Goal: Task Accomplishment & Management: Manage account settings

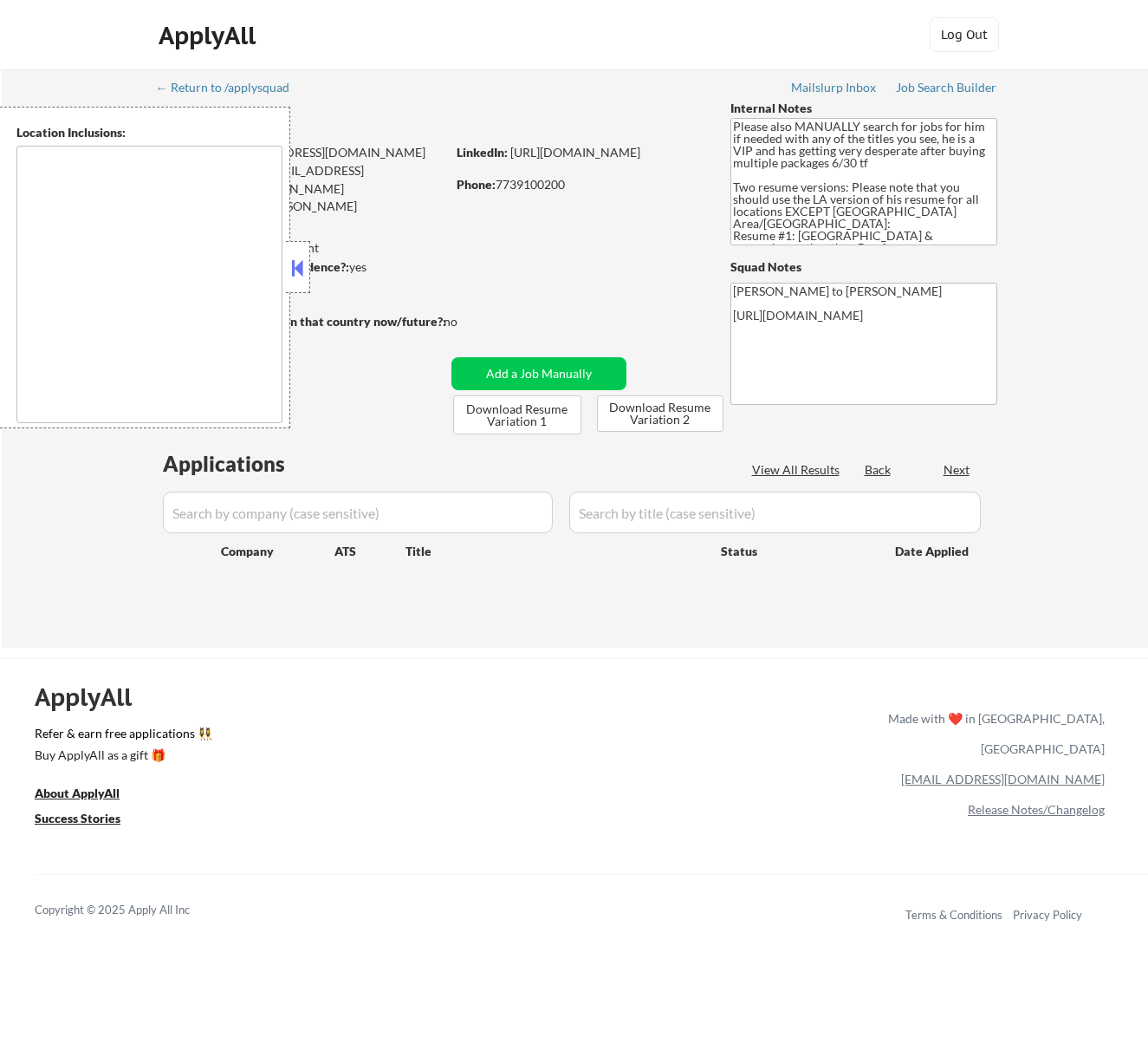
type textarea "[GEOGRAPHIC_DATA], [GEOGRAPHIC_DATA] [GEOGRAPHIC_DATA], [GEOGRAPHIC_DATA] [GEOG…"
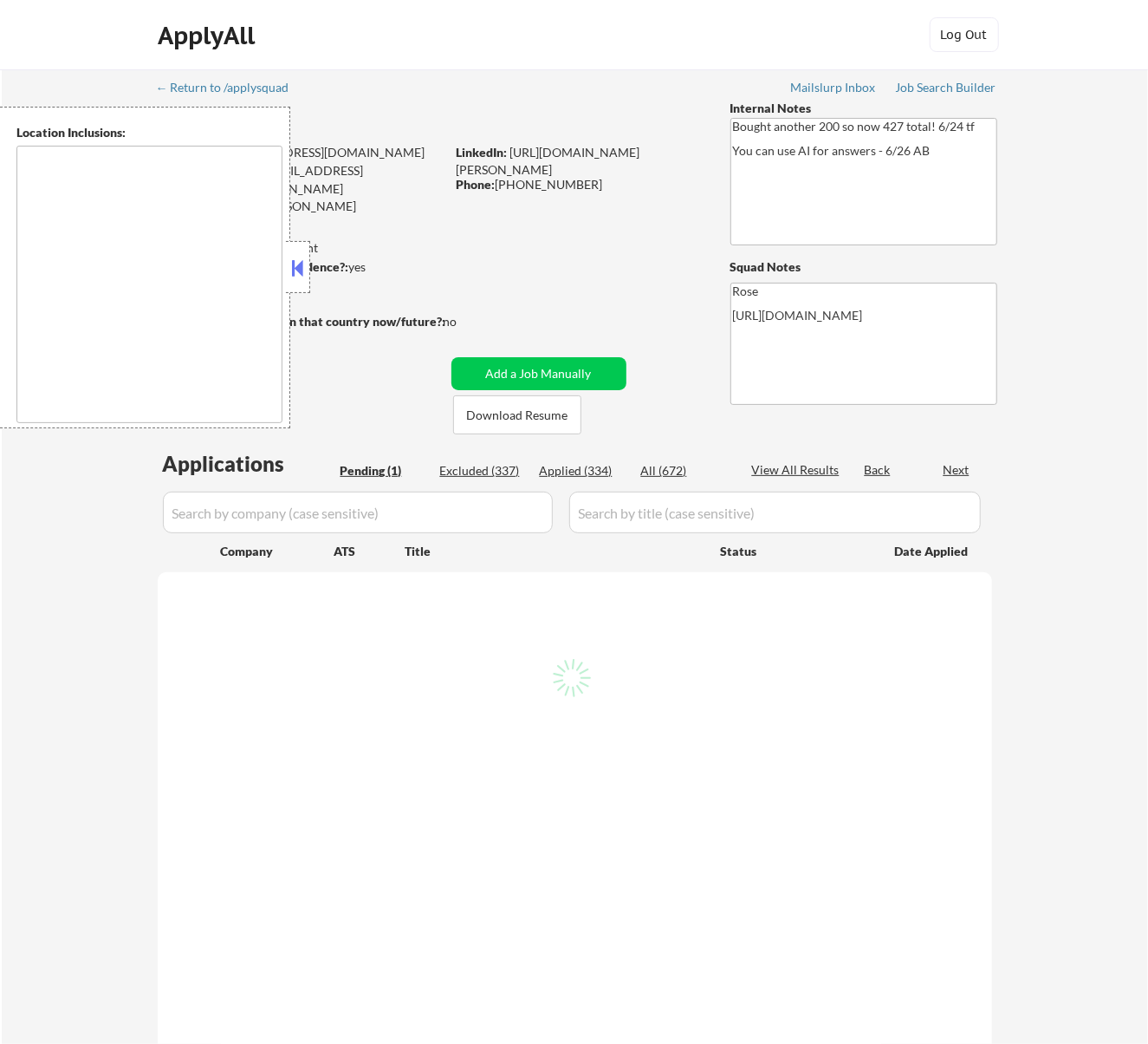
type textarea "San Francisco, CA Daly City, CA South San Francisco, CA Brisbane, CA Colma, CA …"
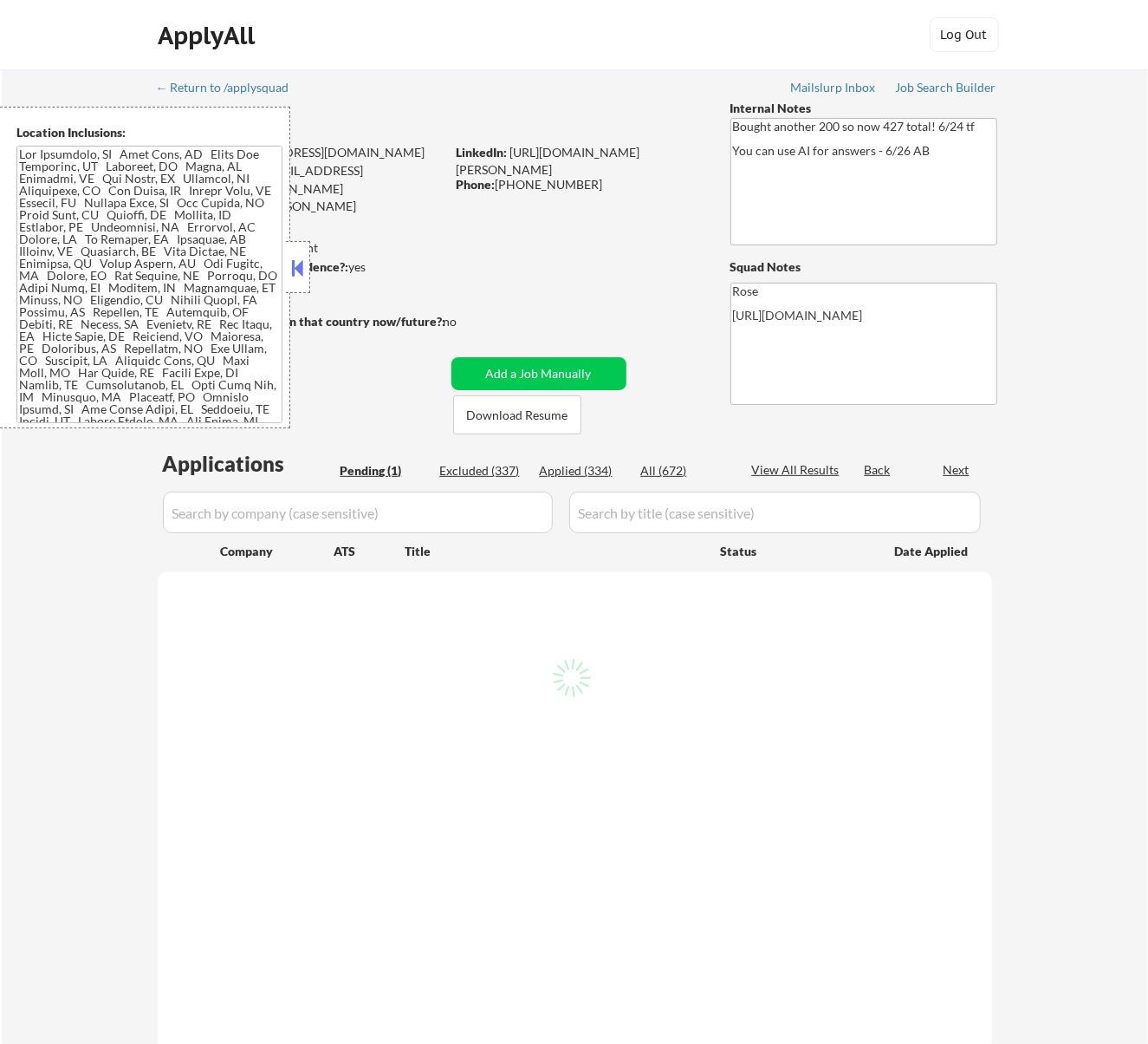
select select ""pending""
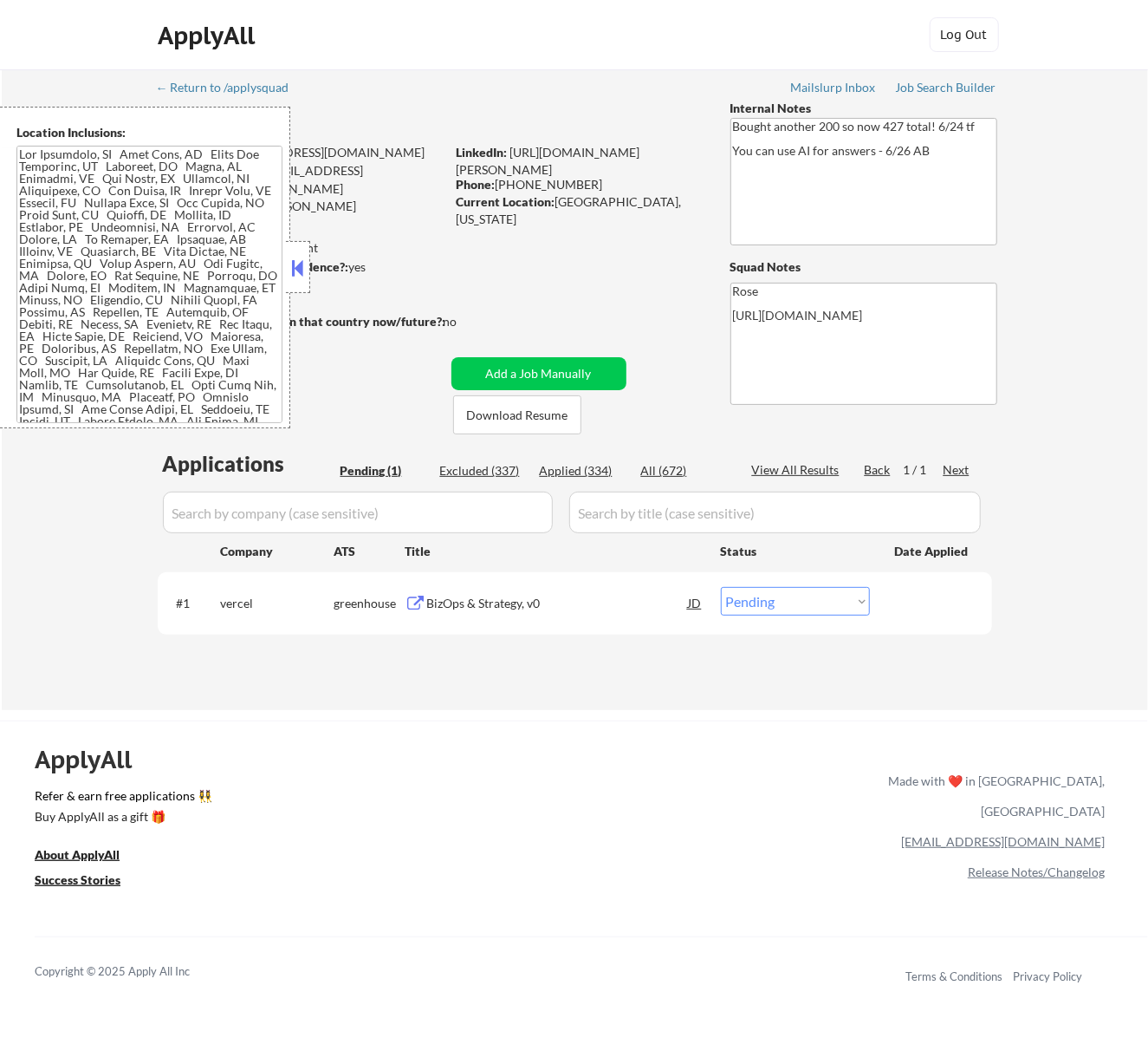
click at [303, 265] on button at bounding box center [297, 267] width 19 height 26
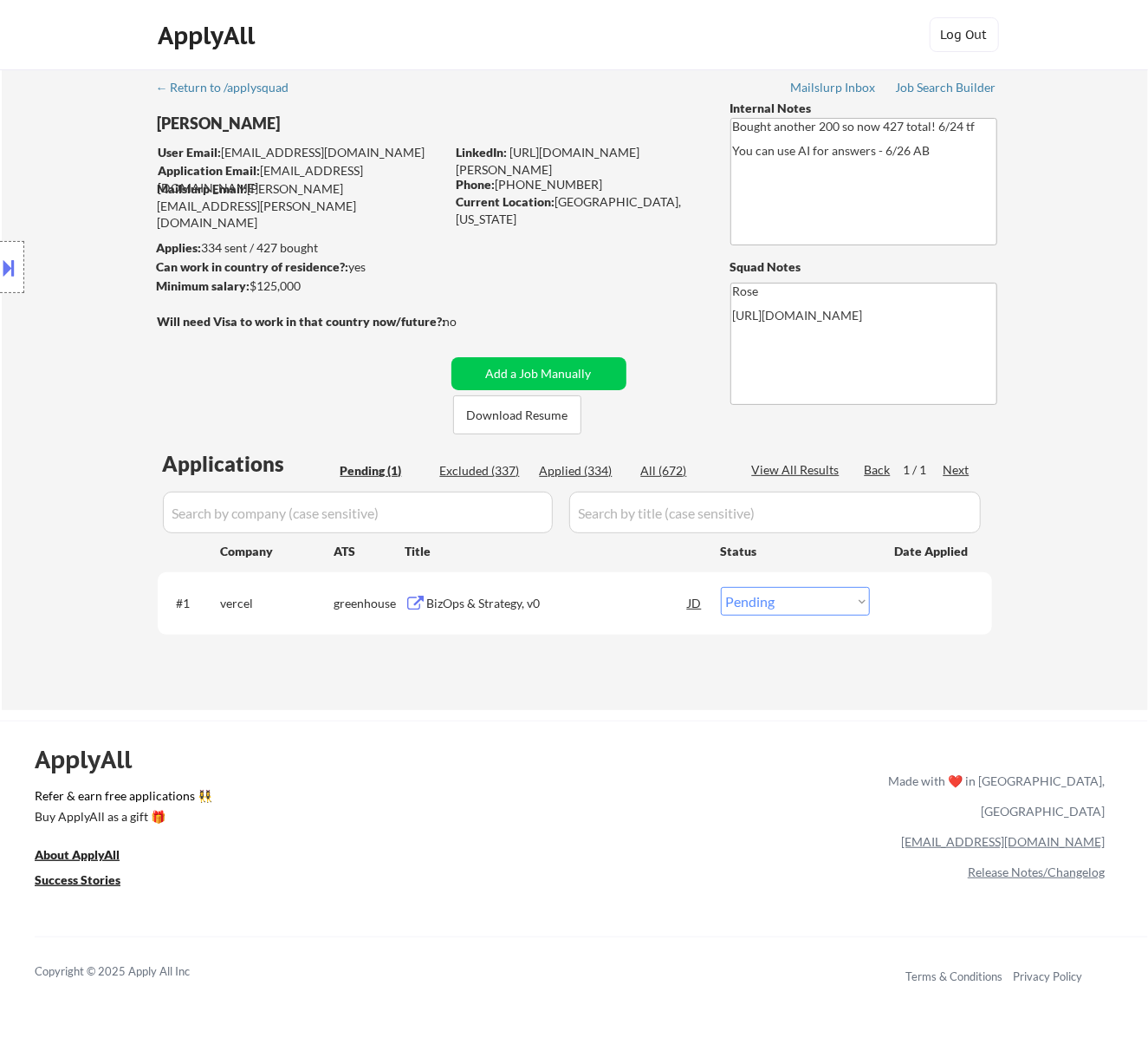
click at [455, 595] on div "BizOps & Strategy, v0" at bounding box center [558, 603] width 262 height 17
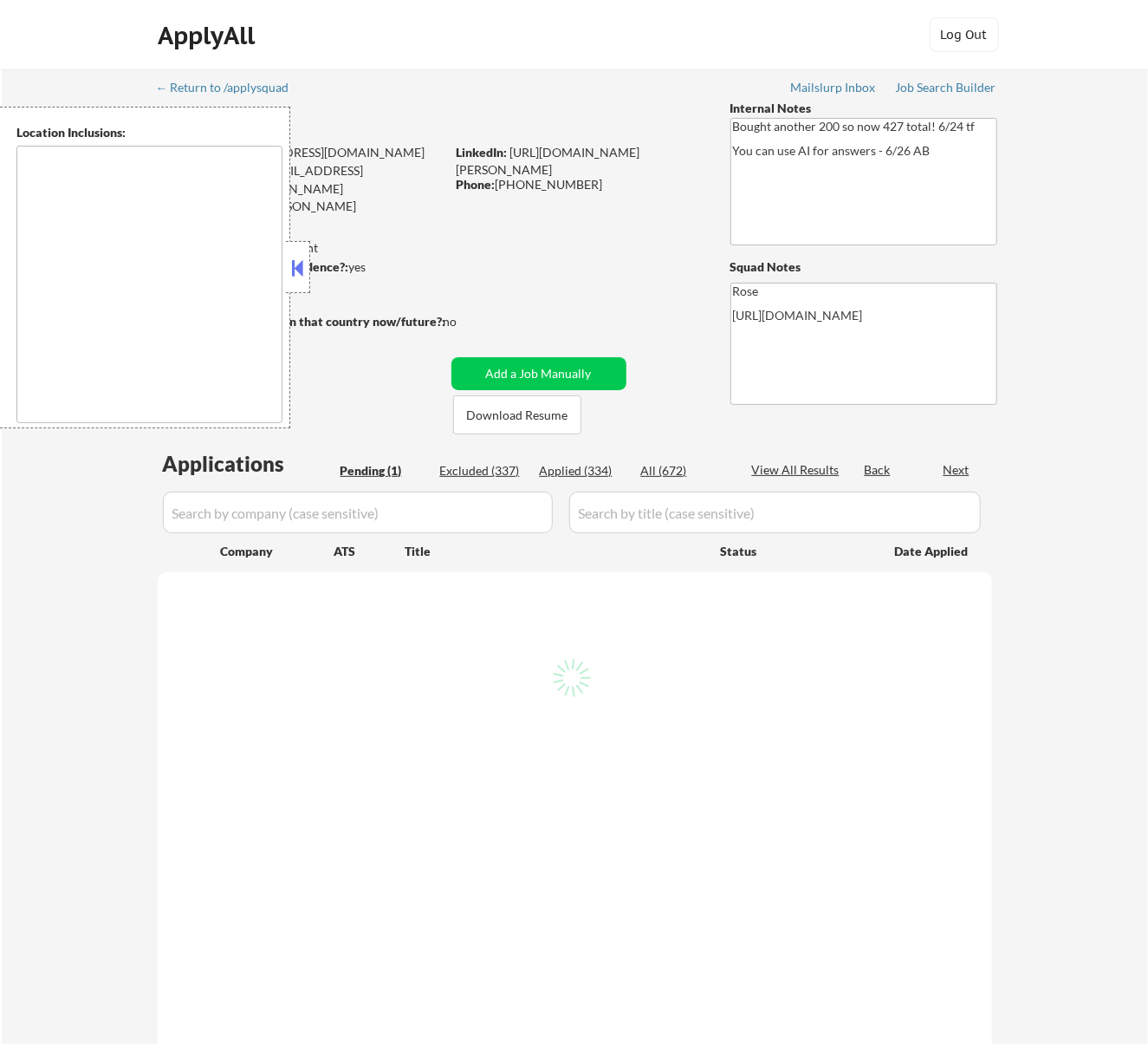
select select ""pending""
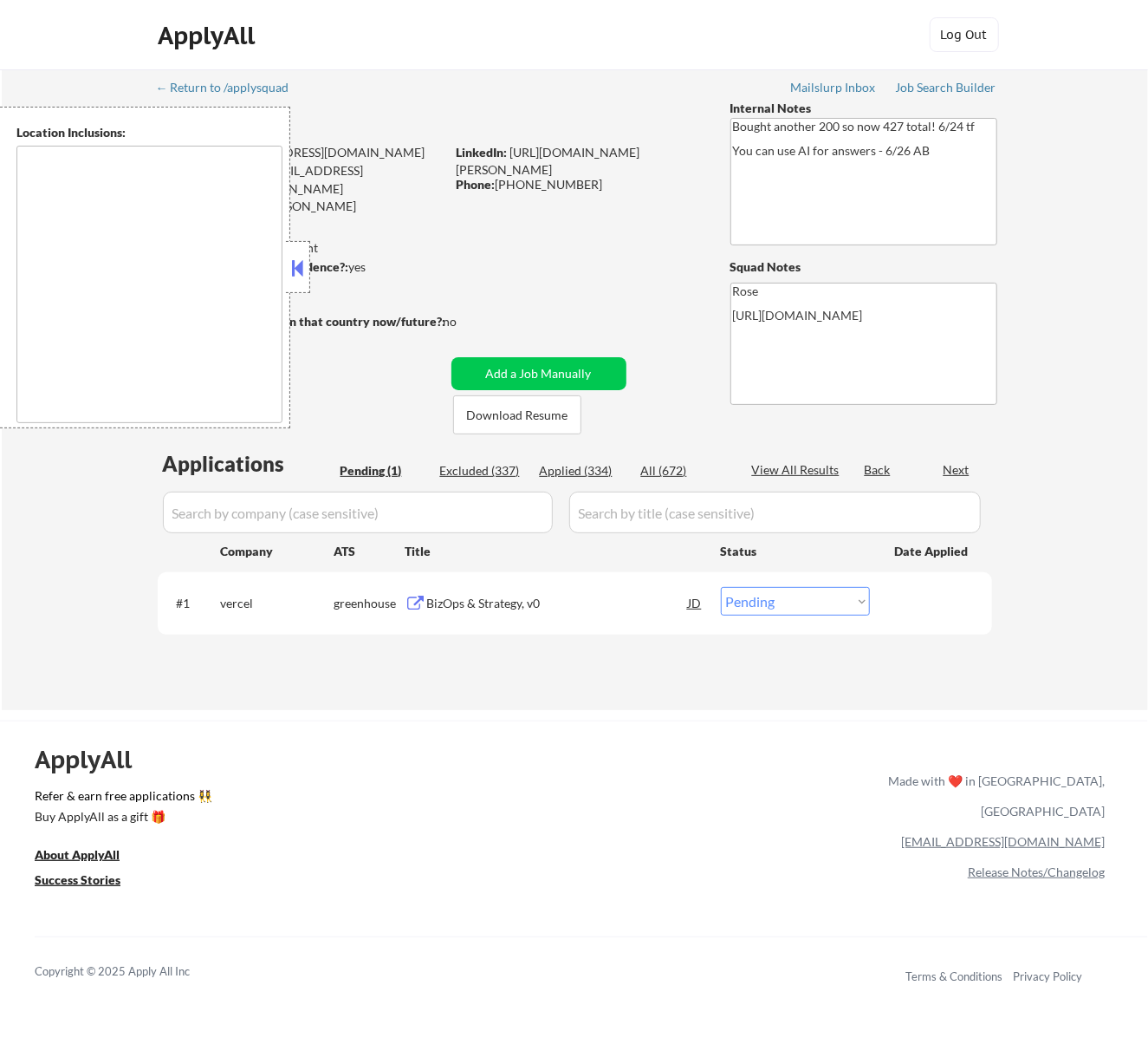
type textarea "San Francisco, CA Daly City, CA South San Francisco, CA Brisbane, CA Colma, CA …"
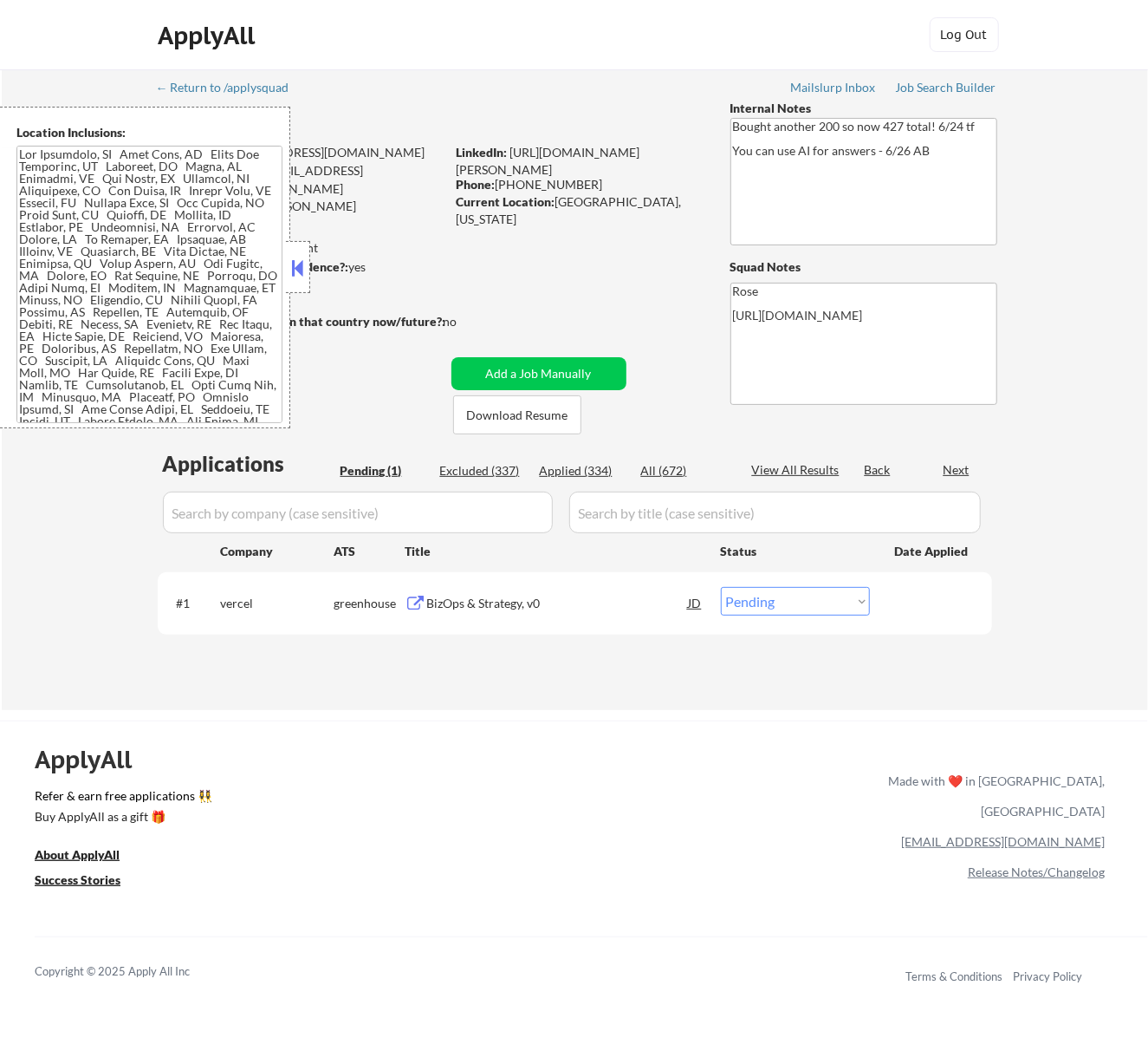
click at [586, 610] on div "BizOps & Strategy, v0" at bounding box center [558, 603] width 262 height 17
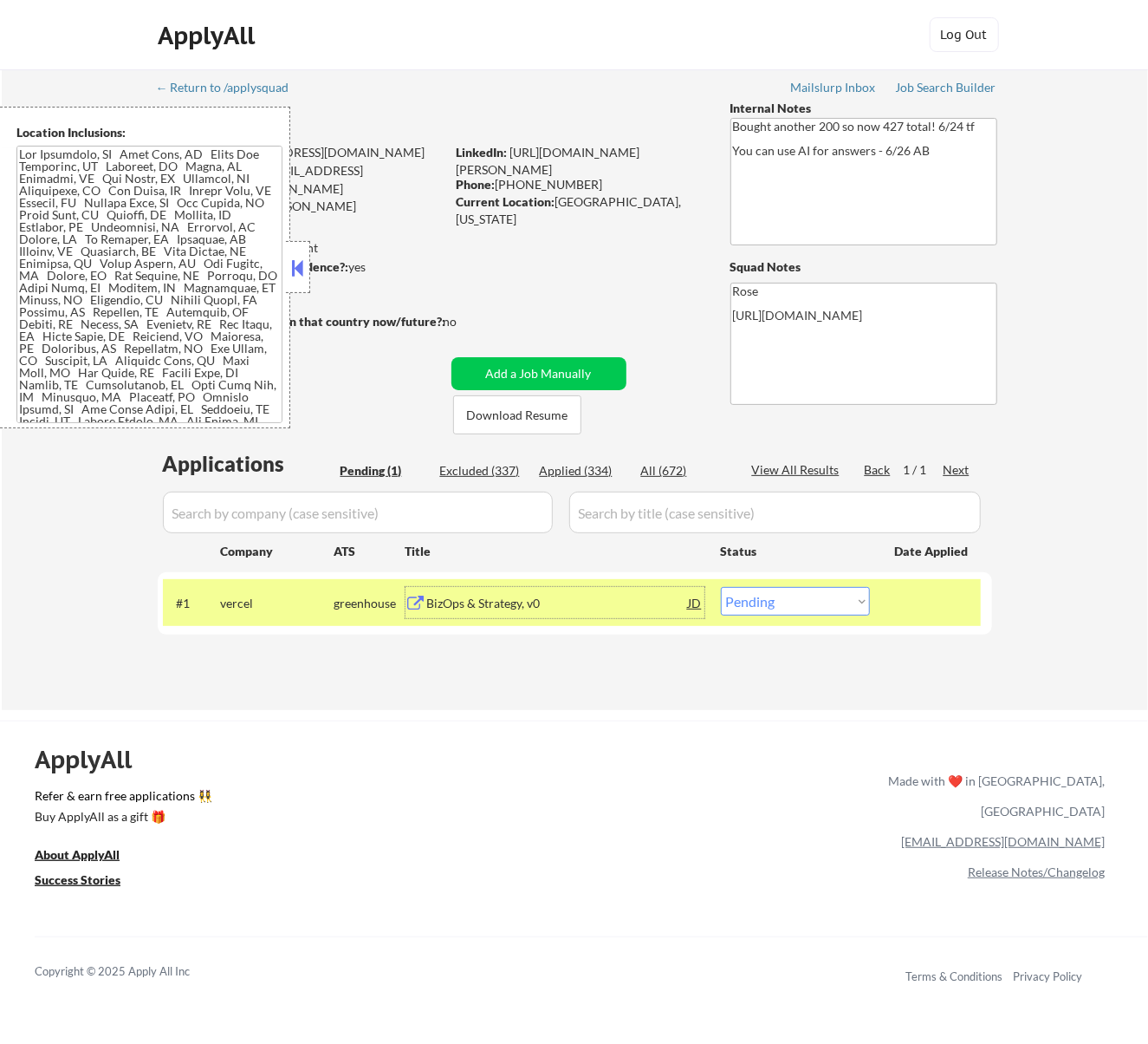
click at [788, 596] on select "Choose an option... Pending Applied Excluded (Questions) Excluded (Expired) Exc…" at bounding box center [795, 601] width 149 height 29
select select ""applied""
click at [721, 587] on select "Choose an option... Pending Applied Excluded (Questions) Excluded (Expired) Exc…" at bounding box center [795, 601] width 149 height 29
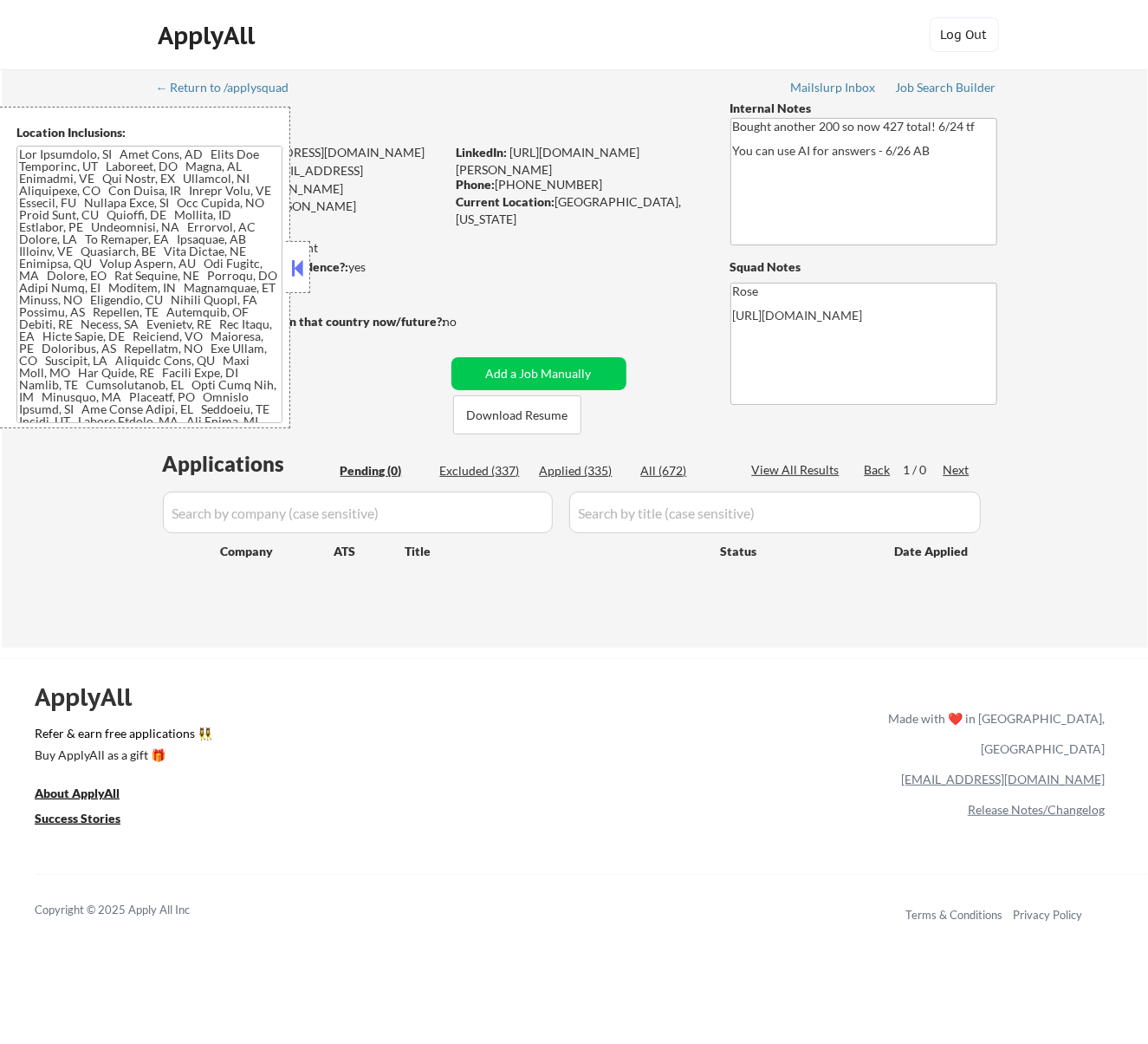
click at [302, 266] on button at bounding box center [297, 267] width 19 height 26
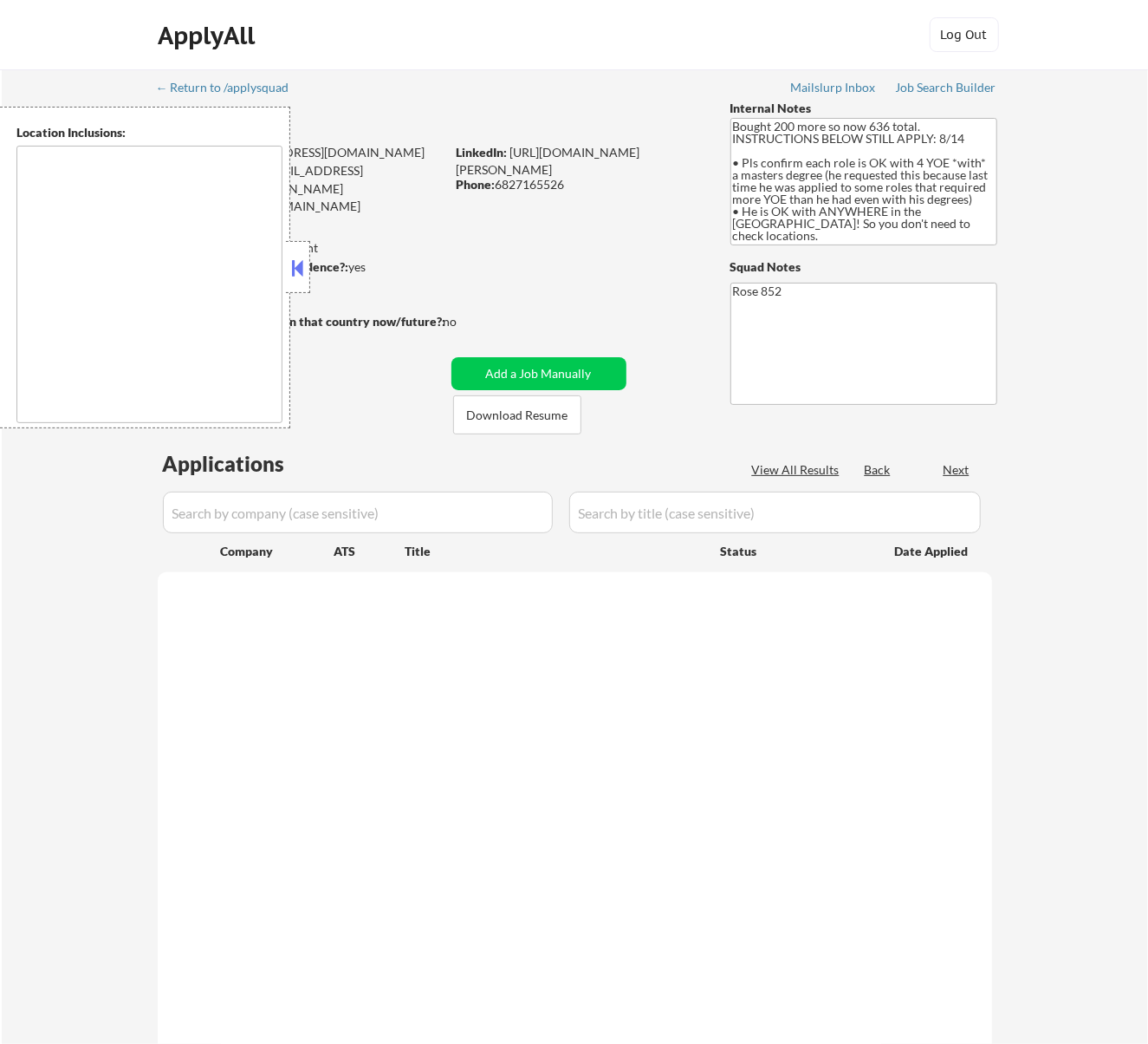
select select ""pending""
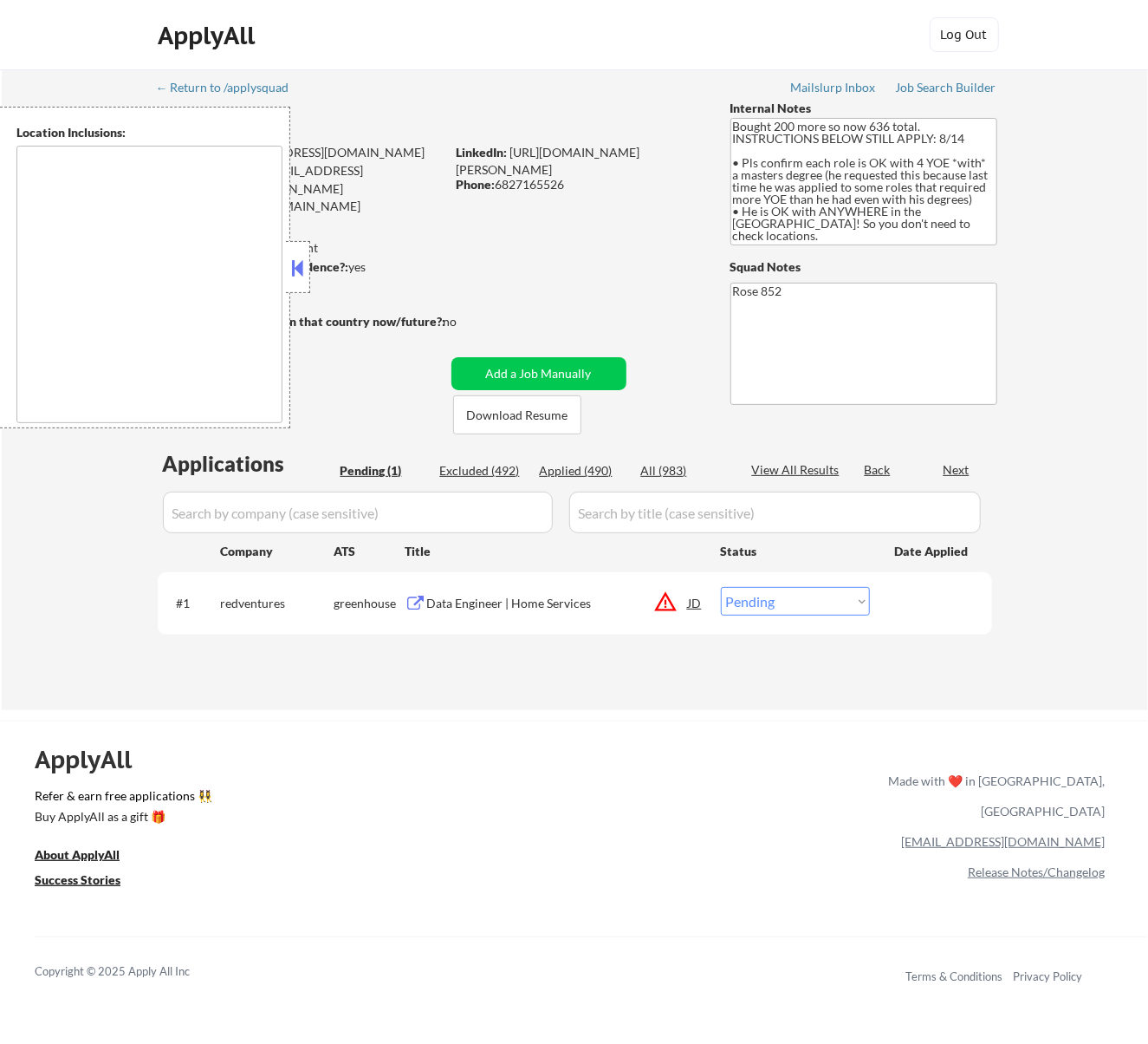
type textarea "Daly City, CA South San Francisco, CA Brisbane, CA Colma, CA Pacifica, CA San B…"
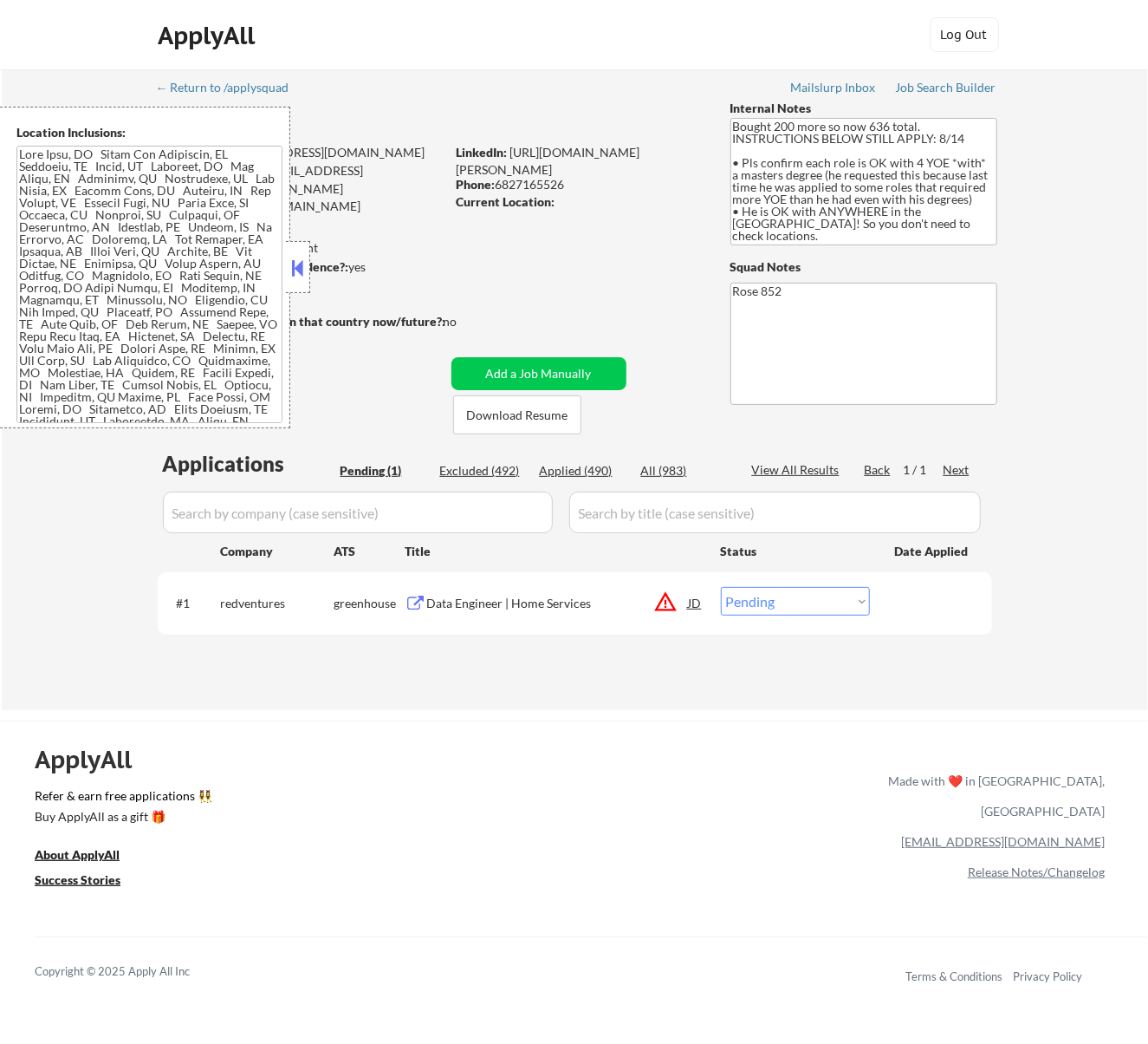
click at [795, 600] on select "Choose an option... Pending Applied Excluded (Questions) Excluded (Expired) Exc…" at bounding box center [795, 601] width 149 height 29
click at [604, 601] on div "Data Engineer | Home Services" at bounding box center [558, 603] width 262 height 17
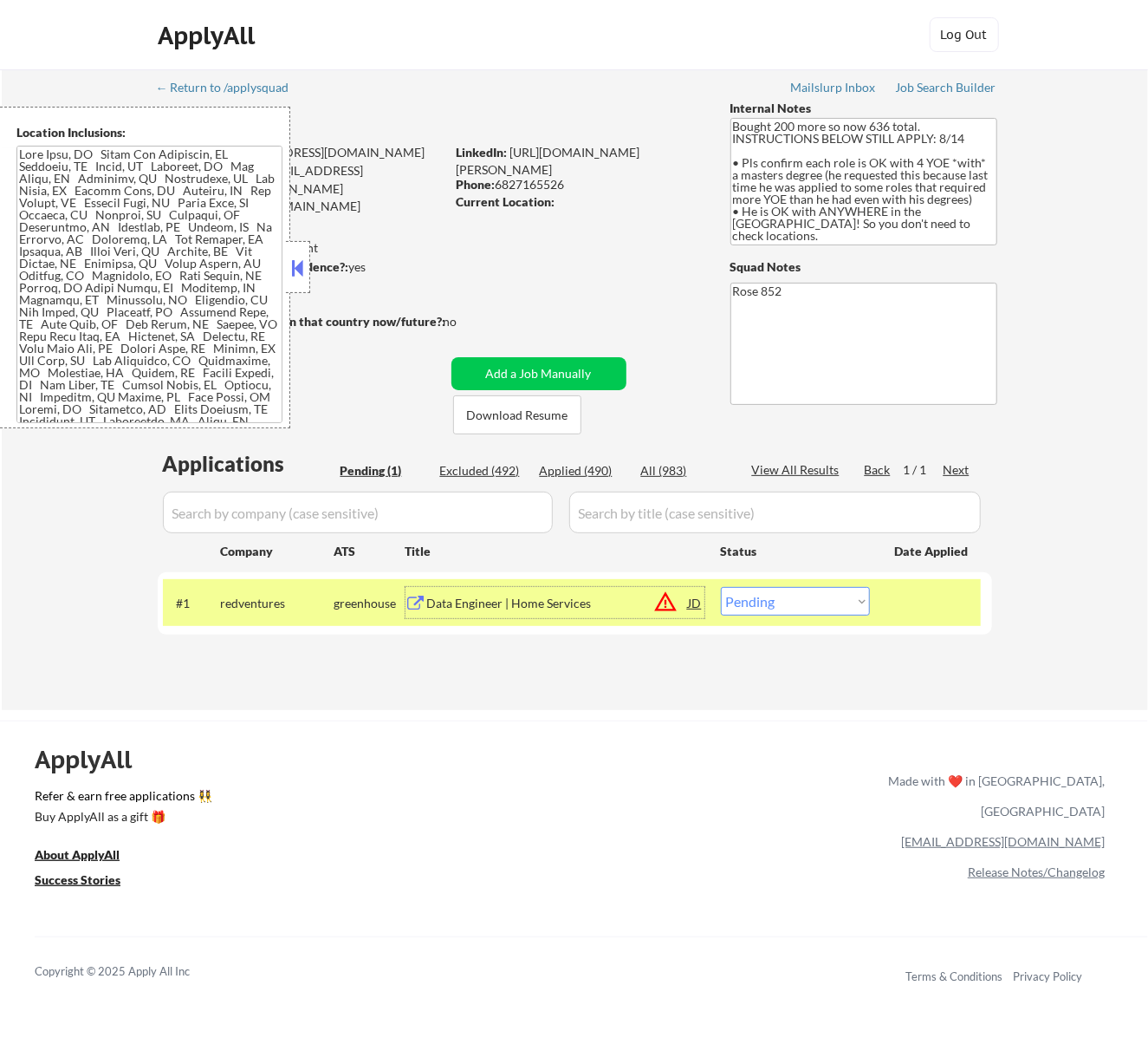
click at [774, 594] on select "Choose an option... Pending Applied Excluded (Questions) Excluded (Expired) Exc…" at bounding box center [795, 601] width 149 height 29
click at [721, 587] on select "Choose an option... Pending Applied Excluded (Questions) Excluded (Expired) Exc…" at bounding box center [795, 601] width 149 height 29
click at [792, 597] on select "Choose an option... Pending Applied Excluded (Questions) Excluded (Expired) Exc…" at bounding box center [795, 601] width 149 height 29
select select ""applied""
click at [721, 587] on select "Choose an option... Pending Applied Excluded (Questions) Excluded (Expired) Exc…" at bounding box center [795, 601] width 149 height 29
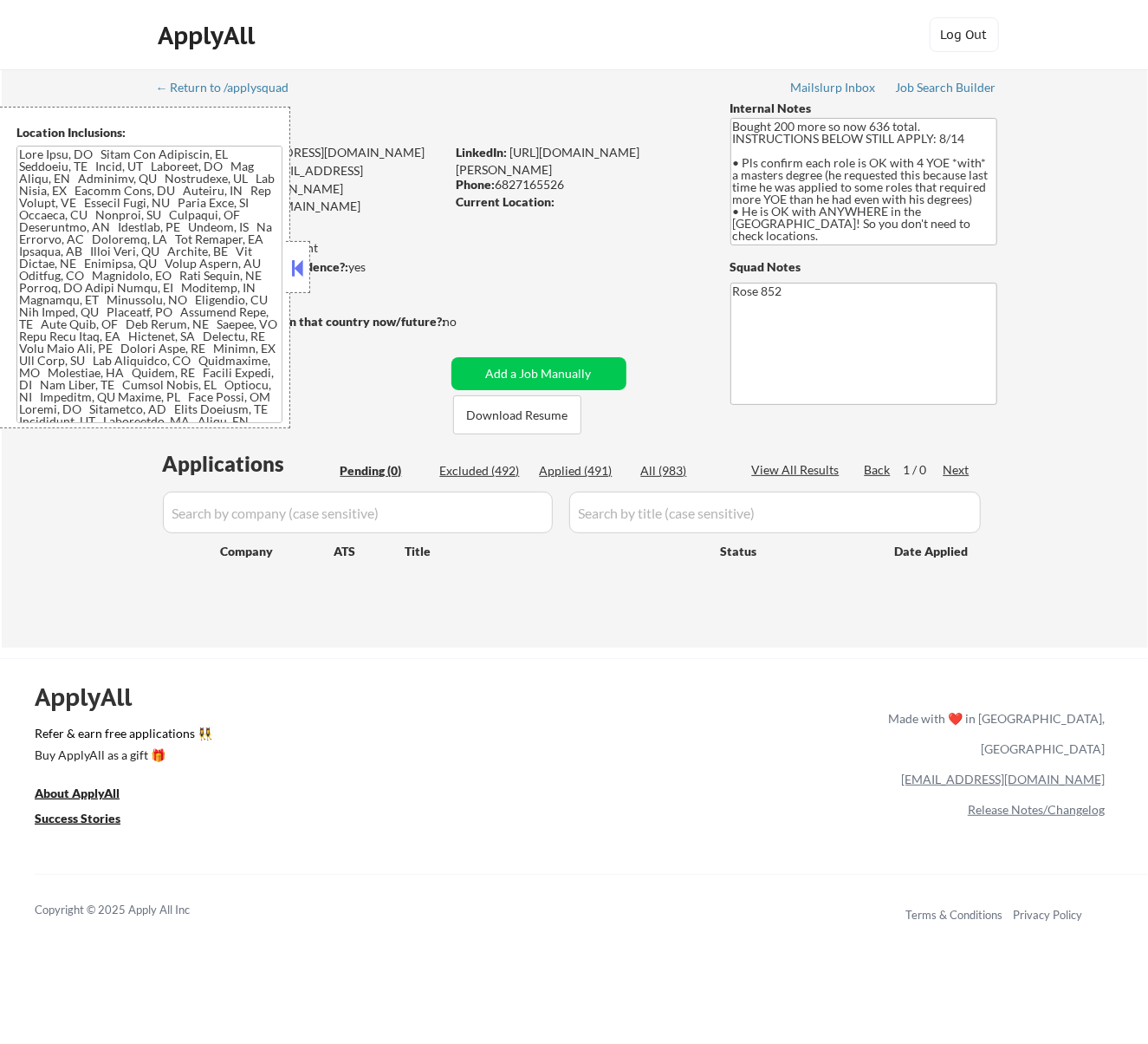
click at [302, 266] on button at bounding box center [297, 267] width 19 height 26
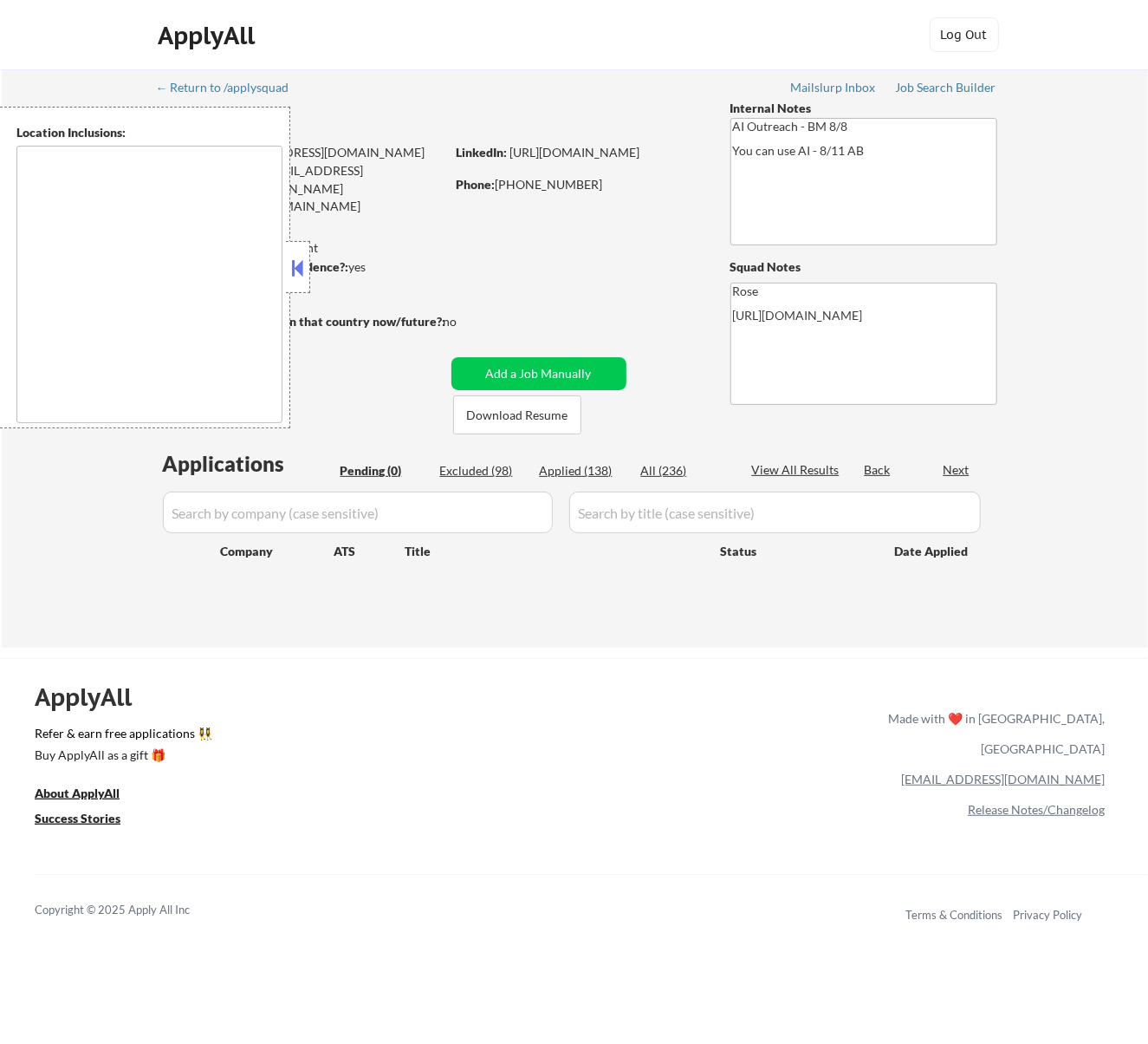
type textarea "[GEOGRAPHIC_DATA], [GEOGRAPHIC_DATA] [GEOGRAPHIC_DATA], [GEOGRAPHIC_DATA] [GEOG…"
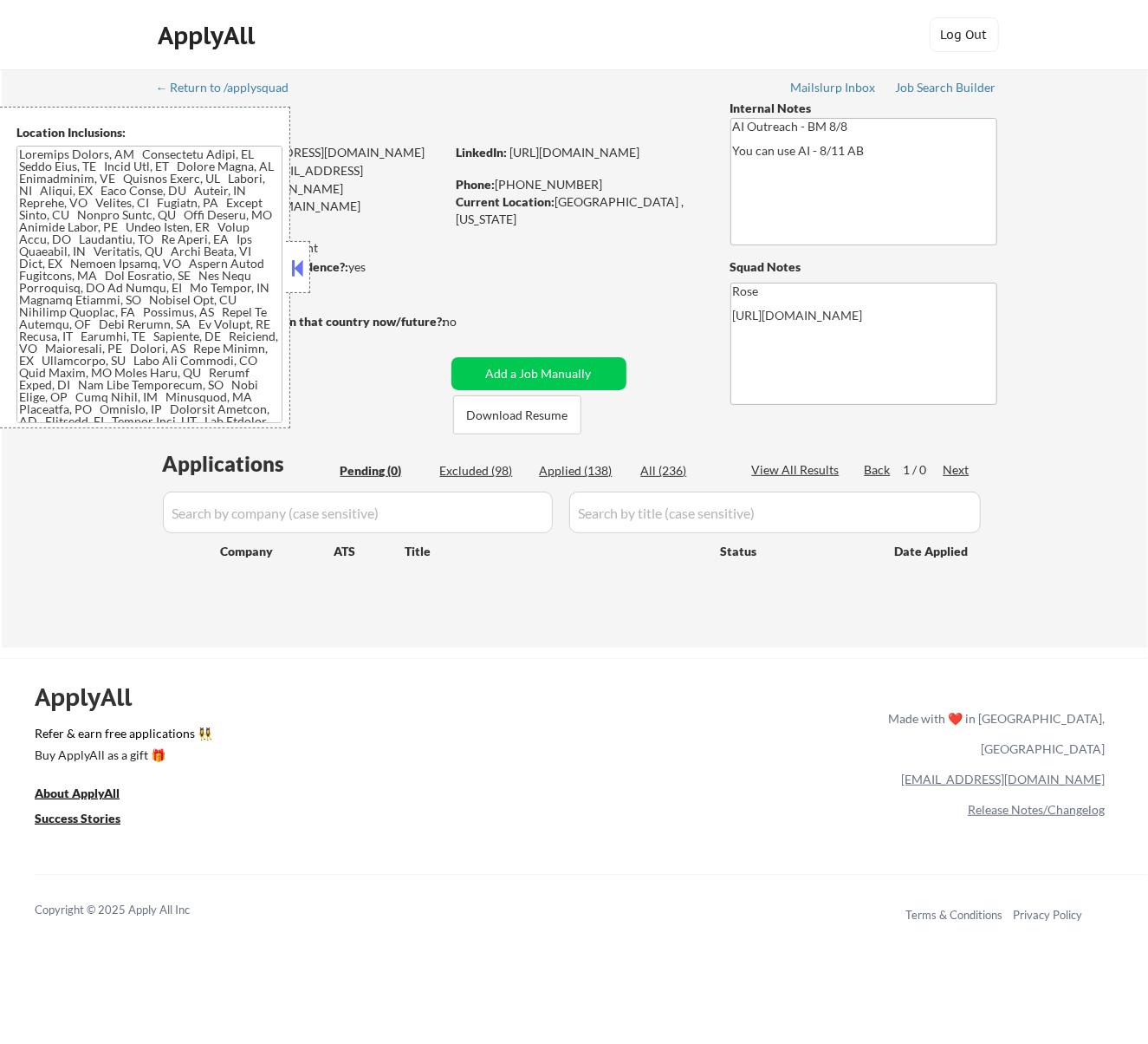
click at [296, 260] on button at bounding box center [297, 267] width 19 height 26
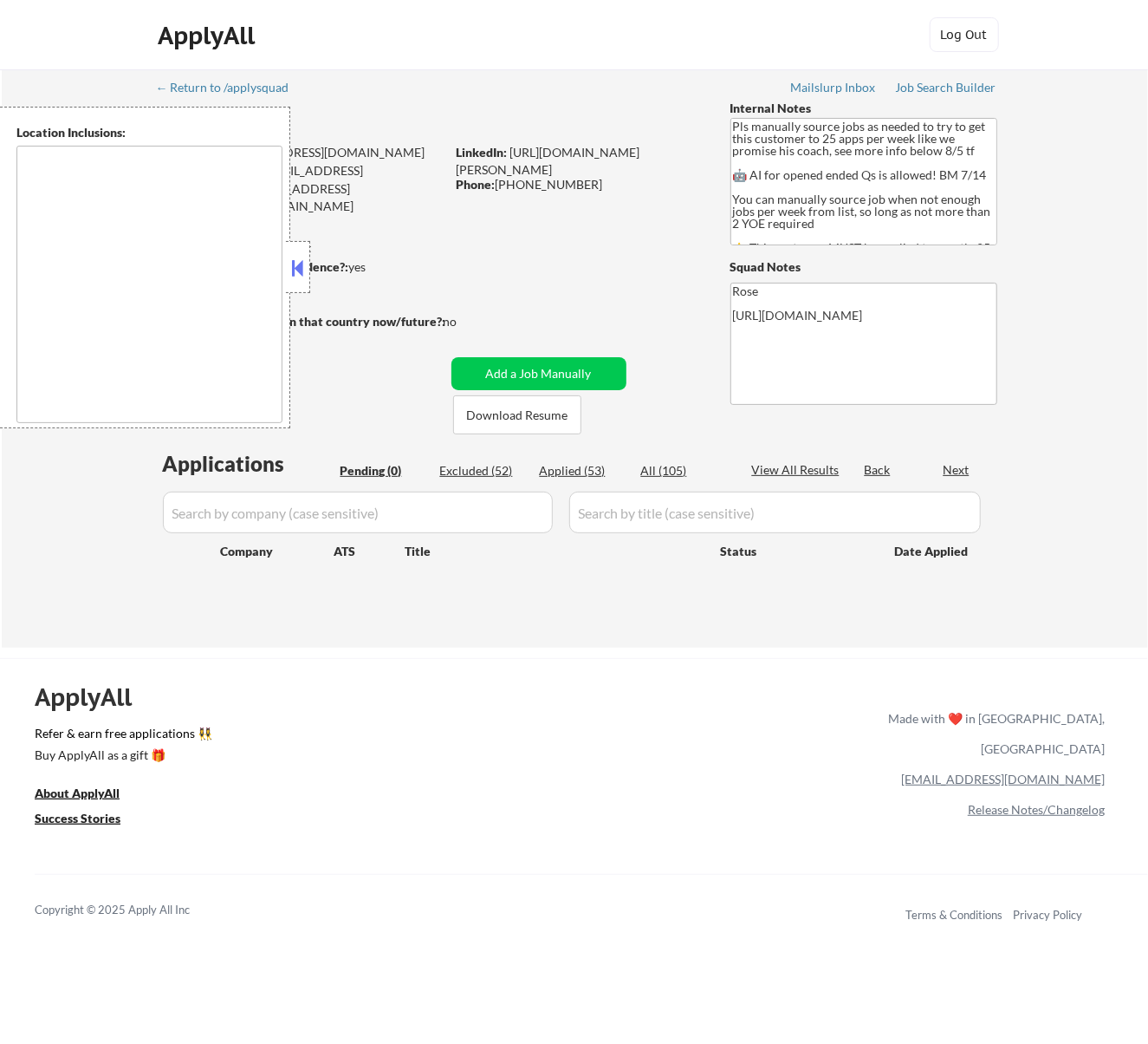
type textarea "Here is a list of metro areas, cities, and towns within approximately a 30-minu…"
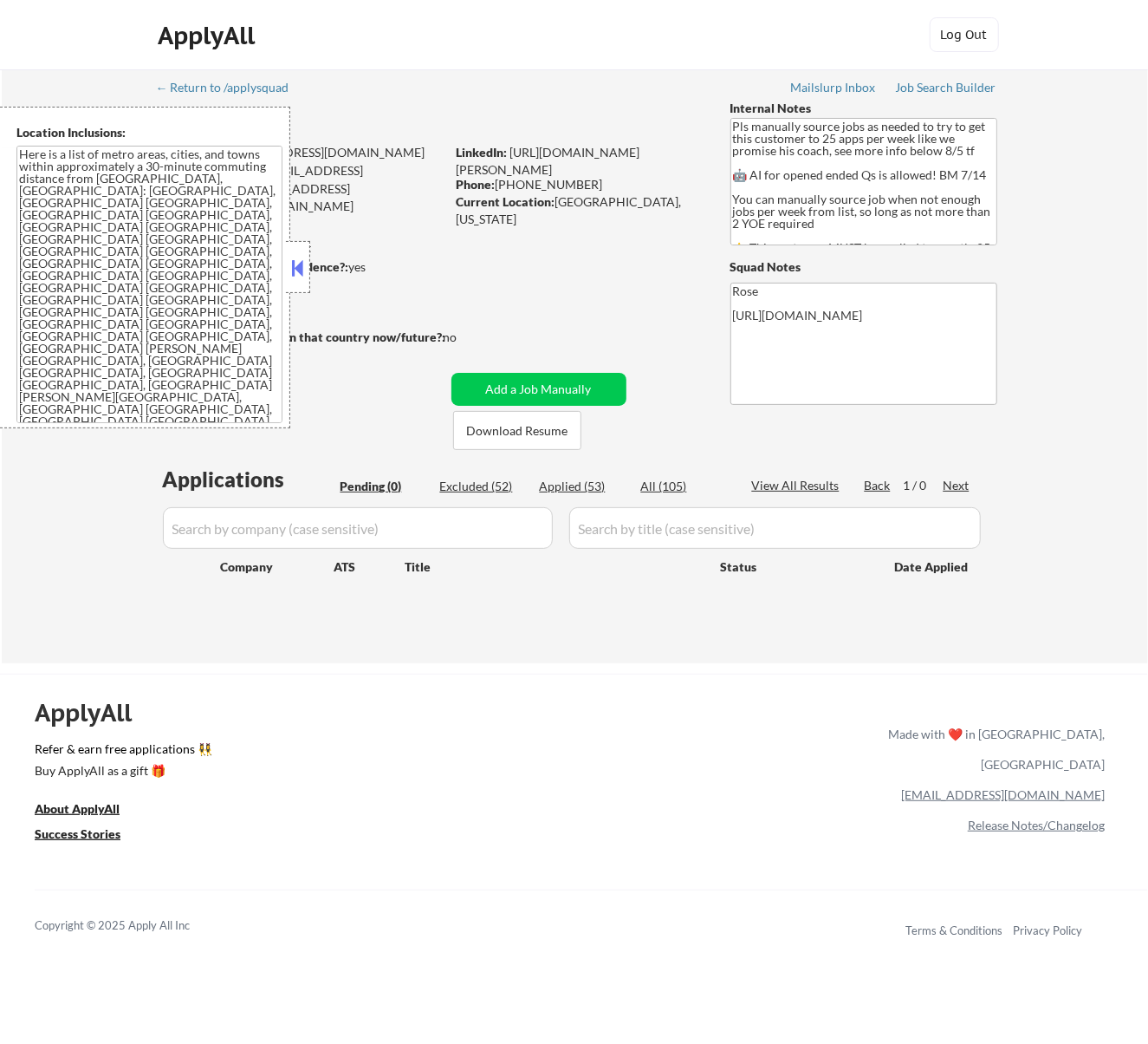
click at [296, 275] on button at bounding box center [297, 267] width 19 height 26
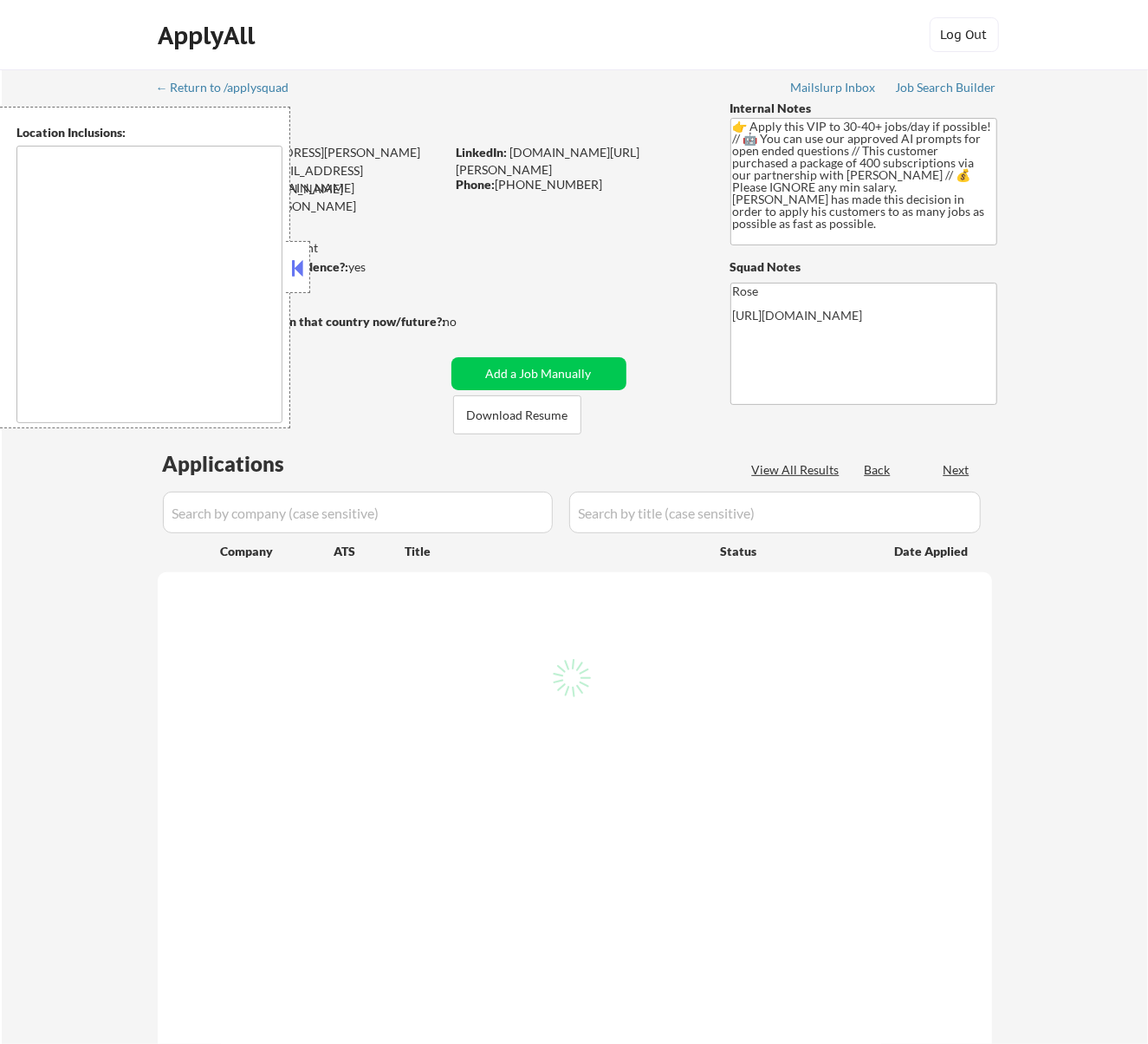
select select ""pending""
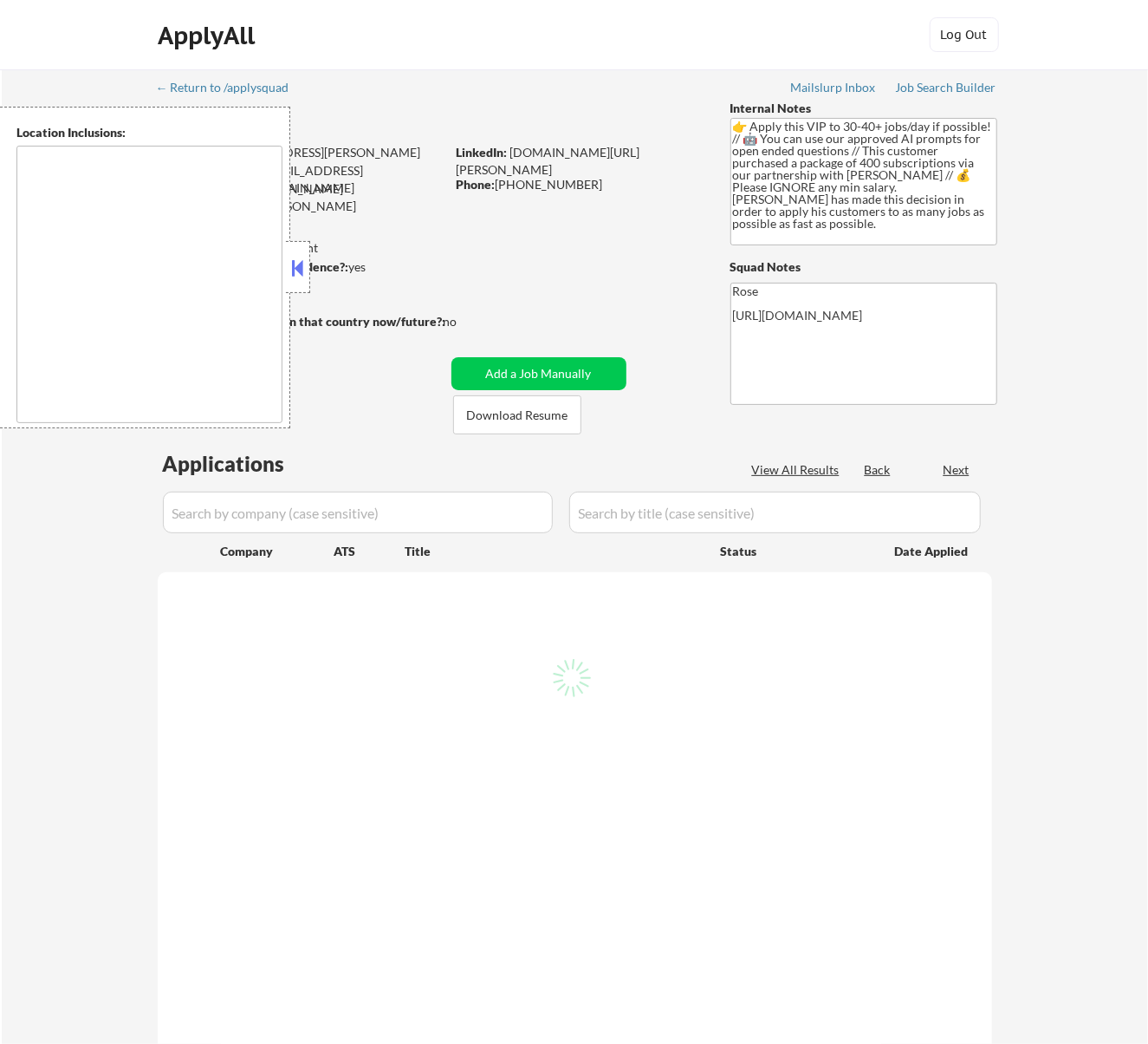
select select ""pending""
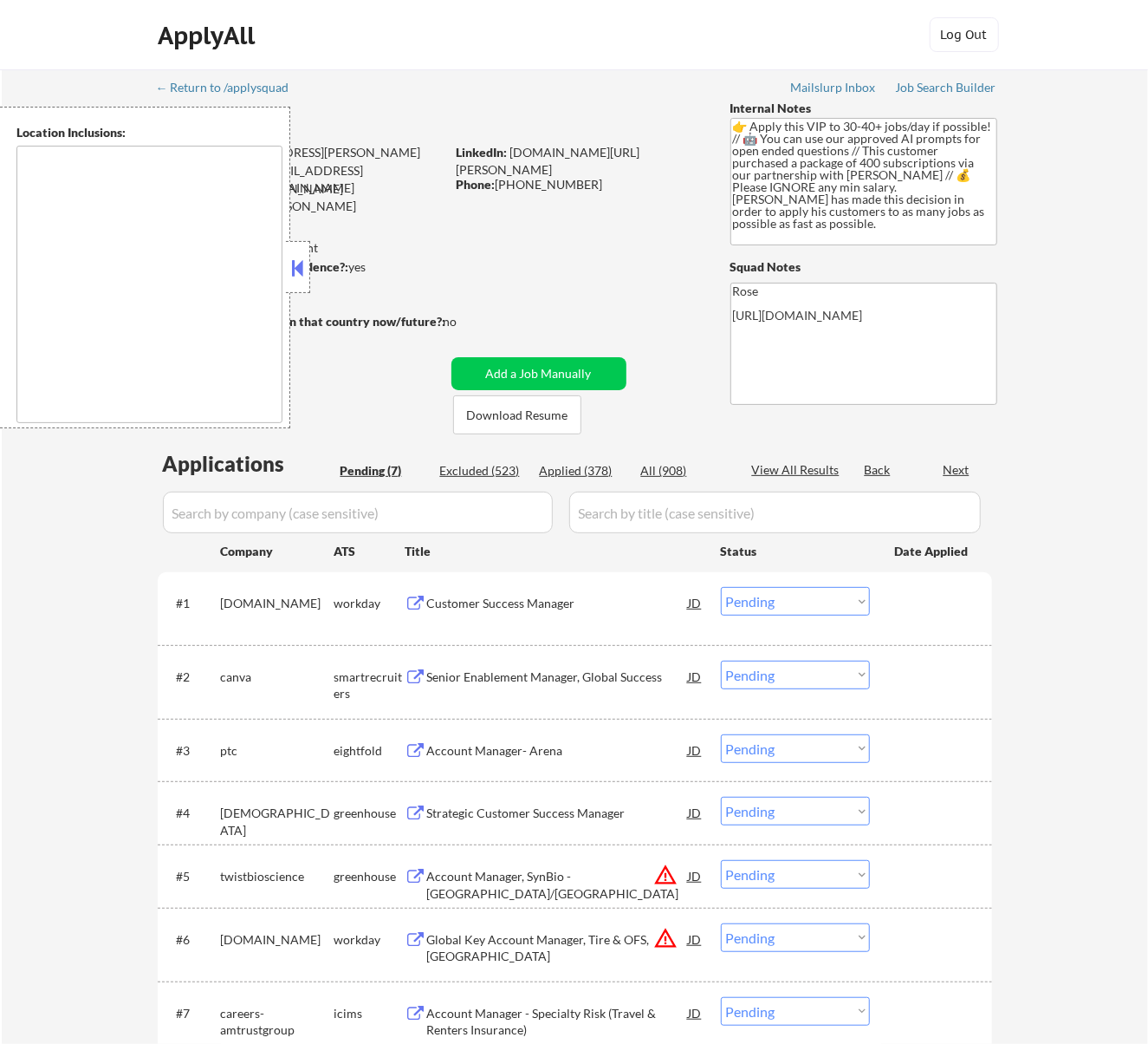
type textarea "remote"
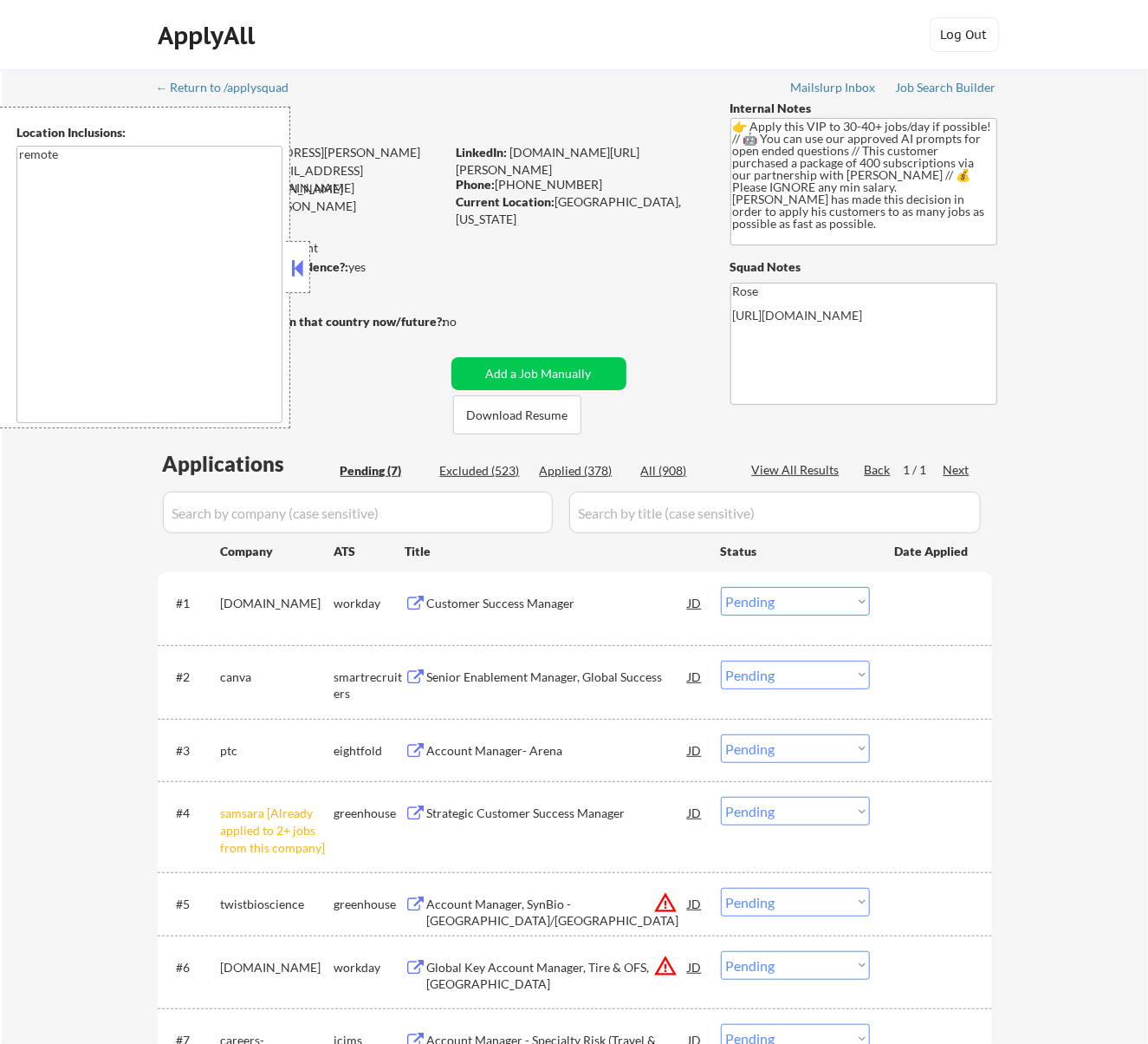
click at [290, 261] on button at bounding box center [297, 267] width 19 height 26
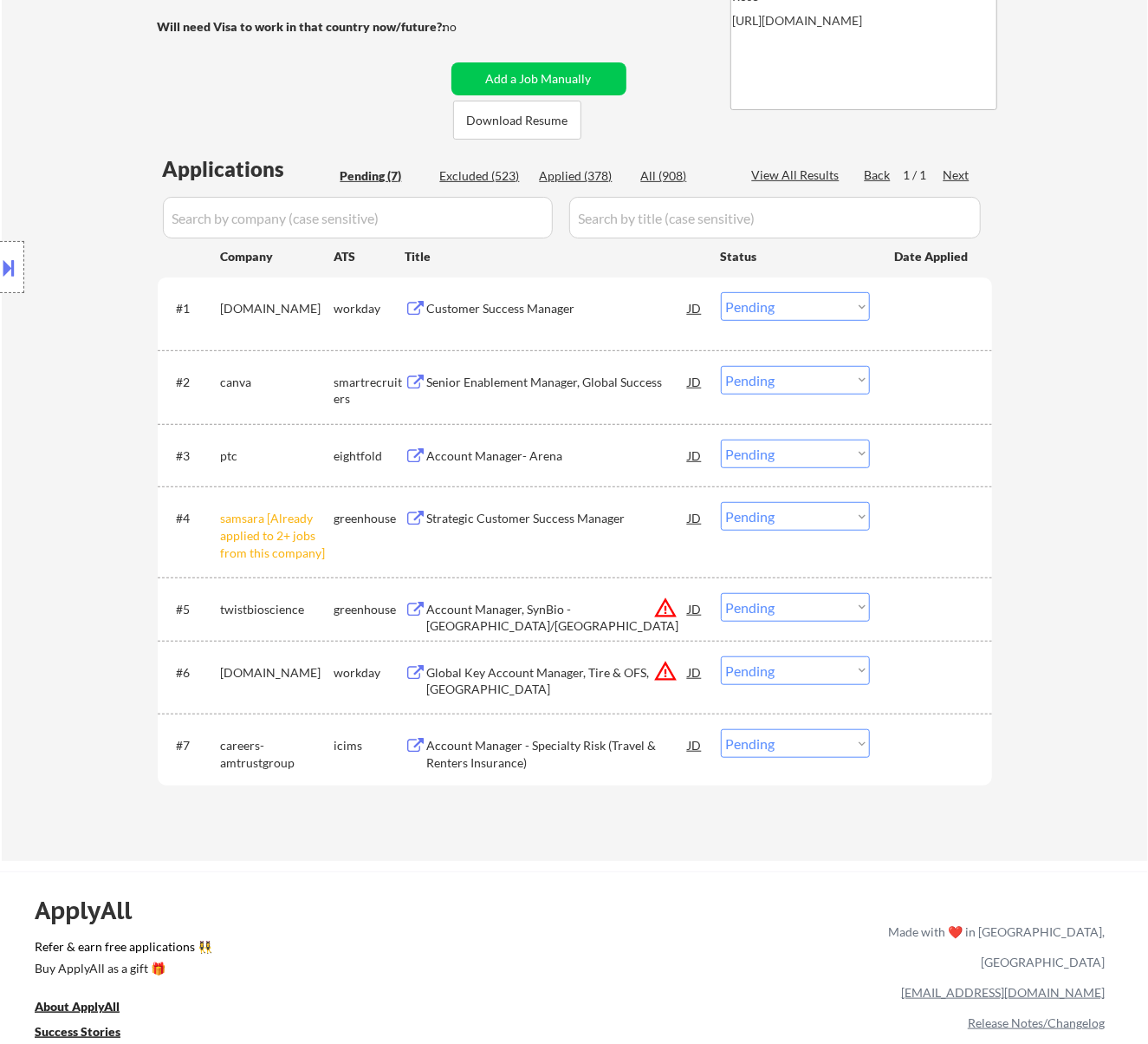
scroll to position [347, 0]
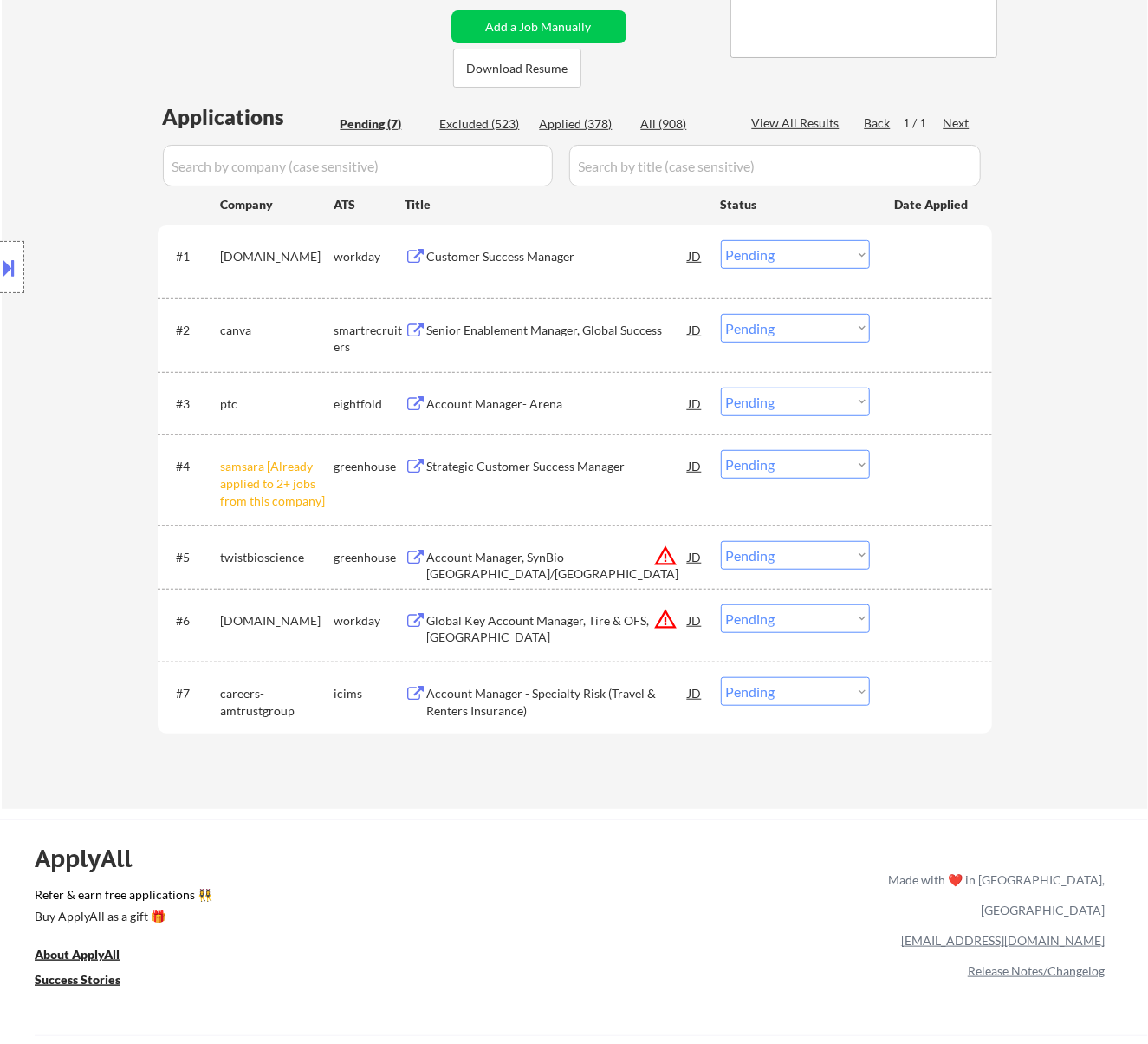
click at [767, 456] on select "Choose an option... Pending Applied Excluded (Questions) Excluded (Expired) Exc…" at bounding box center [795, 464] width 149 height 29
click at [721, 450] on select "Choose an option... Pending Applied Excluded (Questions) Excluded (Expired) Exc…" at bounding box center [795, 464] width 149 height 29
select select ""pending""
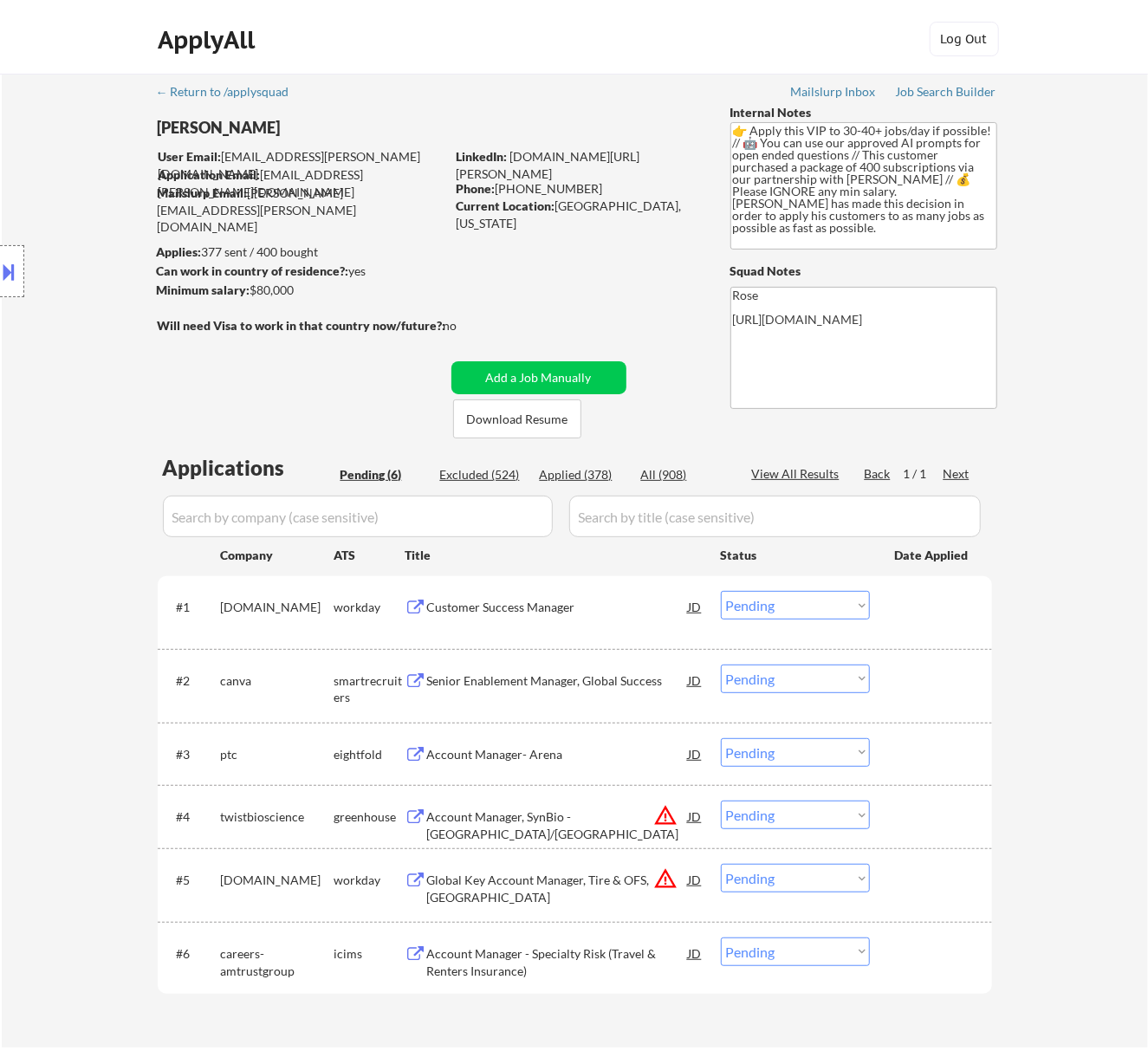
scroll to position [115, 0]
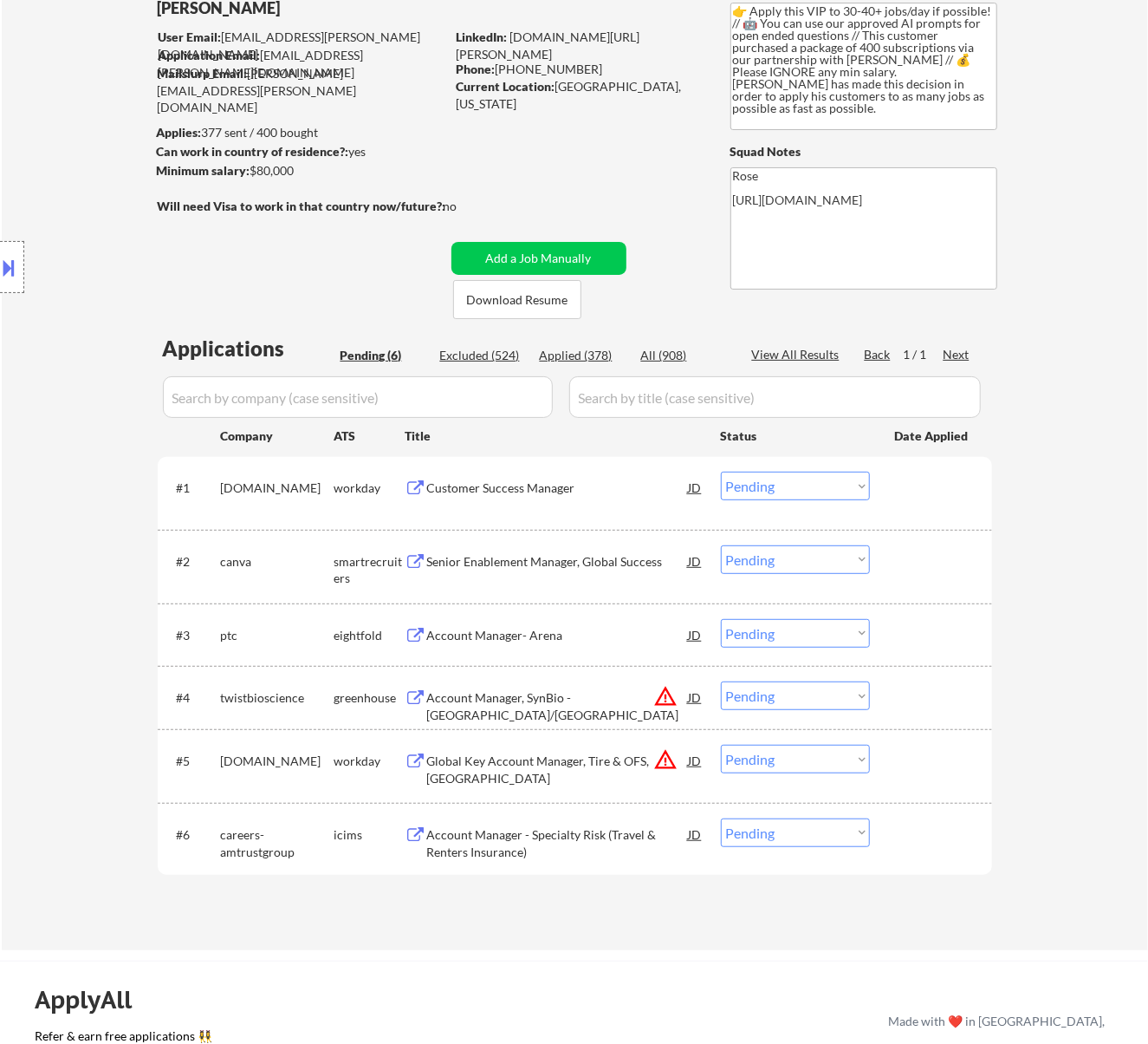
click at [494, 485] on div "Customer Success Manager" at bounding box center [558, 488] width 262 height 17
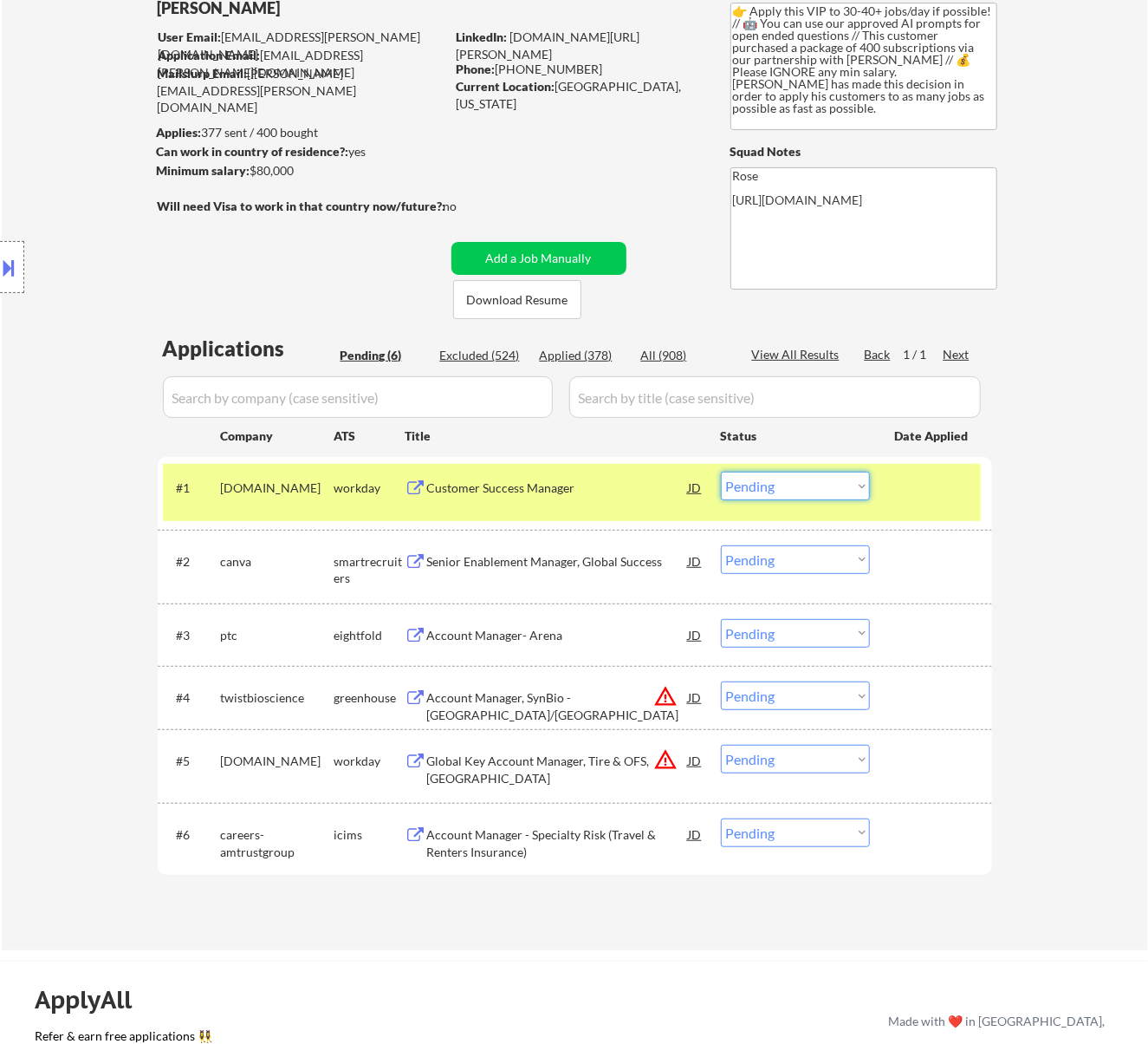
click at [783, 476] on select "Choose an option... Pending Applied Excluded (Questions) Excluded (Expired) Exc…" at bounding box center [795, 486] width 149 height 29
click at [721, 472] on select "Choose an option... Pending Applied Excluded (Questions) Excluded (Expired) Exc…" at bounding box center [795, 486] width 149 height 29
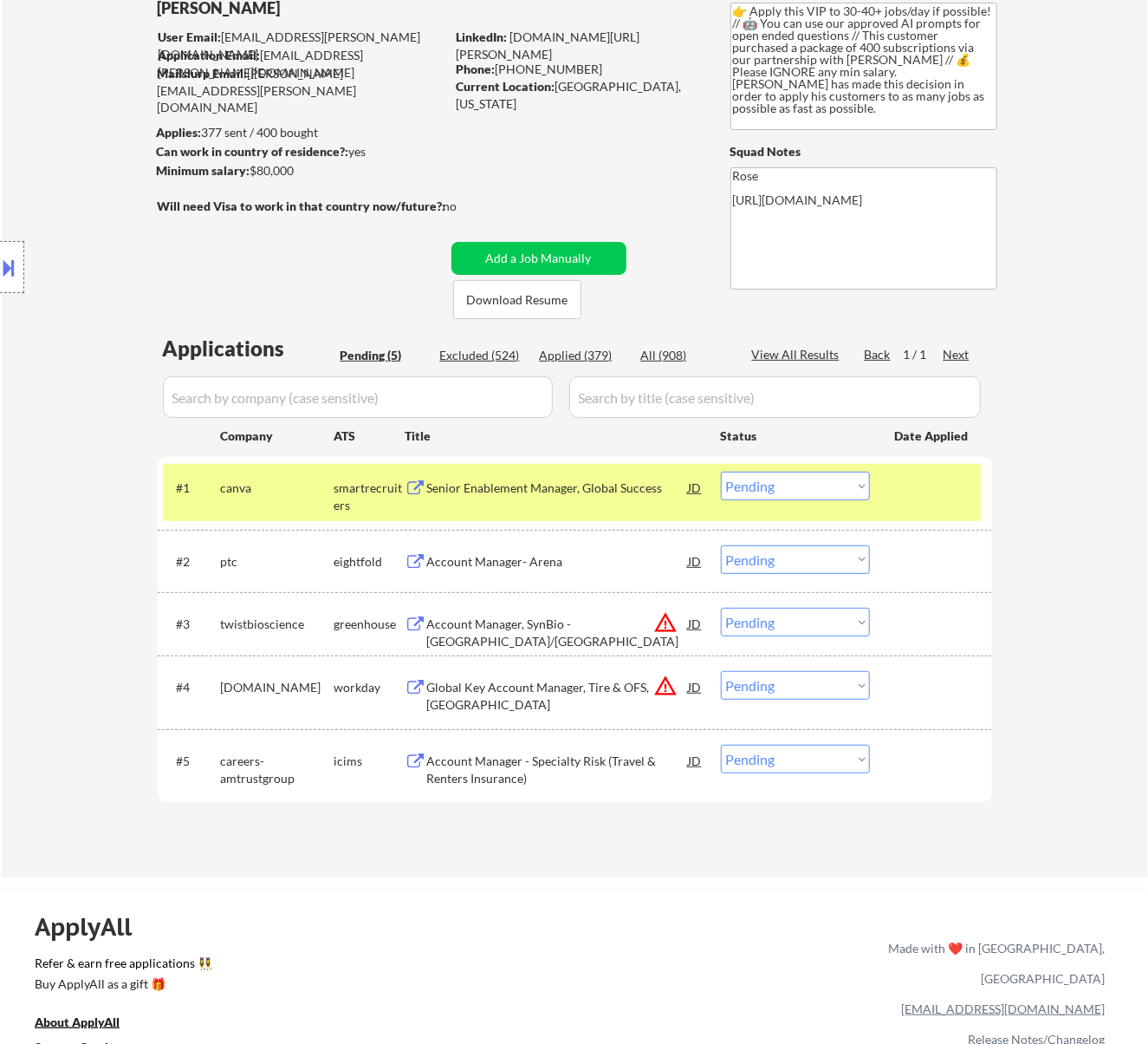
click at [607, 482] on div "Senior Enablement Manager, Global Success" at bounding box center [558, 488] width 262 height 17
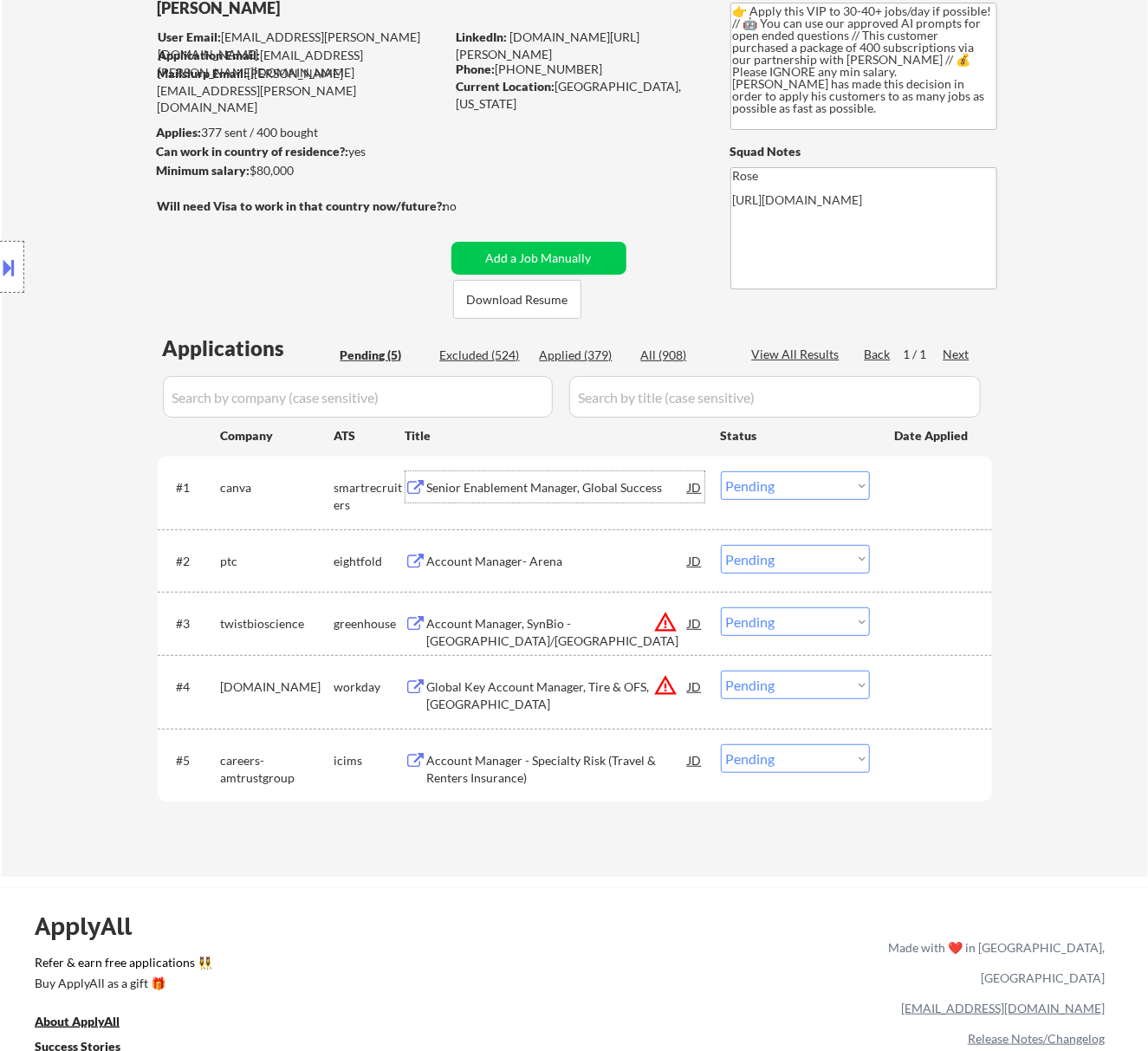
click at [835, 475] on select "Choose an option... Pending Applied Excluded (Questions) Excluded (Expired) Exc…" at bounding box center [795, 486] width 149 height 29
click at [721, 472] on select "Choose an option... Pending Applied Excluded (Questions) Excluded (Expired) Exc…" at bounding box center [795, 486] width 149 height 29
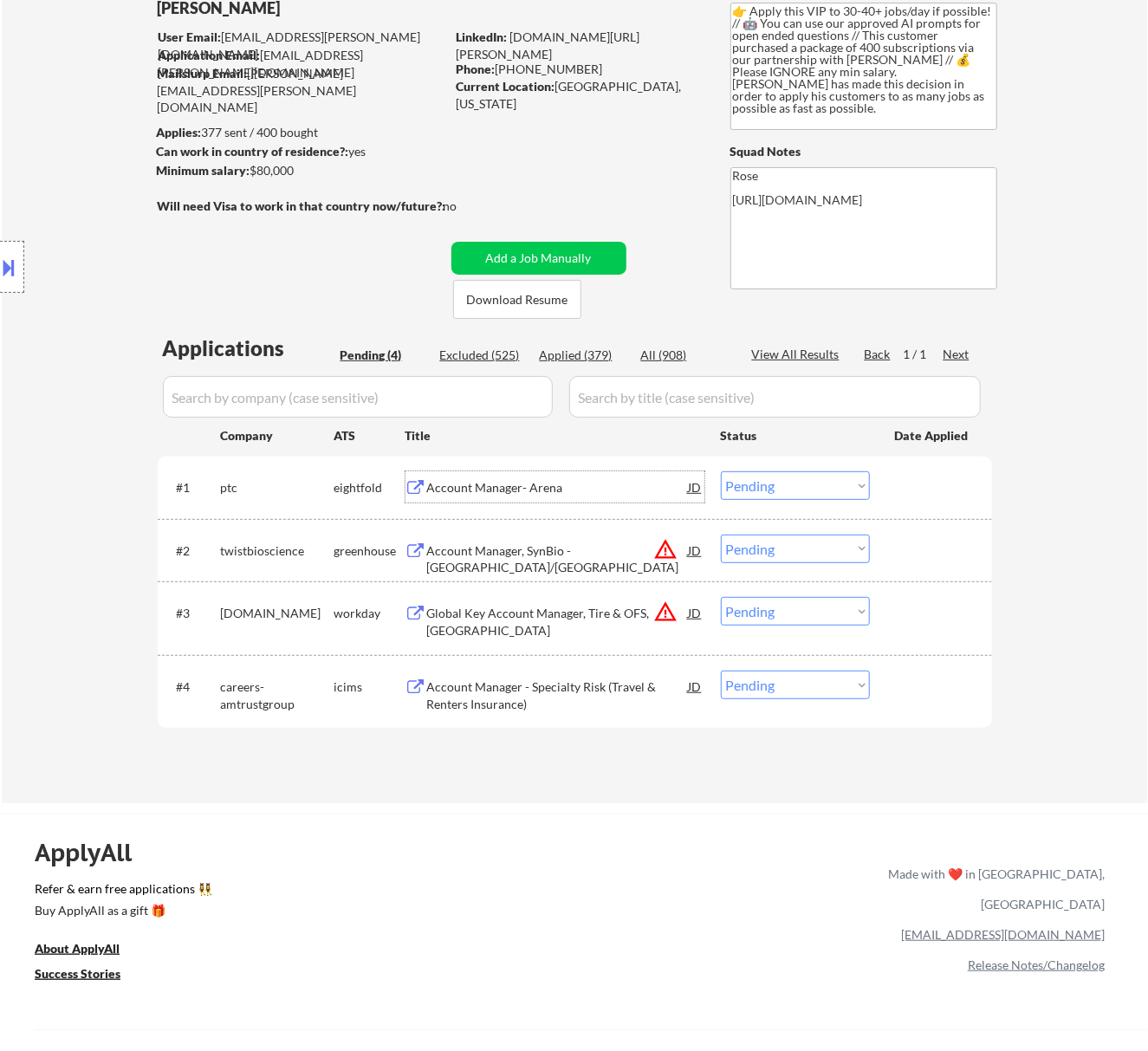
click at [577, 489] on div "Account Manager- Arena" at bounding box center [558, 488] width 262 height 17
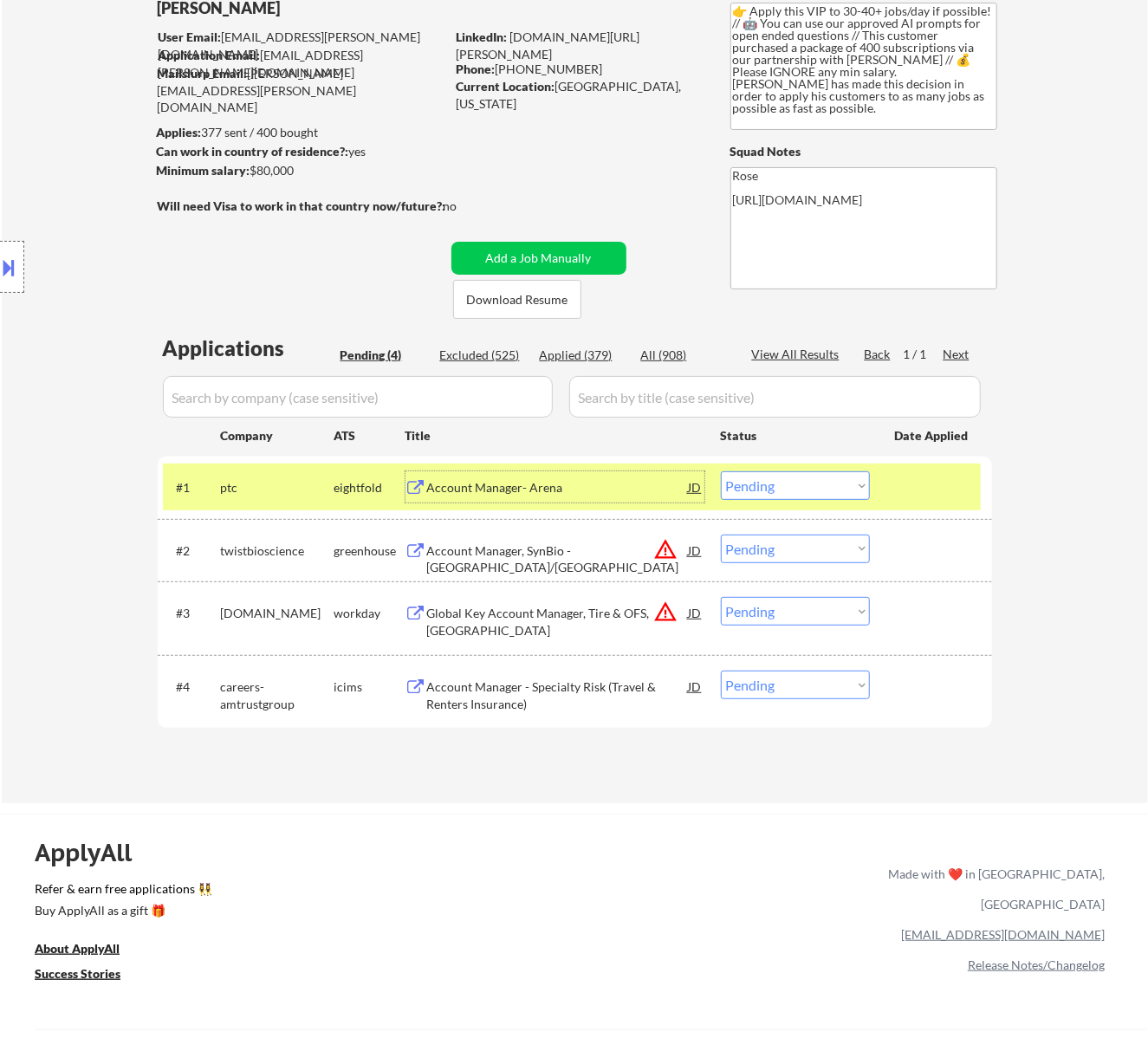
click at [829, 486] on select "Choose an option... Pending Applied Excluded (Questions) Excluded (Expired) Exc…" at bounding box center [795, 486] width 149 height 29
click at [721, 472] on select "Choose an option... Pending Applied Excluded (Questions) Excluded (Expired) Exc…" at bounding box center [795, 486] width 149 height 29
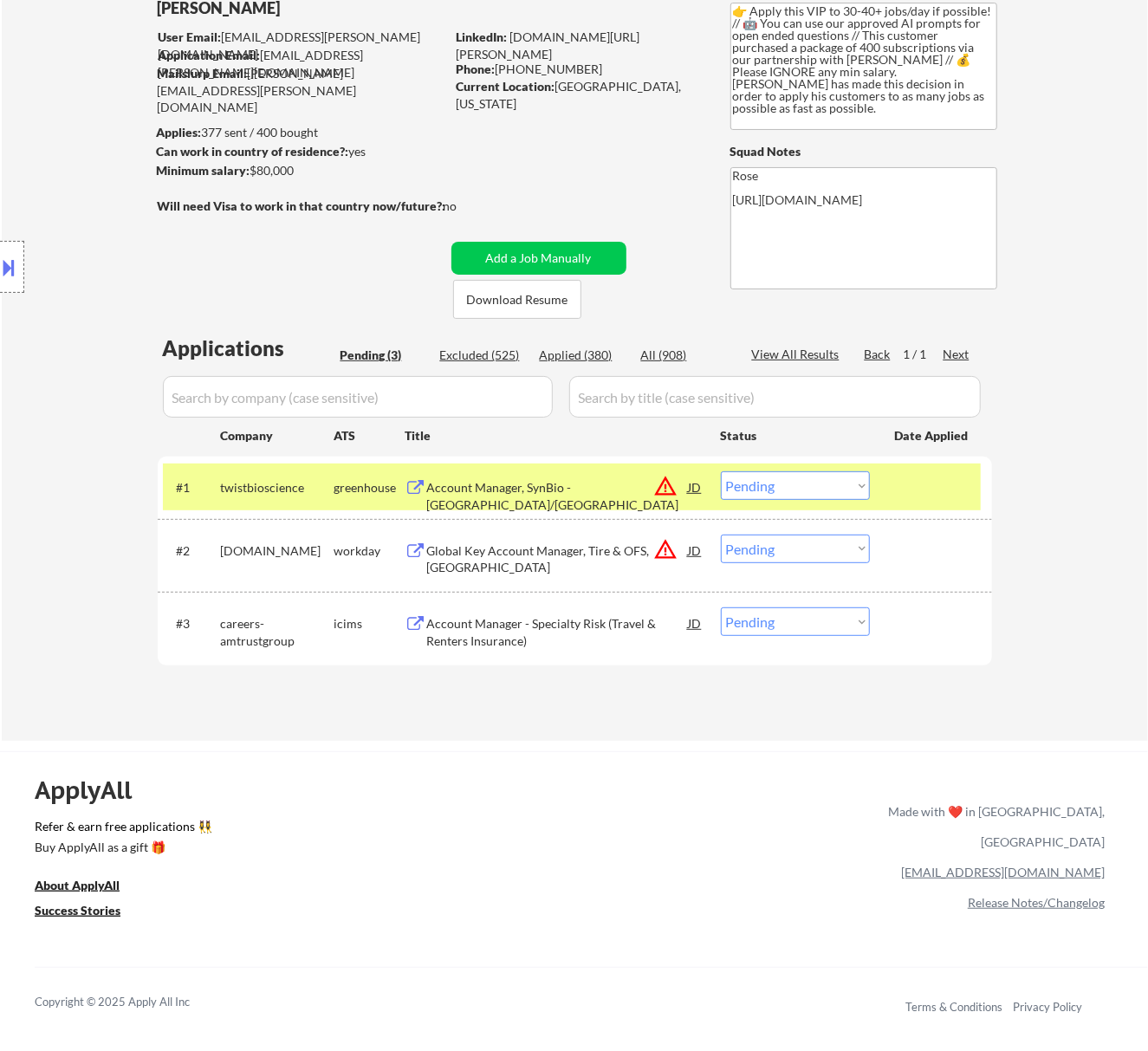
click at [603, 484] on div "Account Manager, SynBio - NY/NJ" at bounding box center [558, 497] width 262 height 34
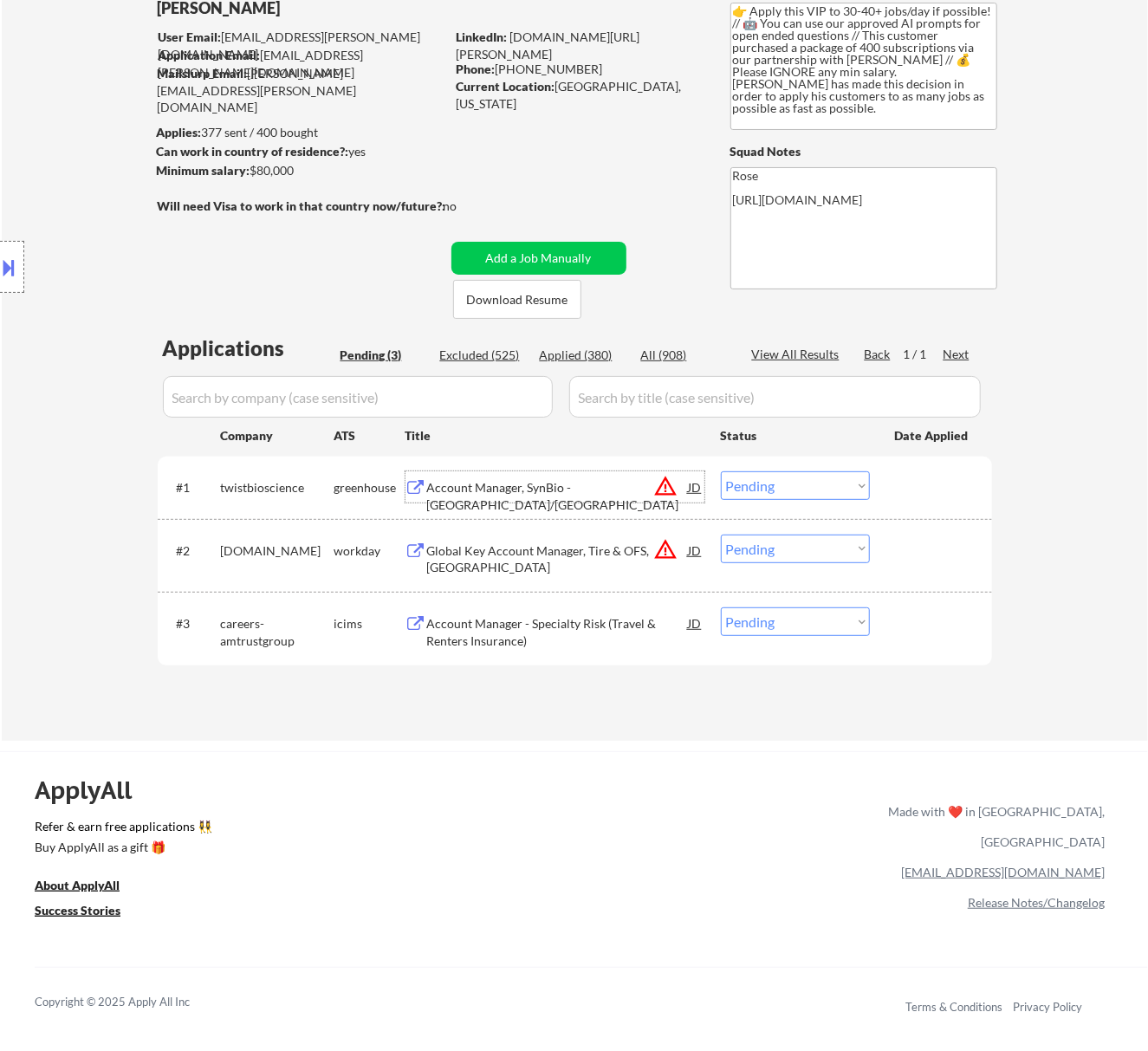
click at [775, 473] on select "Choose an option... Pending Applied Excluded (Questions) Excluded (Expired) Exc…" at bounding box center [795, 486] width 149 height 29
click at [721, 472] on select "Choose an option... Pending Applied Excluded (Questions) Excluded (Expired) Exc…" at bounding box center [795, 486] width 149 height 29
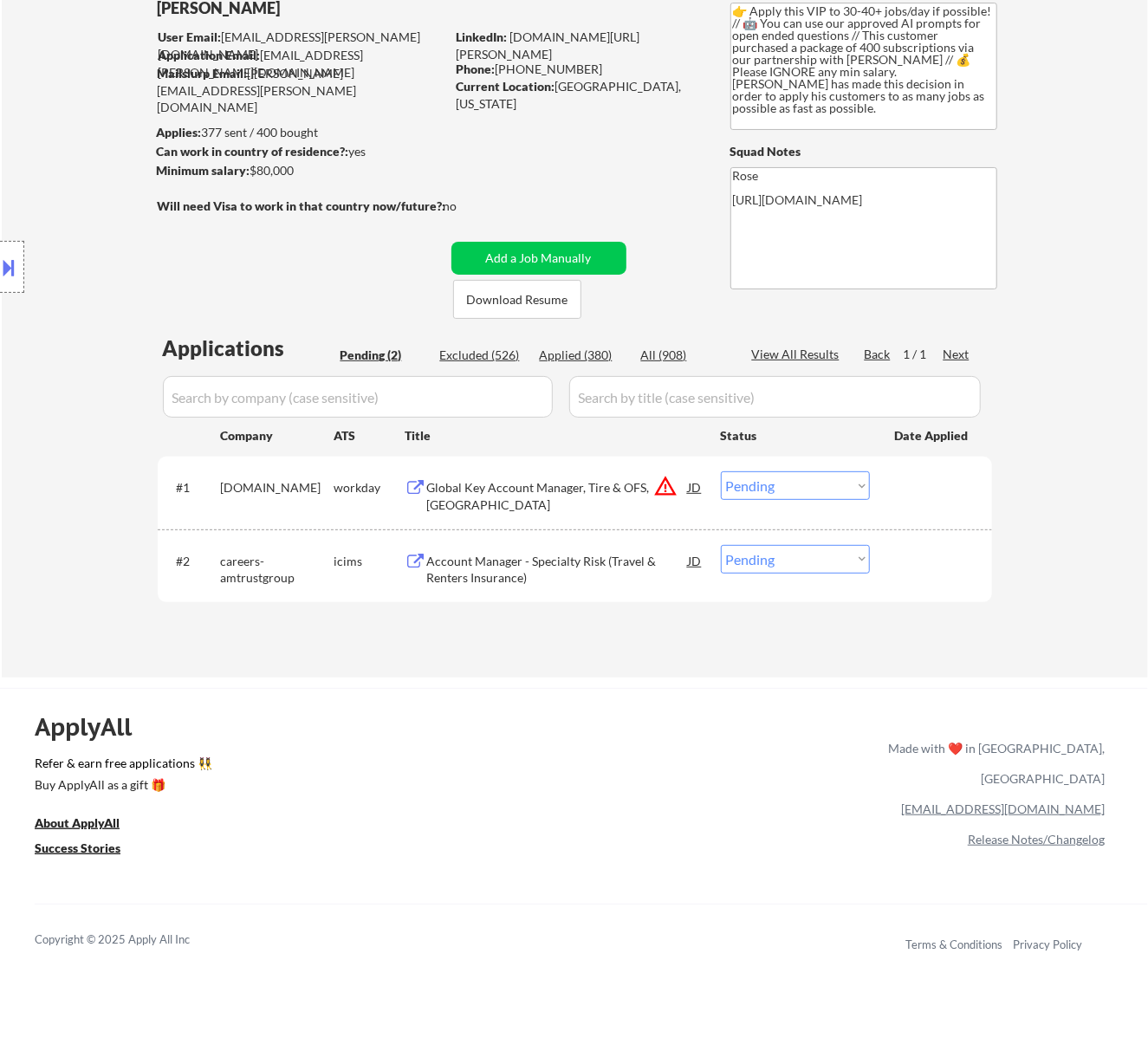
click at [624, 480] on div "Global Key Account Manager, Tire & OFS, Americas" at bounding box center [558, 497] width 262 height 34
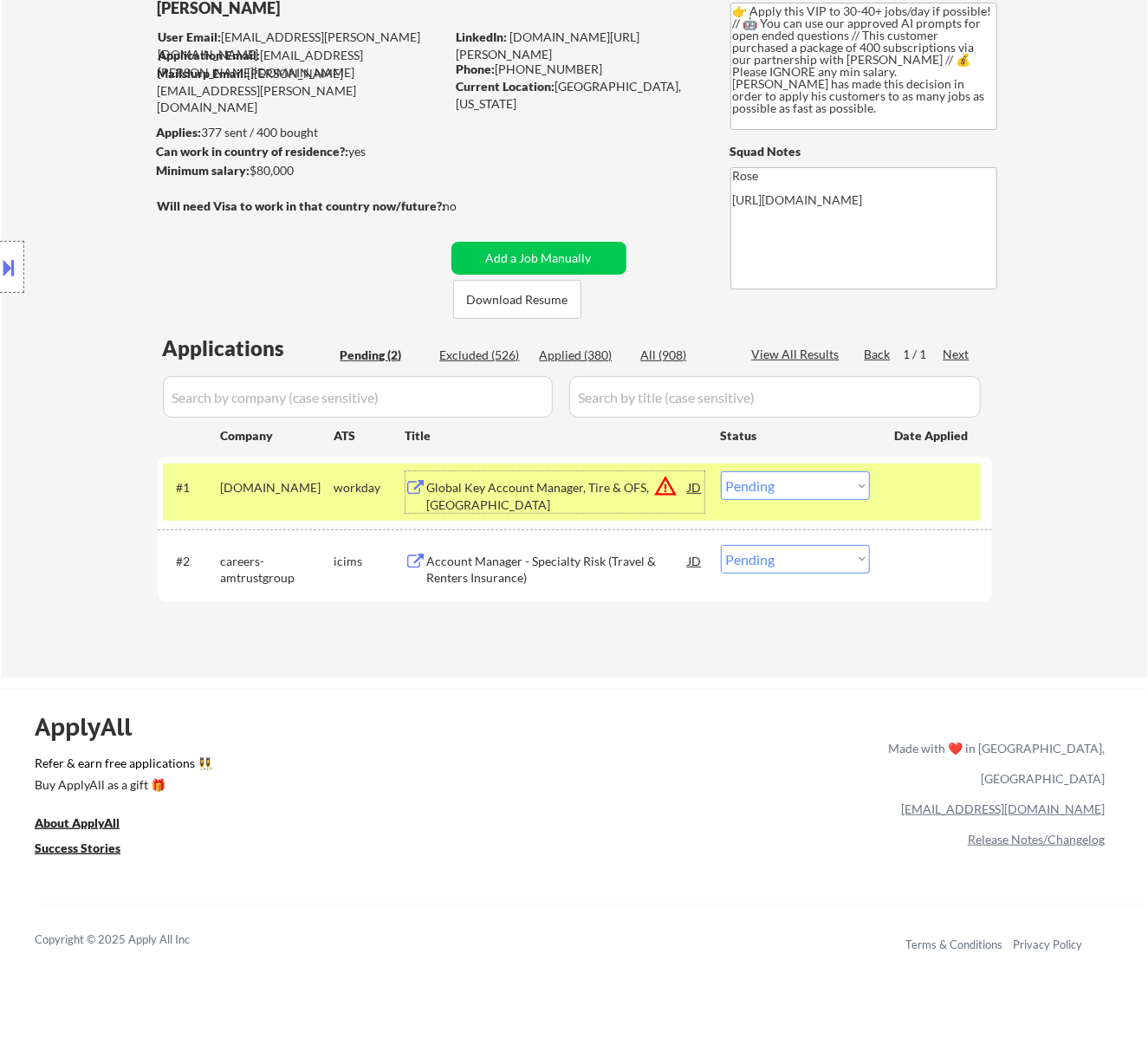
click at [771, 489] on select "Choose an option... Pending Applied Excluded (Questions) Excluded (Expired) Exc…" at bounding box center [795, 486] width 149 height 29
click at [721, 472] on select "Choose an option... Pending Applied Excluded (Questions) Excluded (Expired) Exc…" at bounding box center [795, 486] width 149 height 29
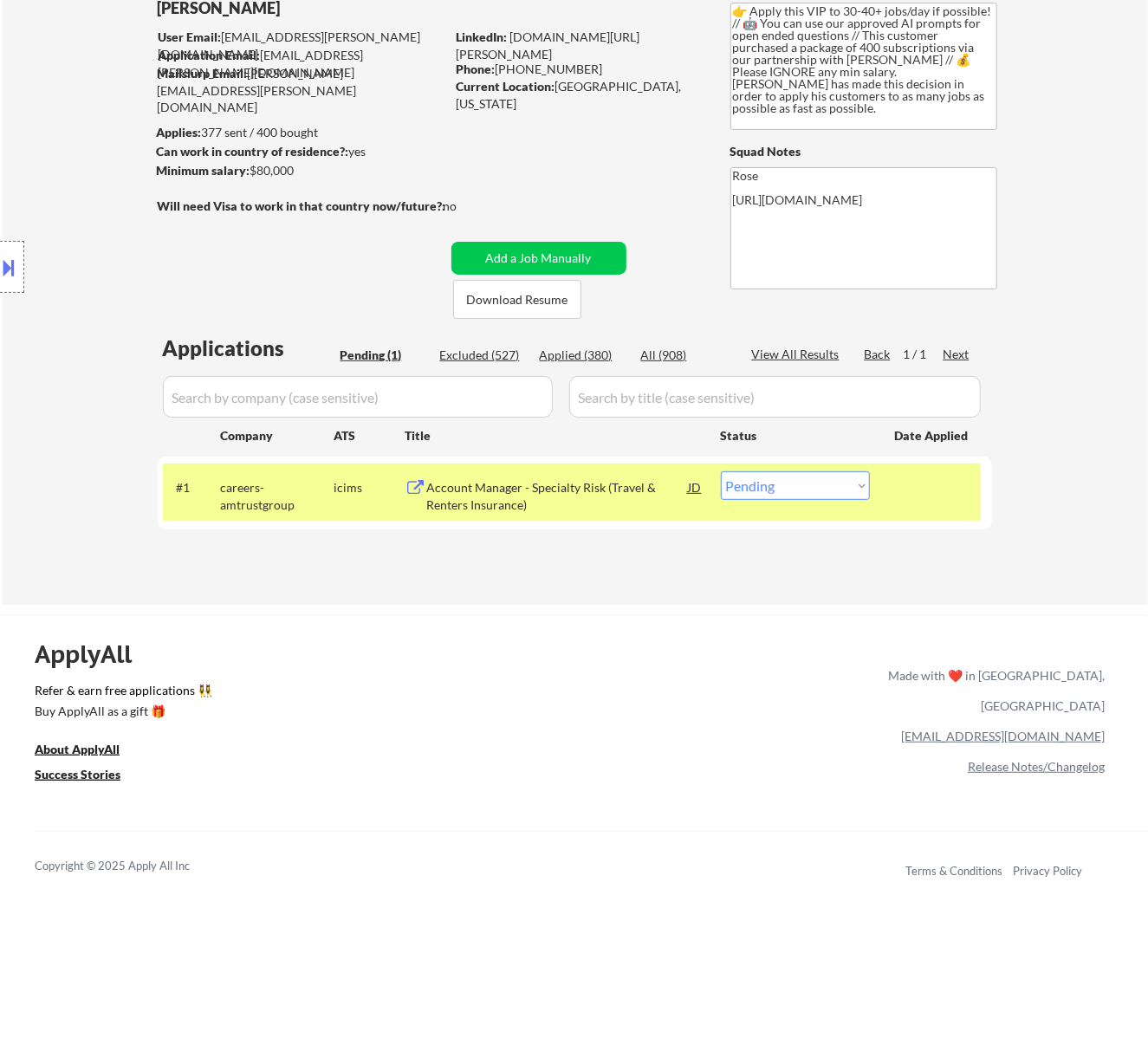
click at [608, 520] on div "#1 careers-amtrustgroup icims Account Manager - Specialty Risk (Travel & Renter…" at bounding box center [575, 493] width 834 height 73
click at [611, 506] on div "Account Manager - Specialty Risk (Travel & Renters Insurance)" at bounding box center [558, 497] width 262 height 34
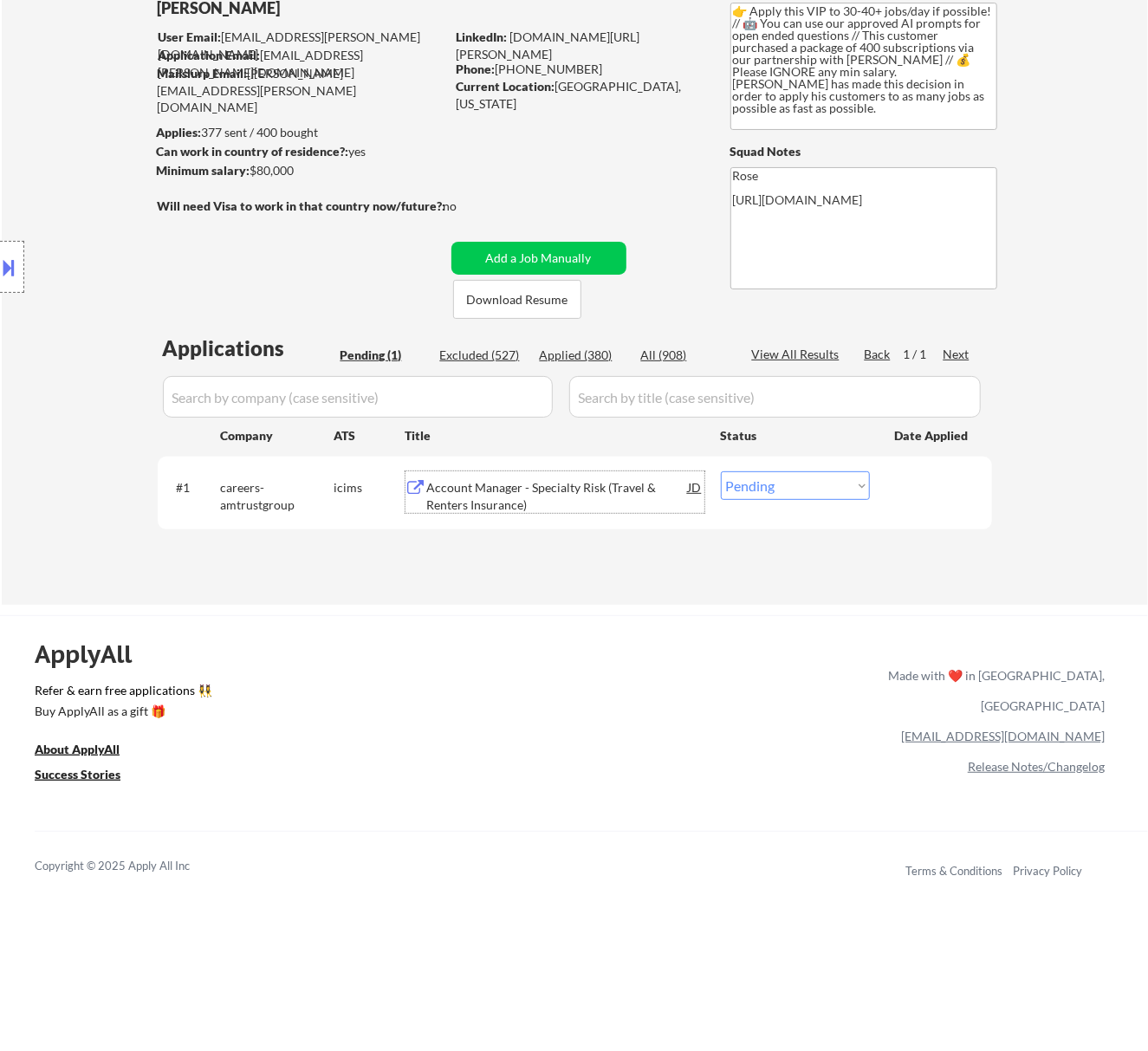
click at [804, 485] on select "Choose an option... Pending Applied Excluded (Questions) Excluded (Expired) Exc…" at bounding box center [795, 486] width 149 height 29
select select ""excluded__bad_match_""
click at [721, 472] on select "Choose an option... Pending Applied Excluded (Questions) Excluded (Expired) Exc…" at bounding box center [795, 486] width 149 height 29
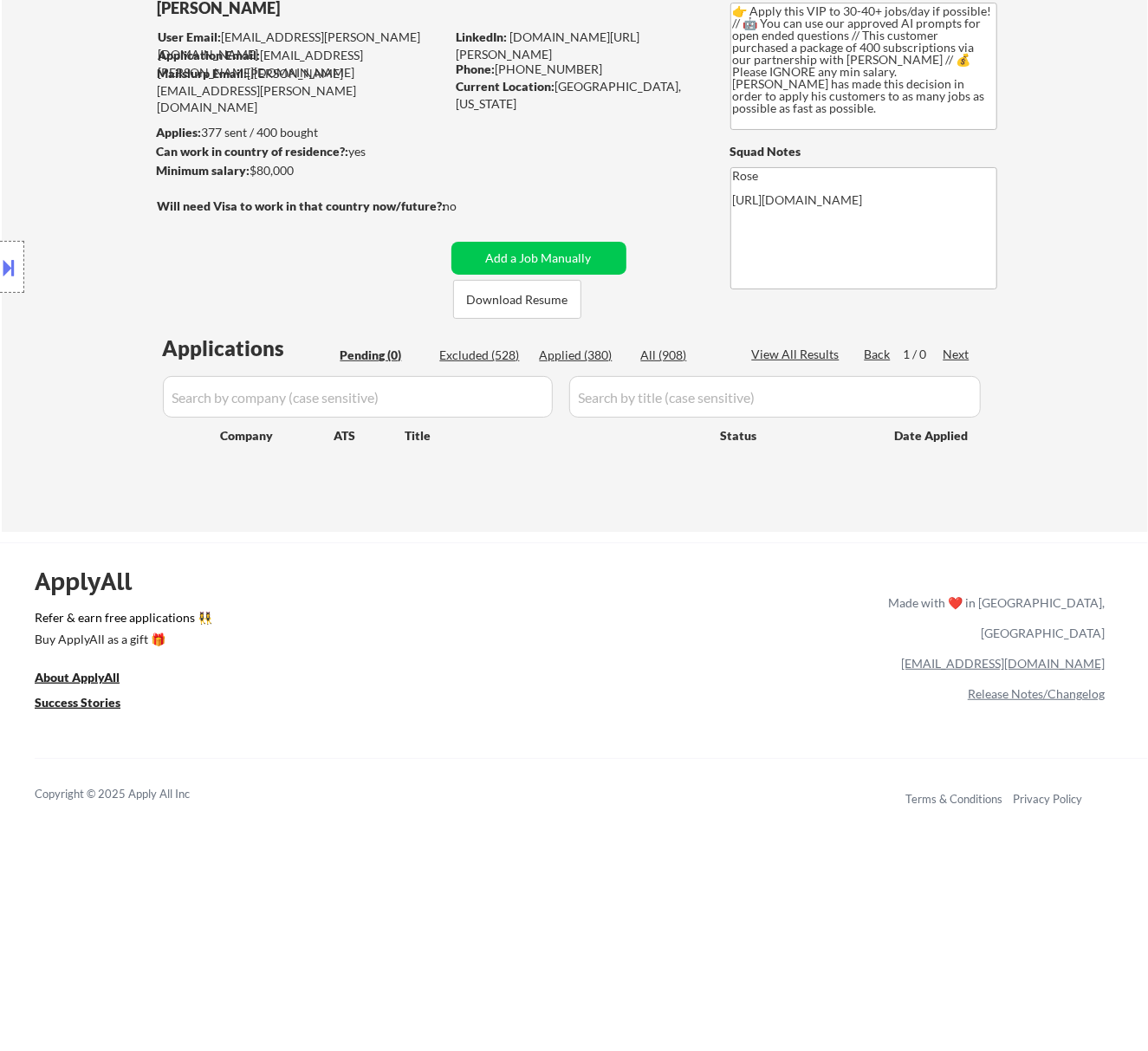
scroll to position [0, 0]
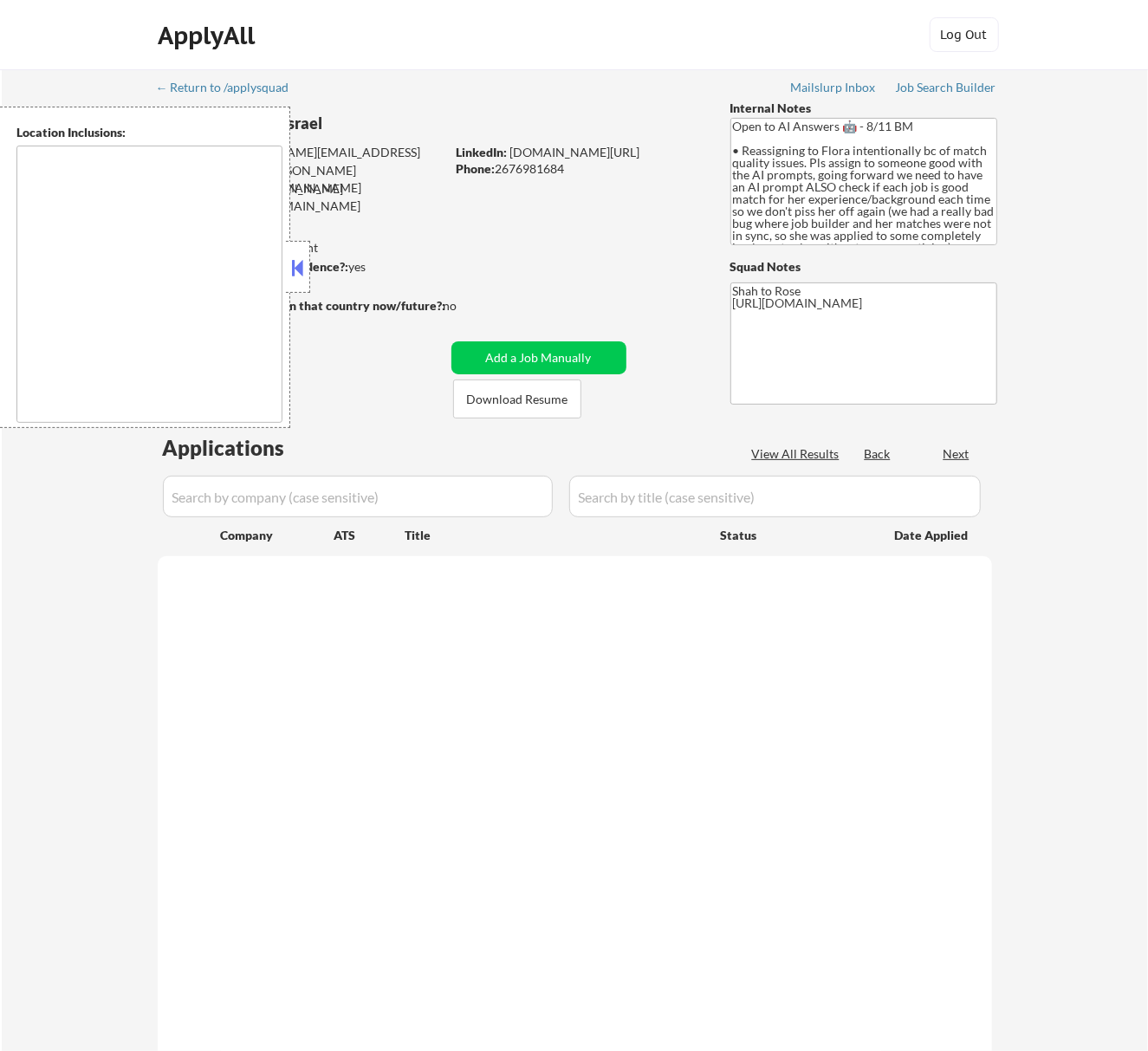
type textarea "remote"
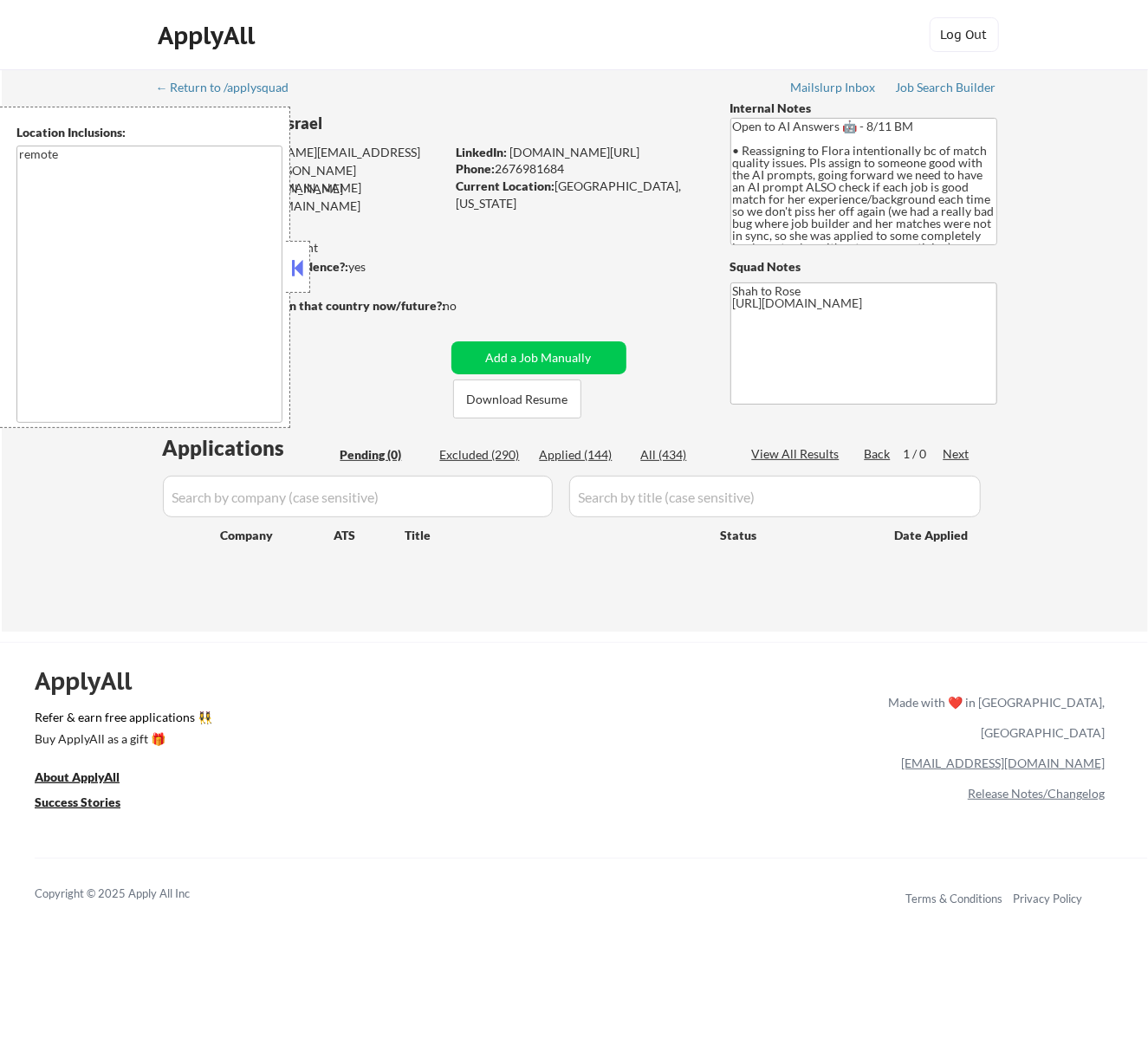
click at [302, 262] on button at bounding box center [297, 267] width 19 height 26
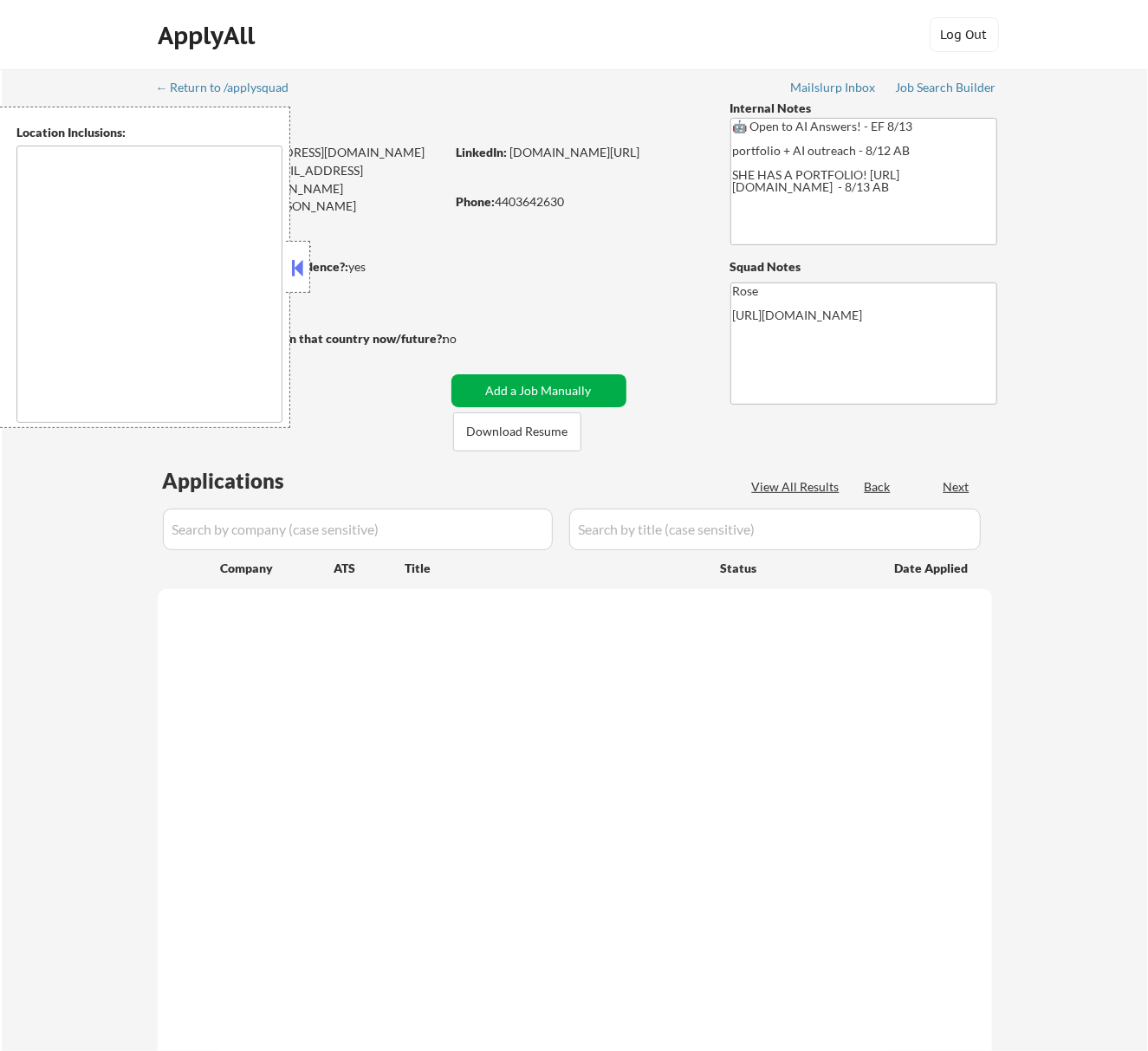
select select ""pending""
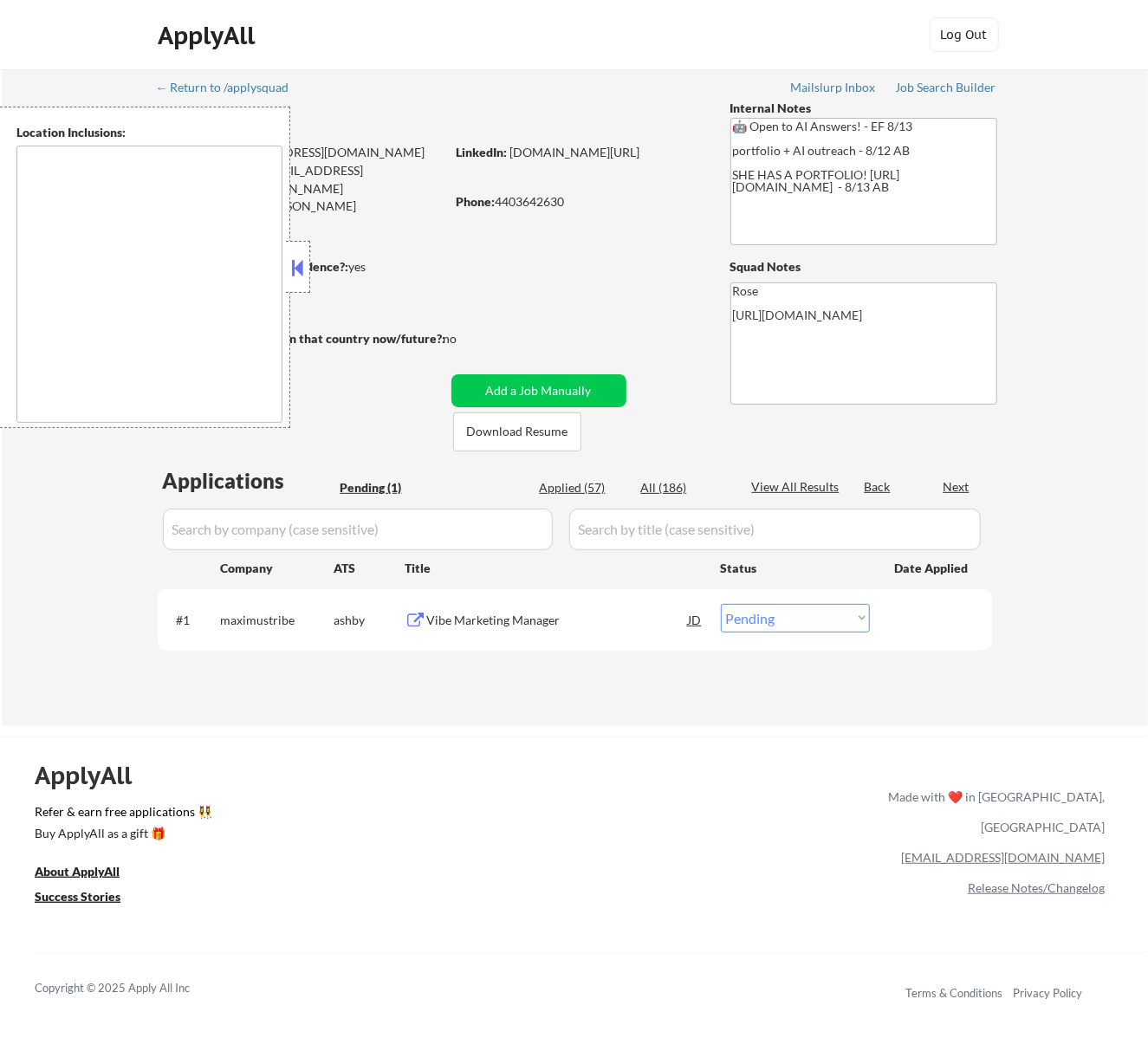
type textarea "[GEOGRAPHIC_DATA], [GEOGRAPHIC_DATA] [GEOGRAPHIC_DATA], [GEOGRAPHIC_DATA] [GEOG…"
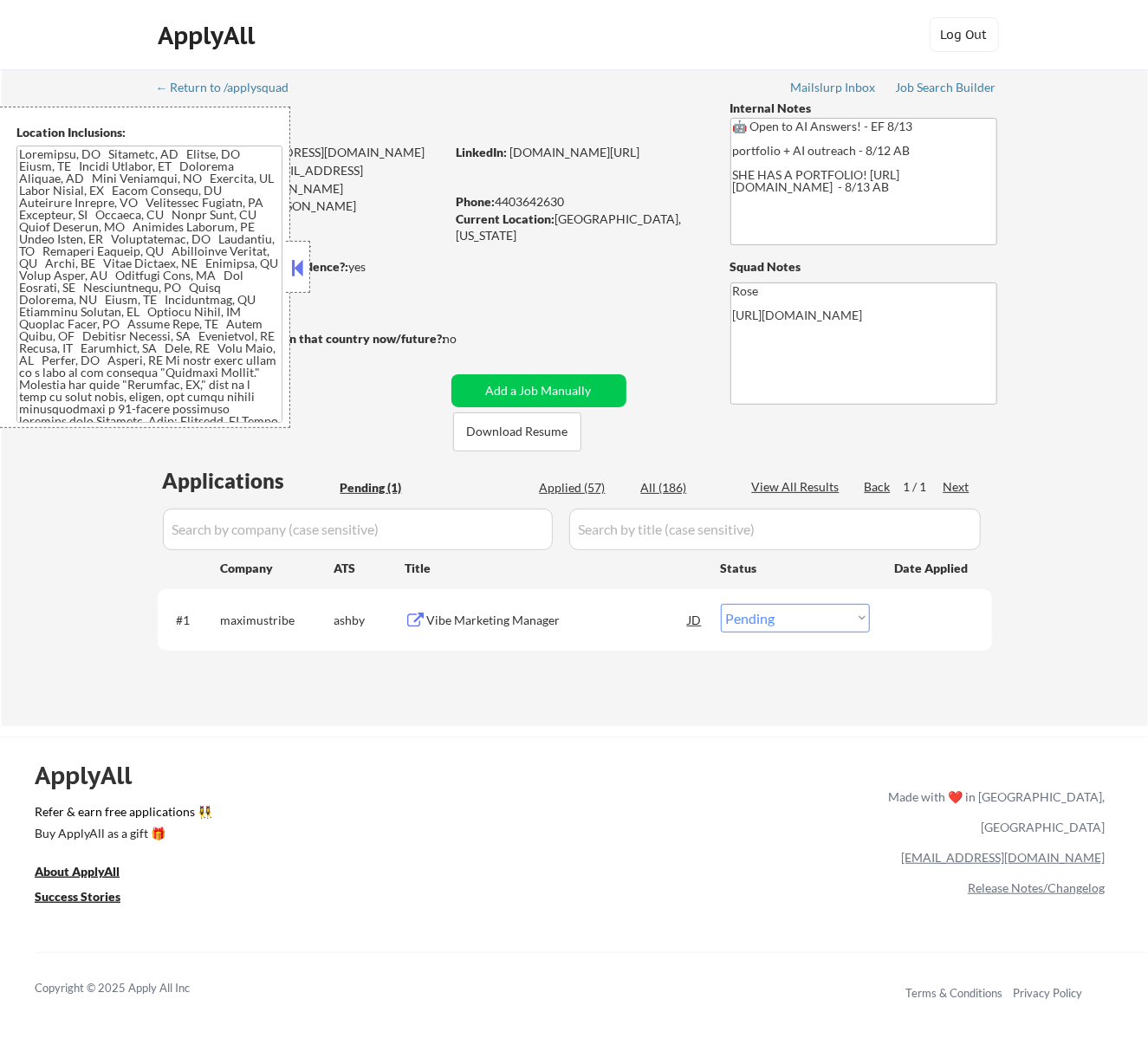
click at [298, 257] on button at bounding box center [297, 267] width 19 height 26
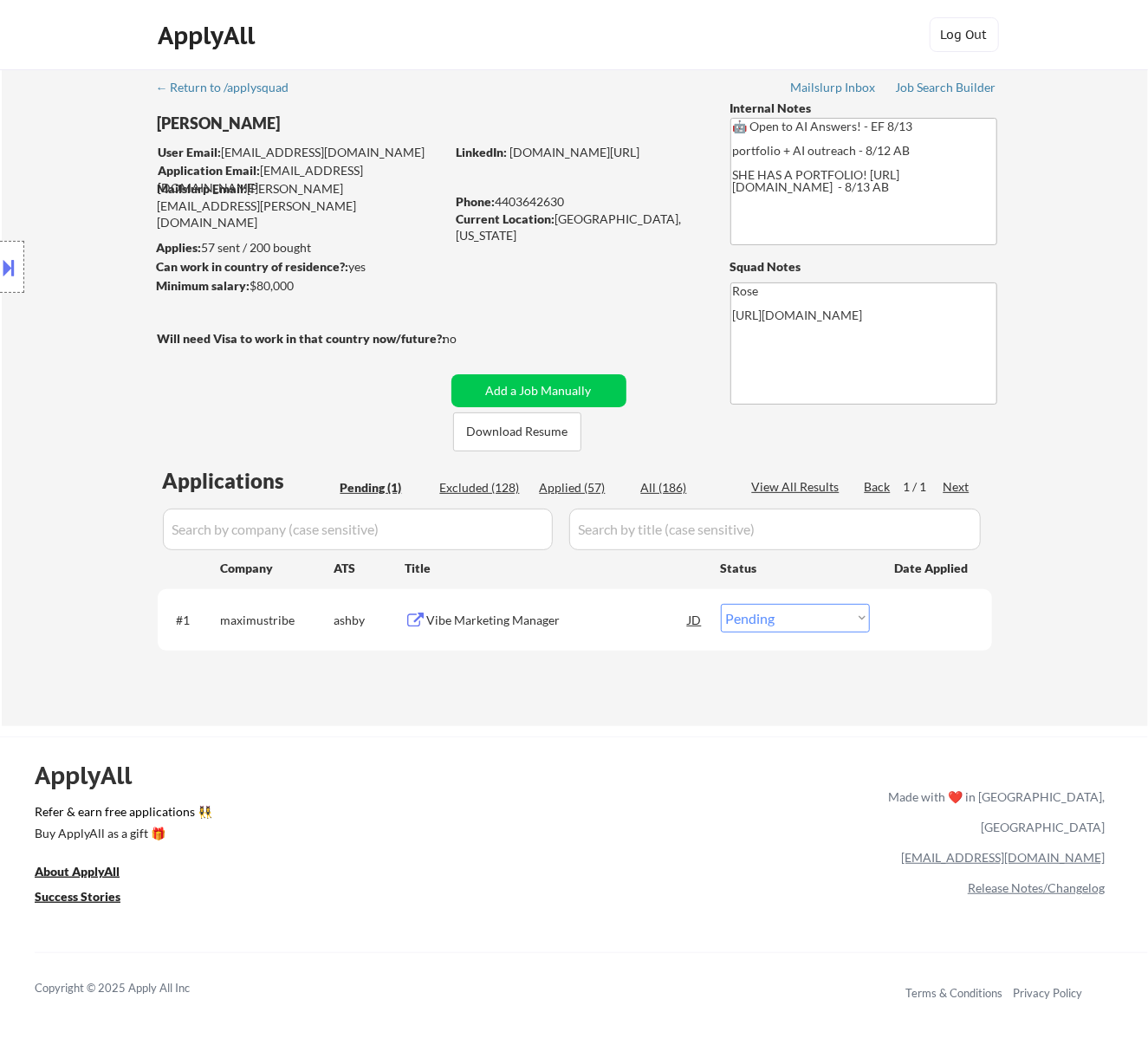
click at [622, 618] on div "Vibe Marketing Manager" at bounding box center [558, 620] width 262 height 17
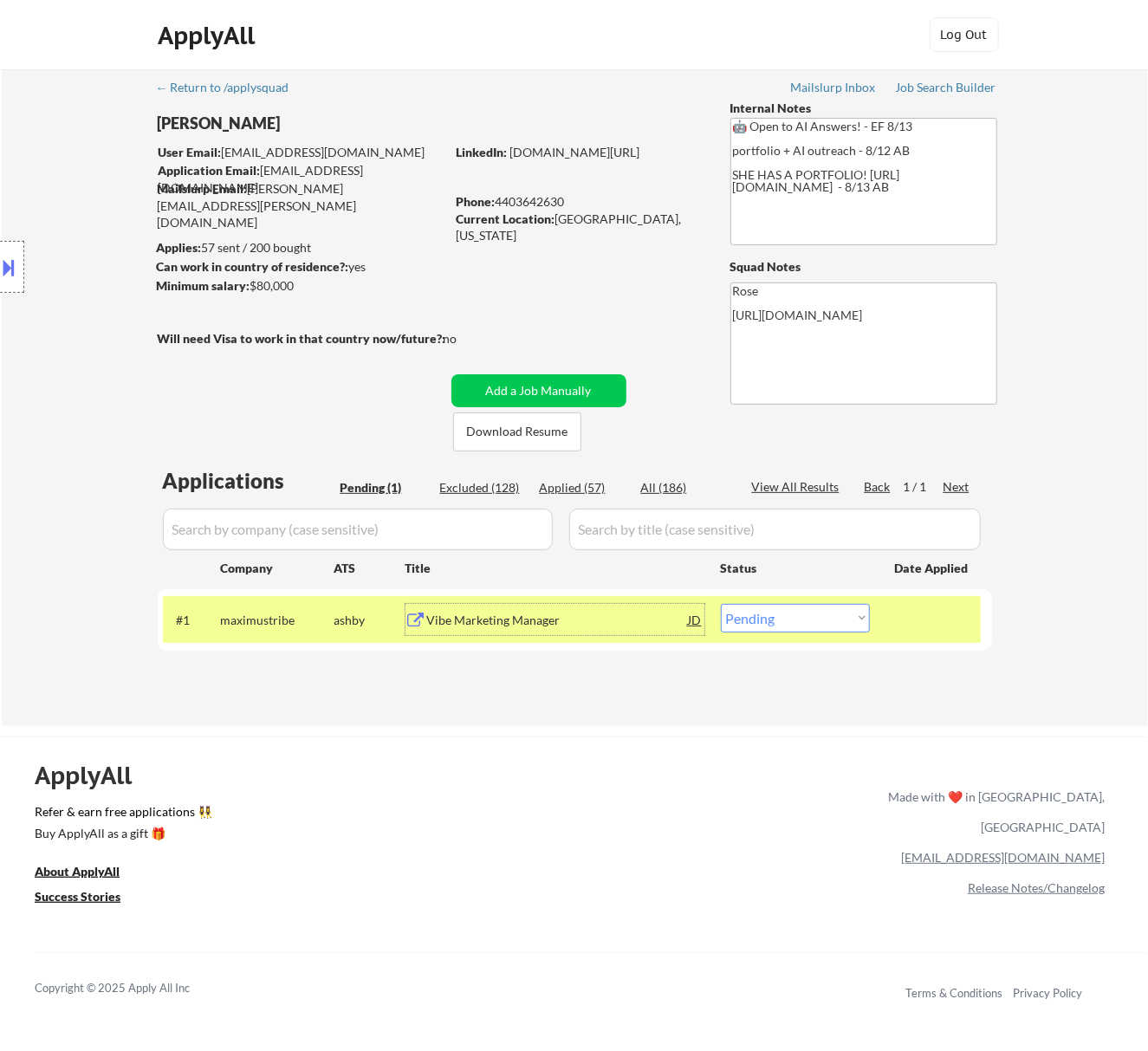
click at [15, 261] on button at bounding box center [9, 267] width 19 height 29
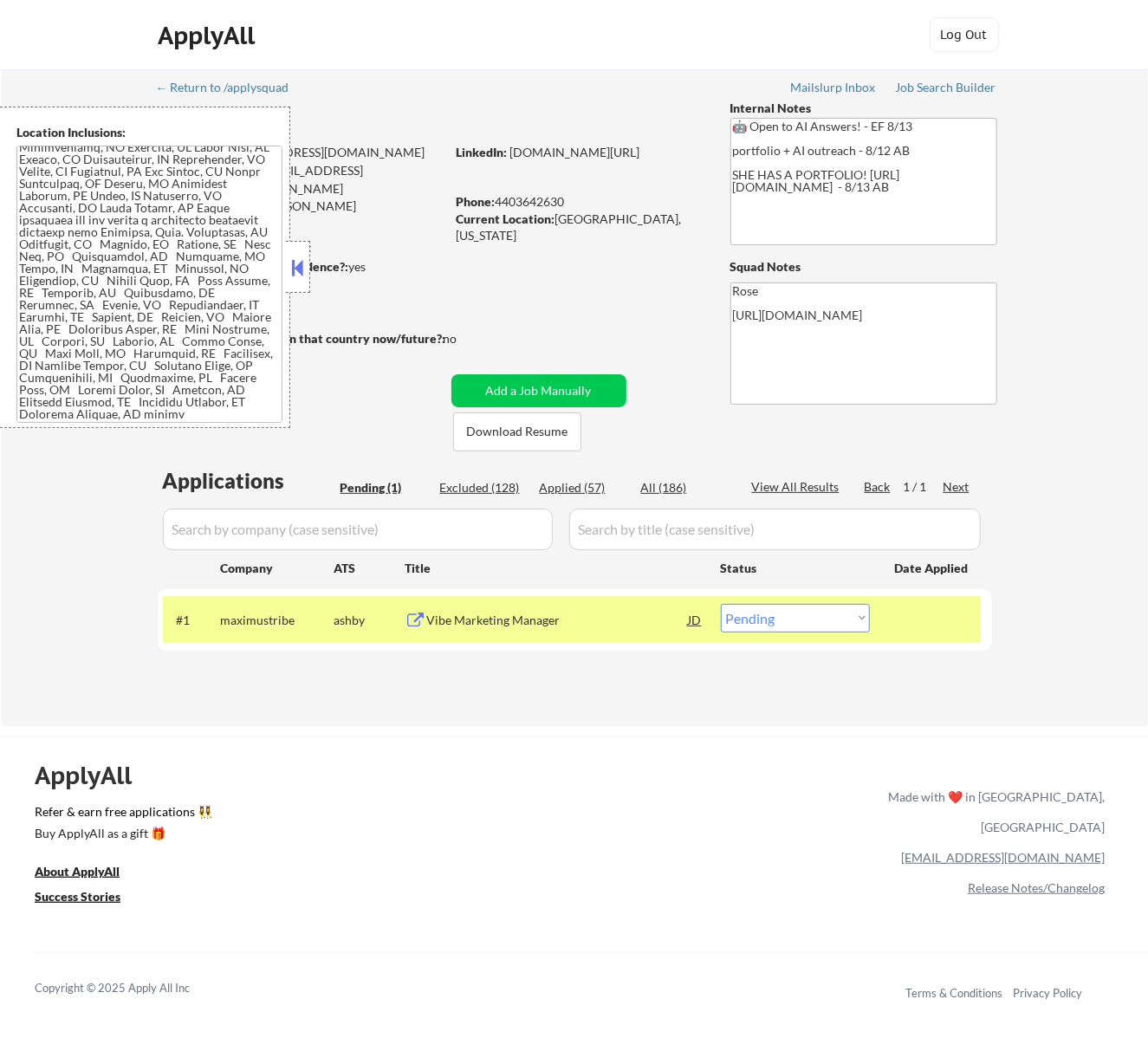
click at [832, 617] on select "Choose an option... Pending Applied Excluded (Questions) Excluded (Expired) Exc…" at bounding box center [795, 619] width 149 height 29
select select ""excluded""
click at [721, 604] on select "Choose an option... Pending Applied Excluded (Questions) Excluded (Expired) Exc…" at bounding box center [795, 619] width 149 height 29
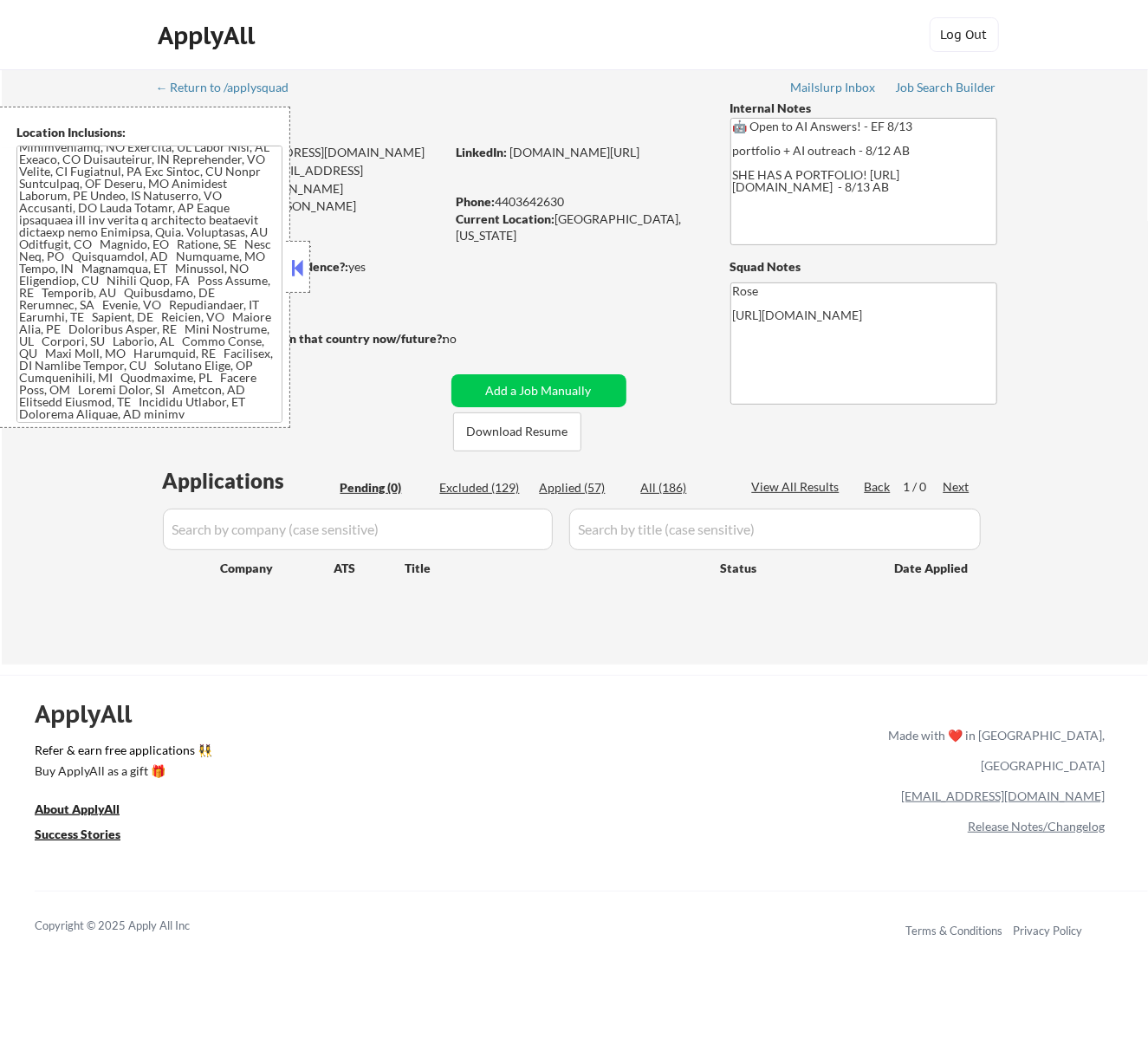
click at [303, 267] on button at bounding box center [297, 267] width 19 height 26
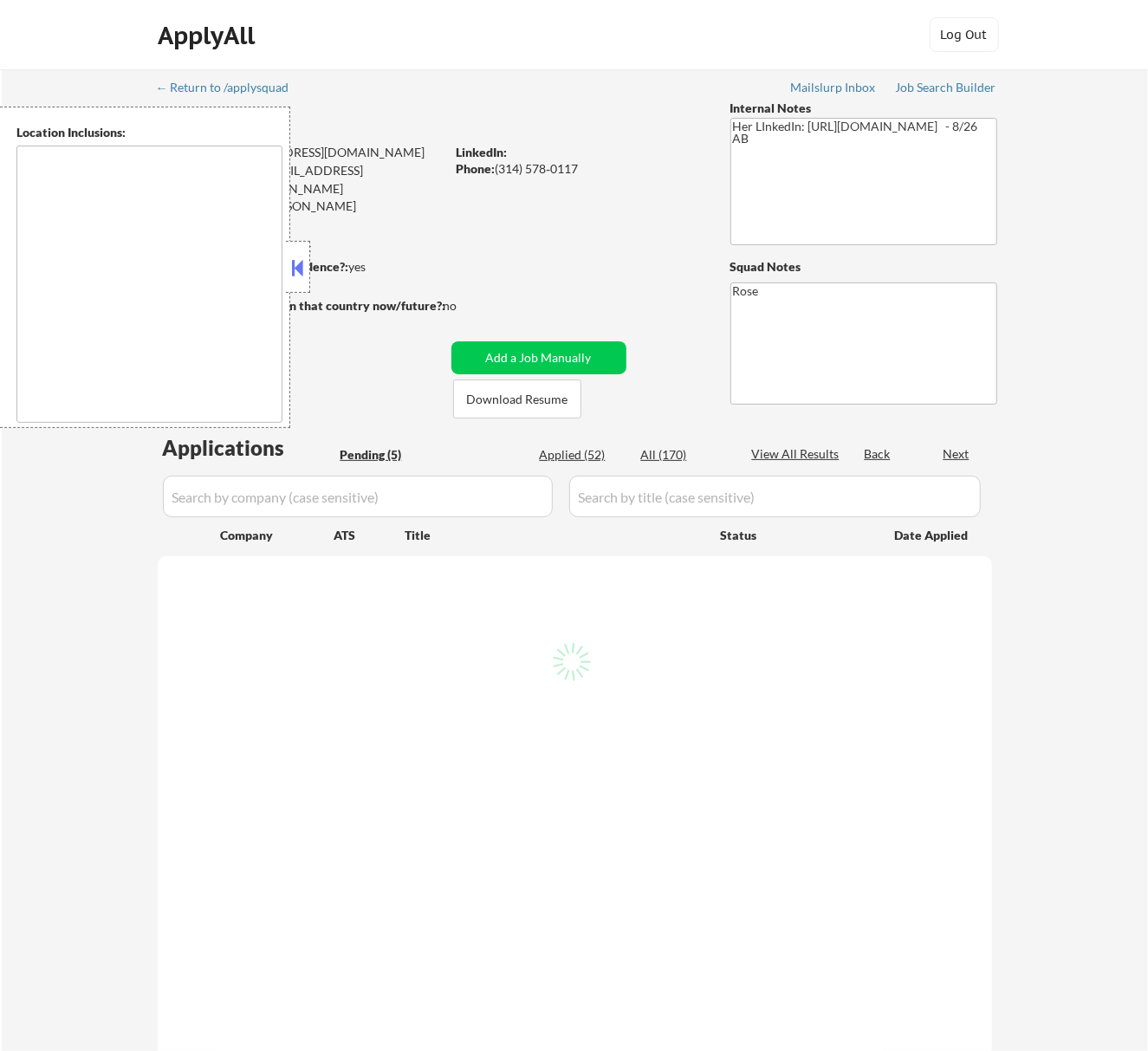
select select ""pending""
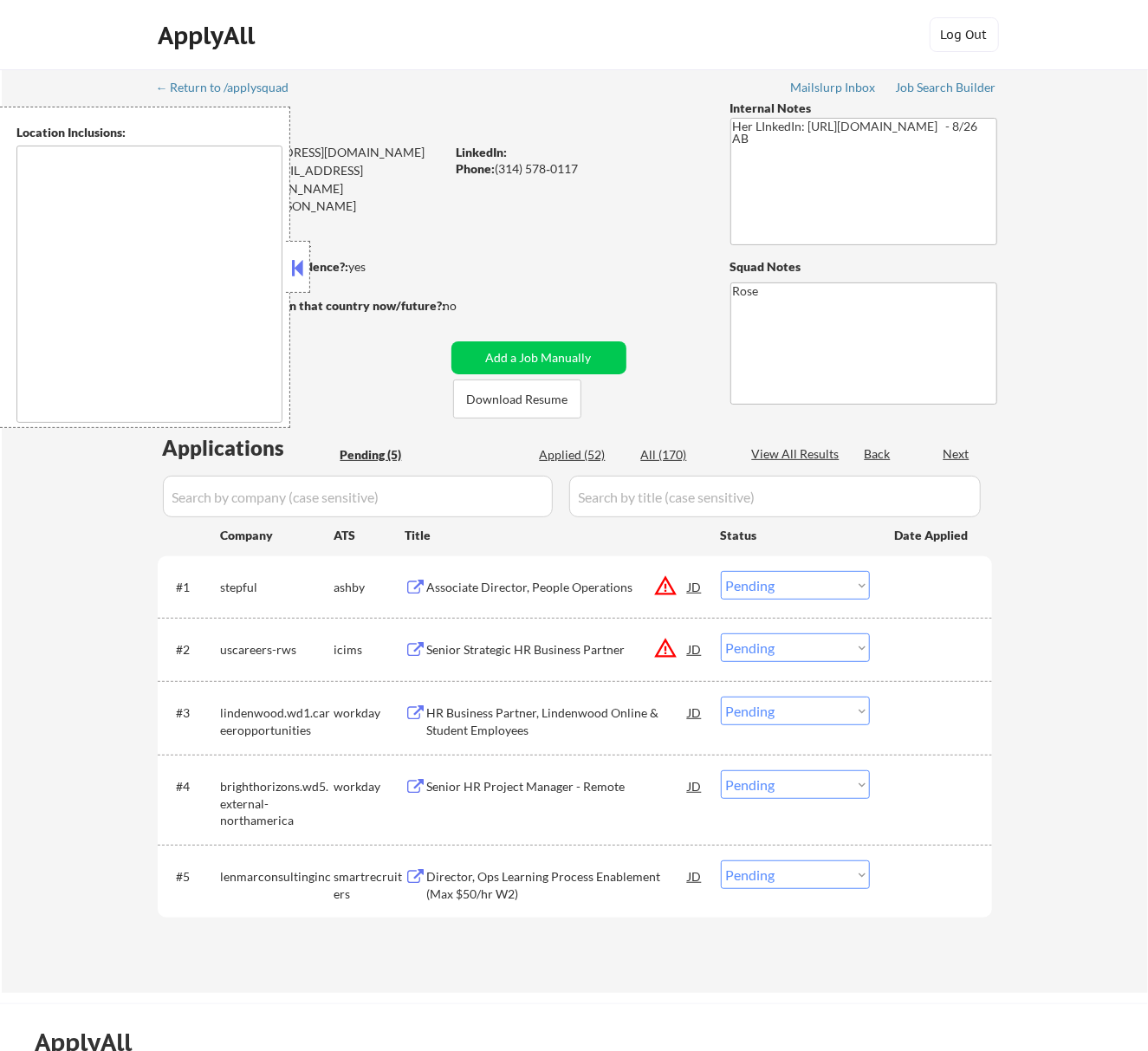
type textarea "St. Louis, MO Clayton, MO Maplewood, MO Richmond Heights, MO University City, M…"
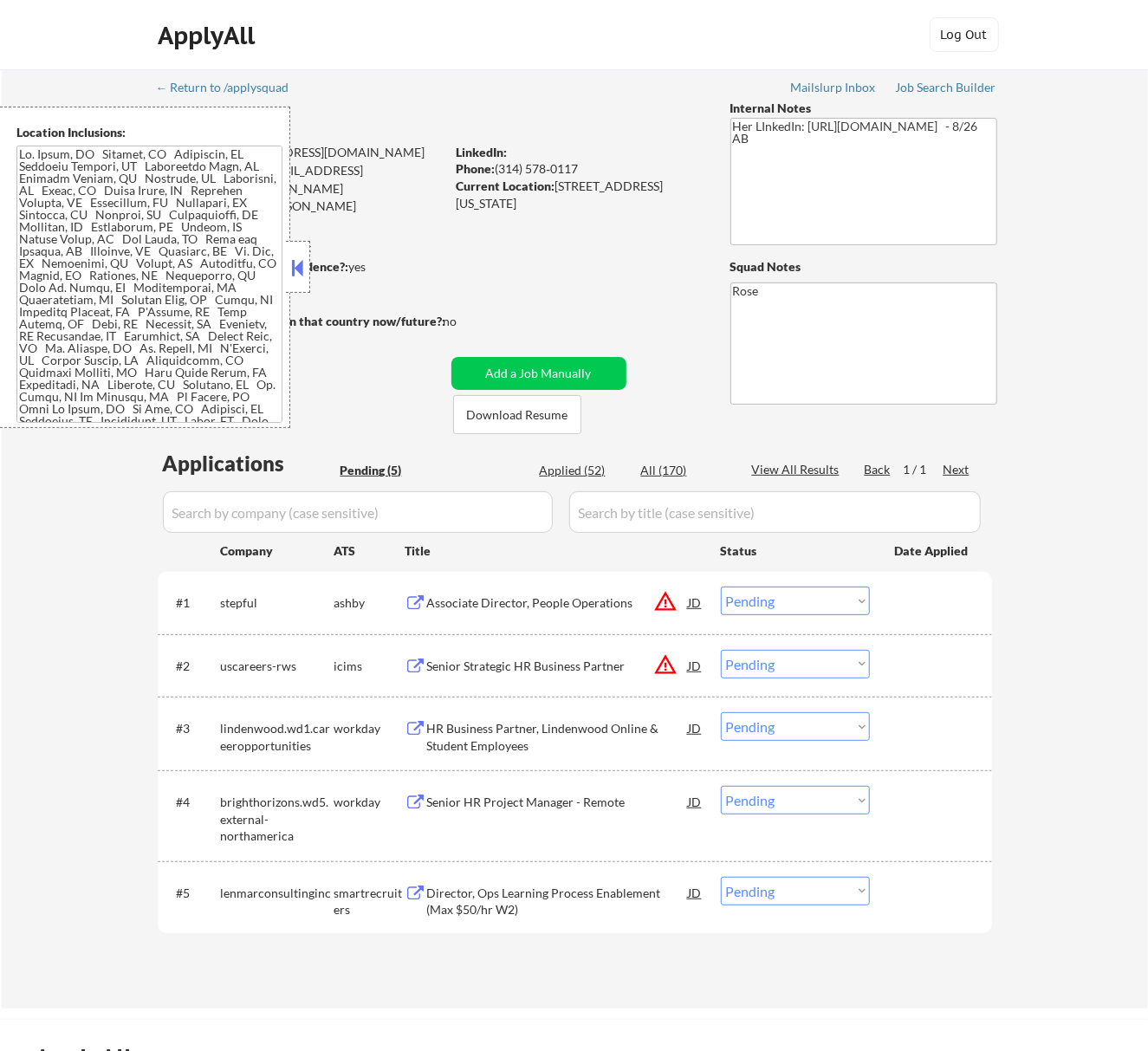
click at [298, 258] on button at bounding box center [297, 267] width 19 height 26
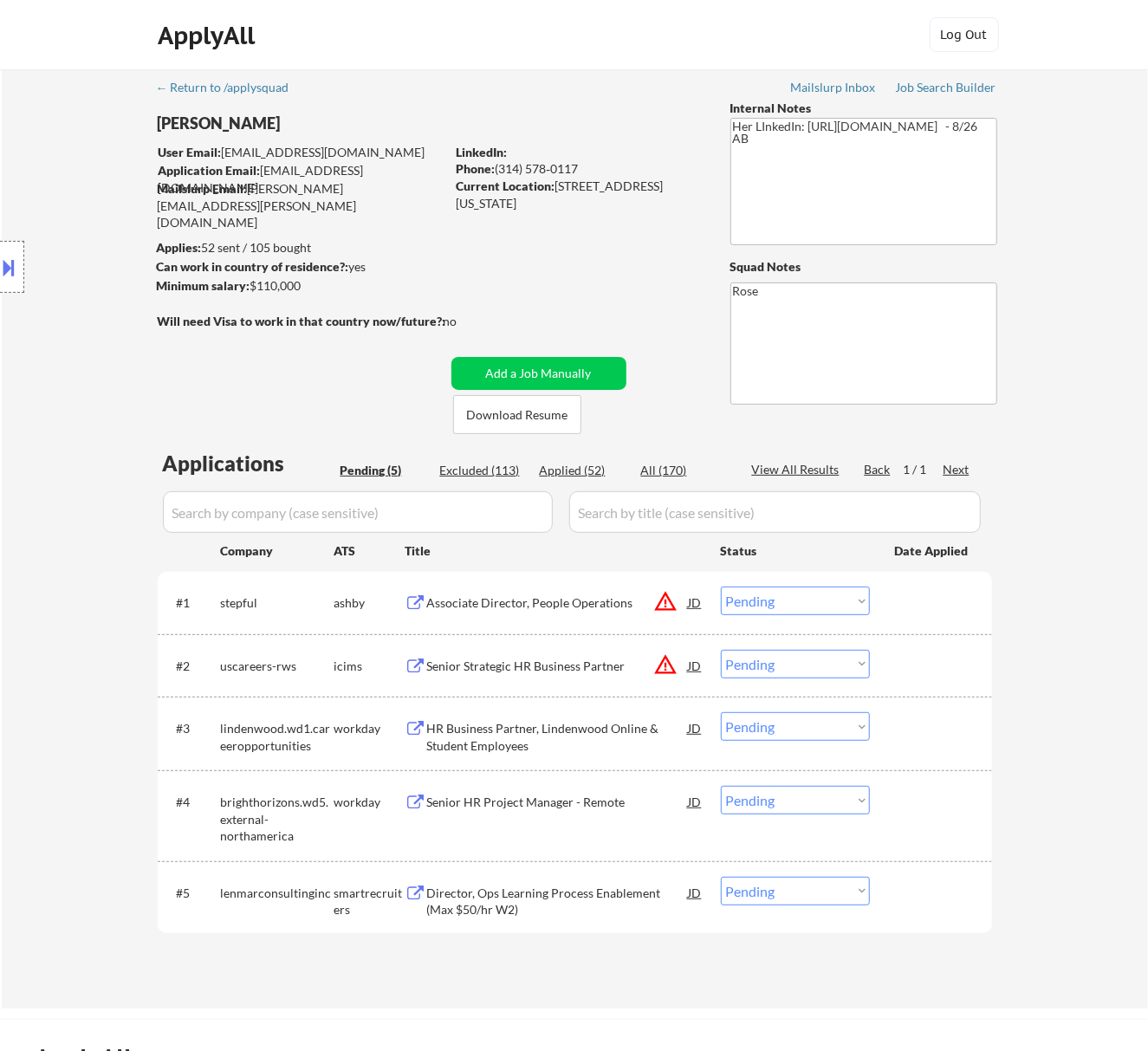
click at [577, 614] on div "Associate Director, People Operations" at bounding box center [558, 602] width 262 height 31
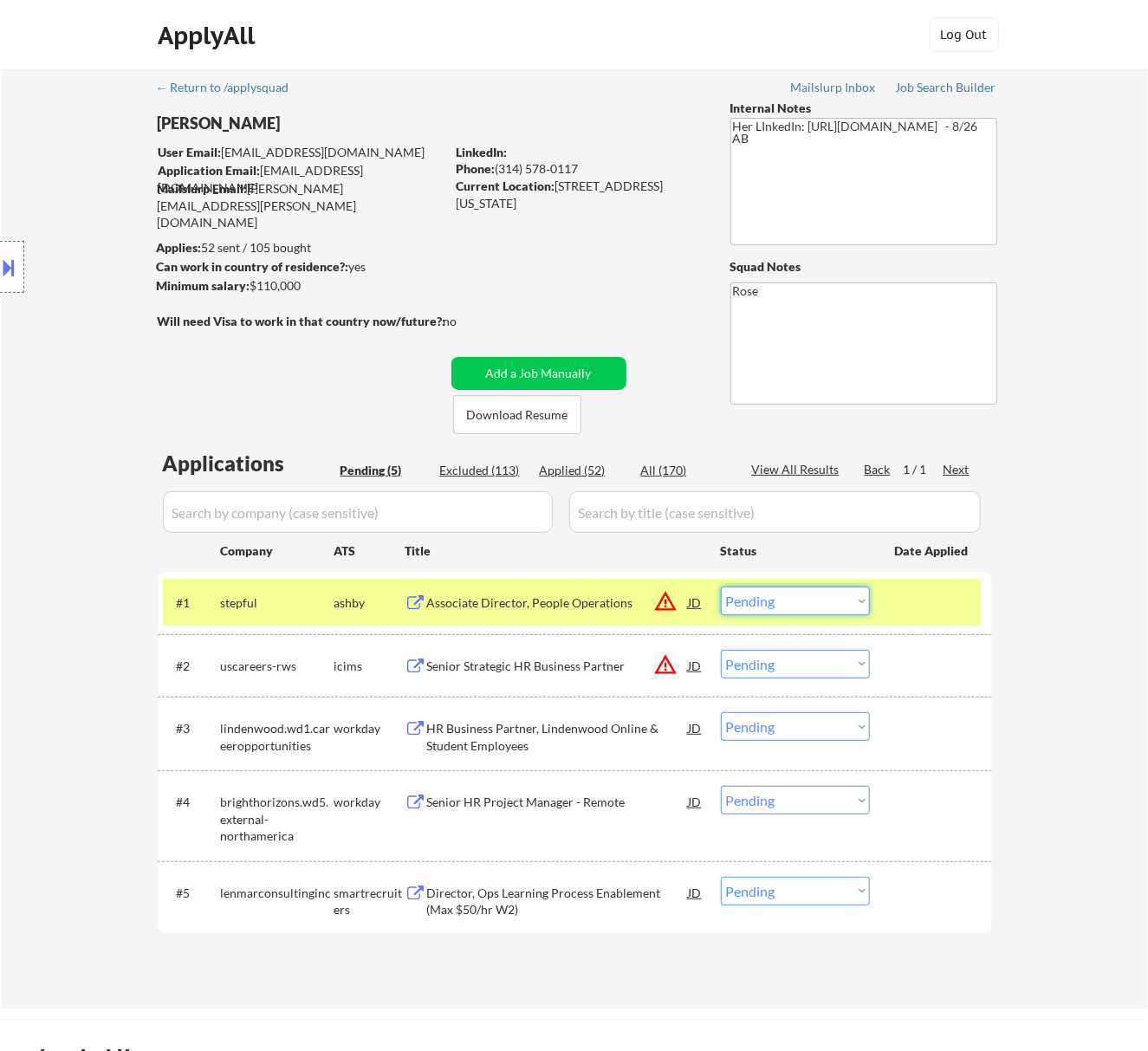
drag, startPoint x: 784, startPoint y: 594, endPoint x: 791, endPoint y: 602, distance: 10.6
click at [784, 594] on select "Choose an option... Pending Applied Excluded (Questions) Excluded (Expired) Exc…" at bounding box center [795, 601] width 149 height 29
click at [721, 587] on select "Choose an option... Pending Applied Excluded (Questions) Excluded (Expired) Exc…" at bounding box center [795, 601] width 149 height 29
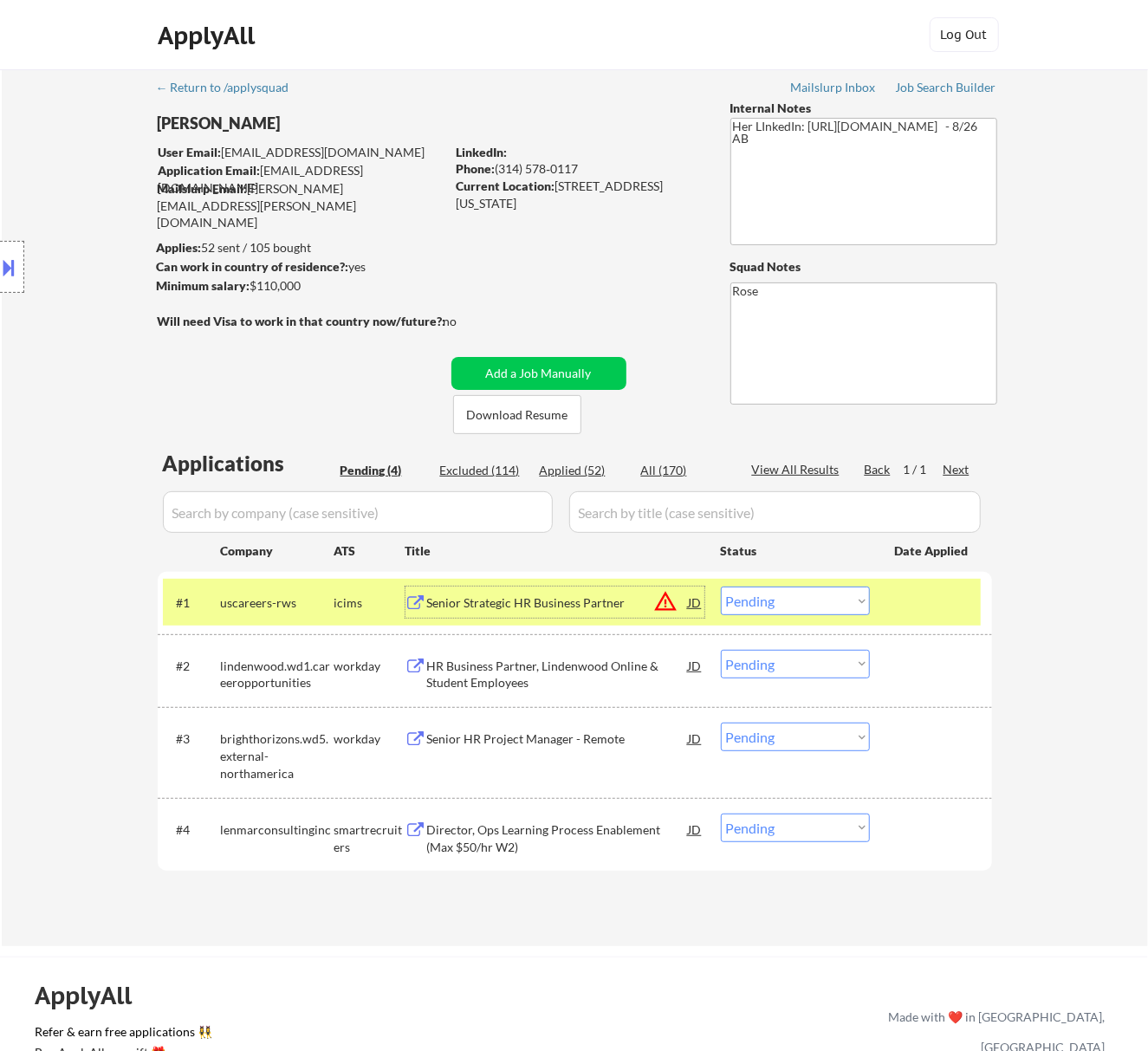
click at [601, 605] on div "Senior Strategic HR Business Partner" at bounding box center [558, 603] width 262 height 17
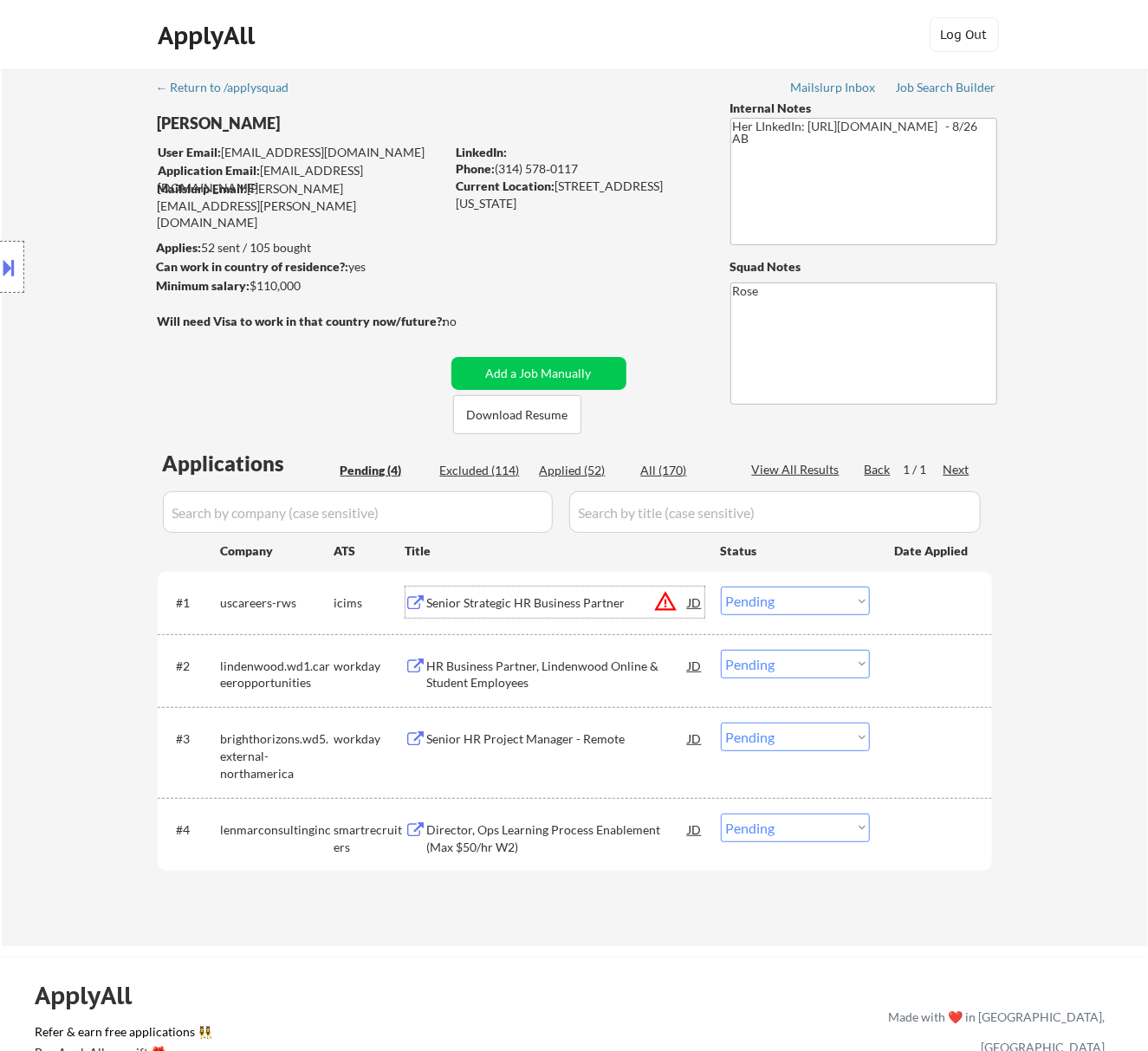
click at [14, 261] on button at bounding box center [9, 267] width 19 height 29
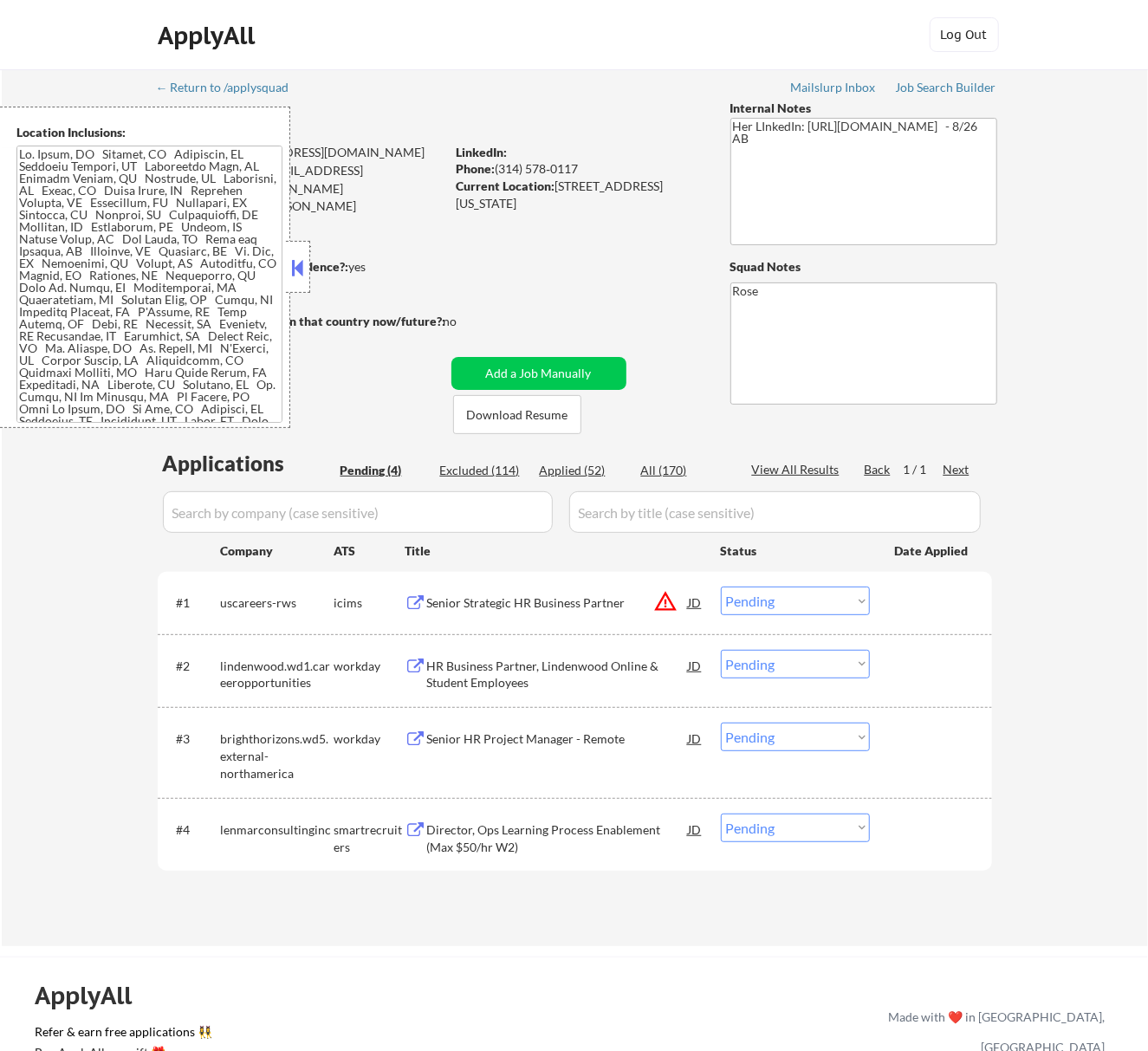
click at [302, 275] on button at bounding box center [297, 267] width 19 height 26
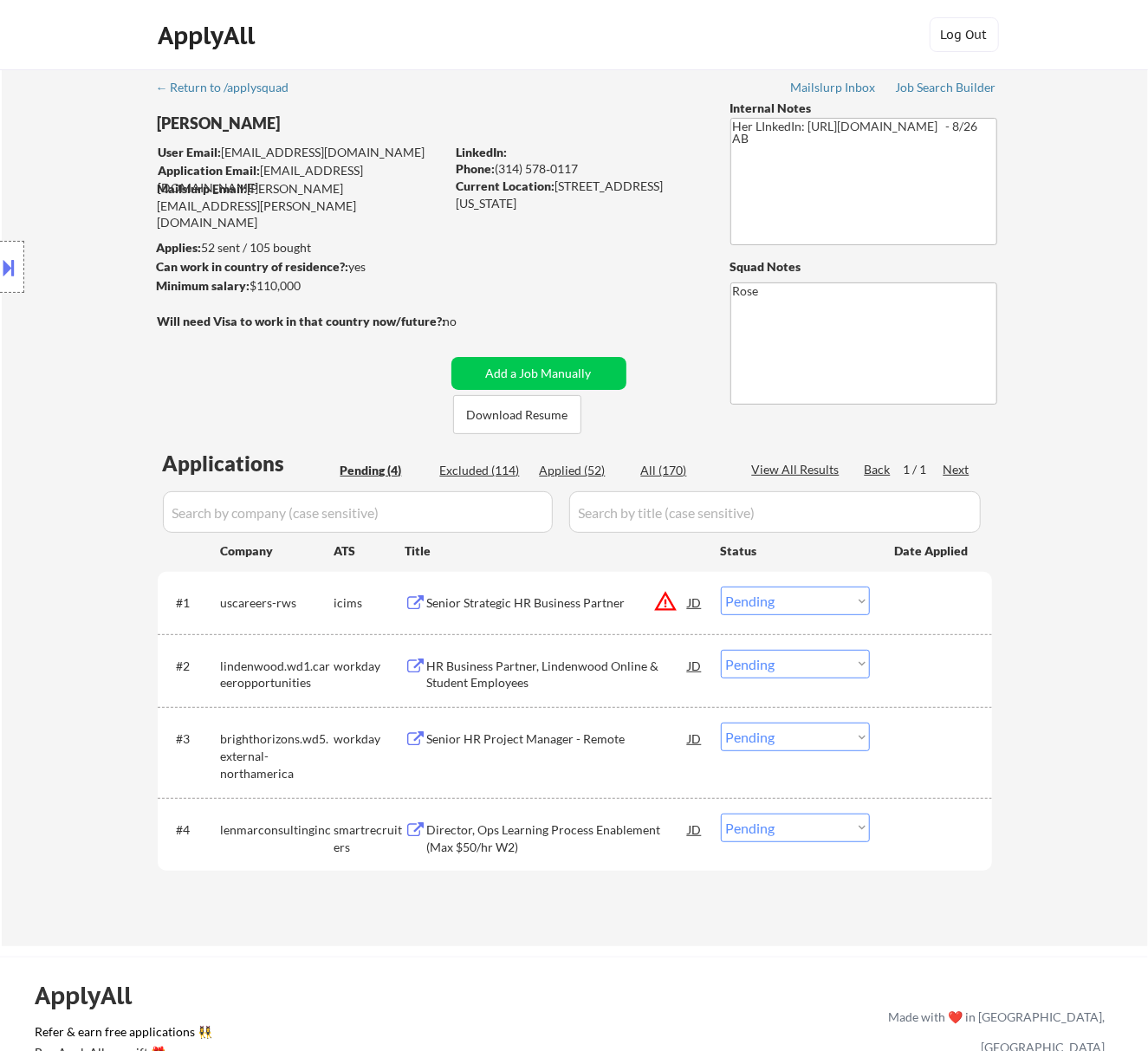
click at [823, 597] on select "Choose an option... Pending Applied Excluded (Questions) Excluded (Expired) Exc…" at bounding box center [795, 601] width 149 height 29
click at [721, 587] on select "Choose an option... Pending Applied Excluded (Questions) Excluded (Expired) Exc…" at bounding box center [795, 601] width 149 height 29
select select ""pending""
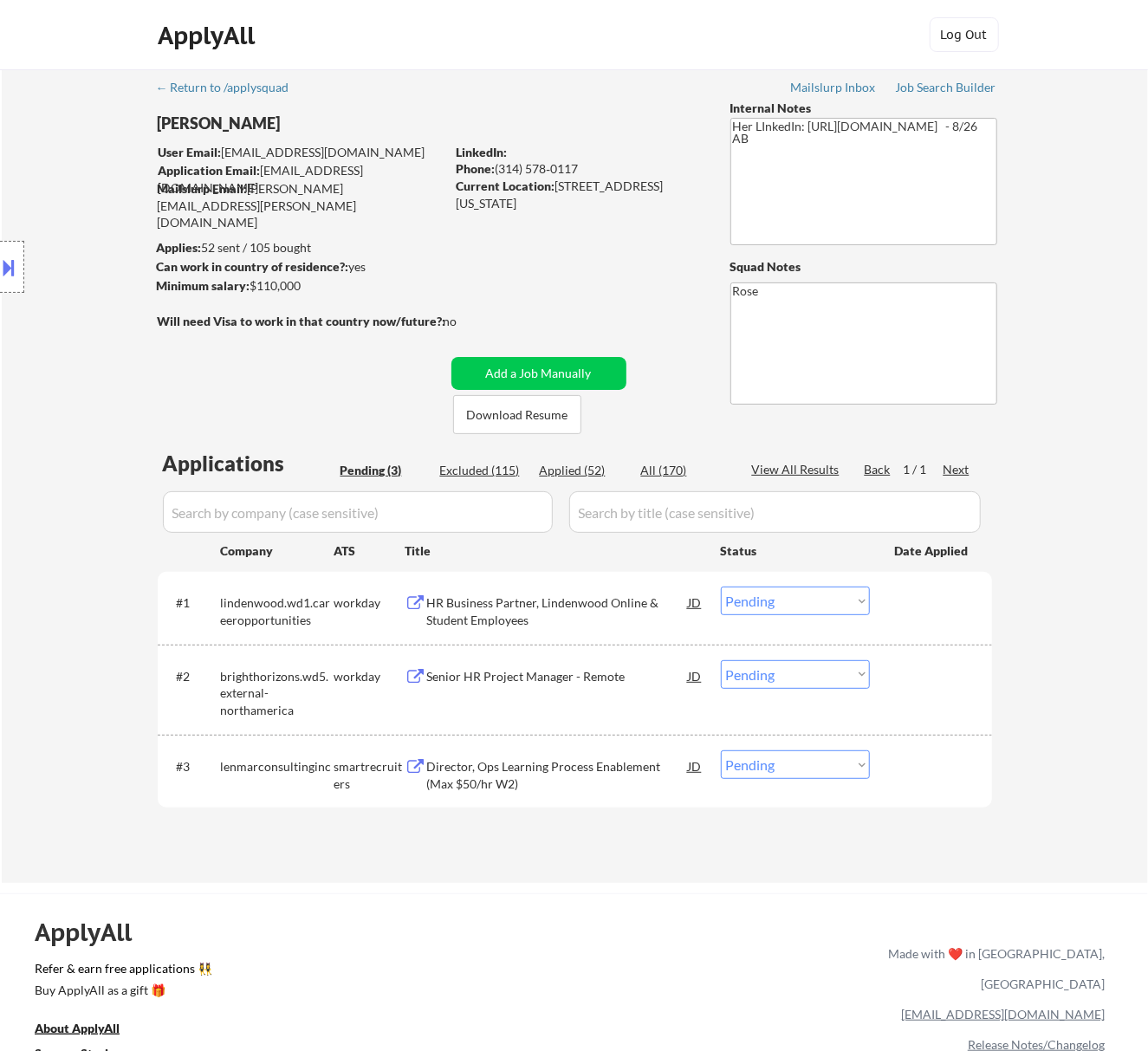
click at [611, 601] on div "HR Business Partner, Lindenwood Online & Student Employees" at bounding box center [558, 612] width 262 height 34
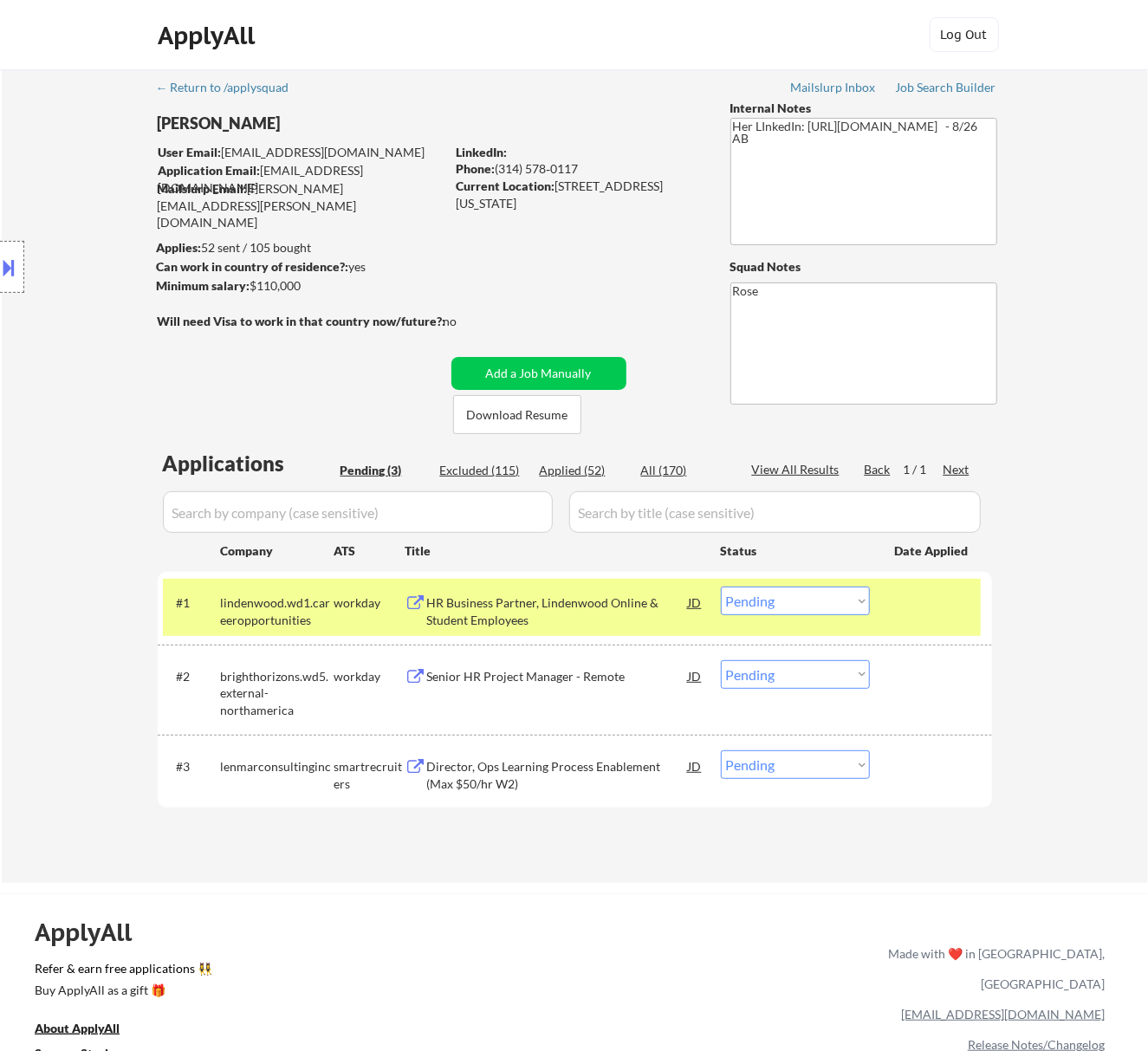
click at [15, 264] on button at bounding box center [9, 267] width 19 height 29
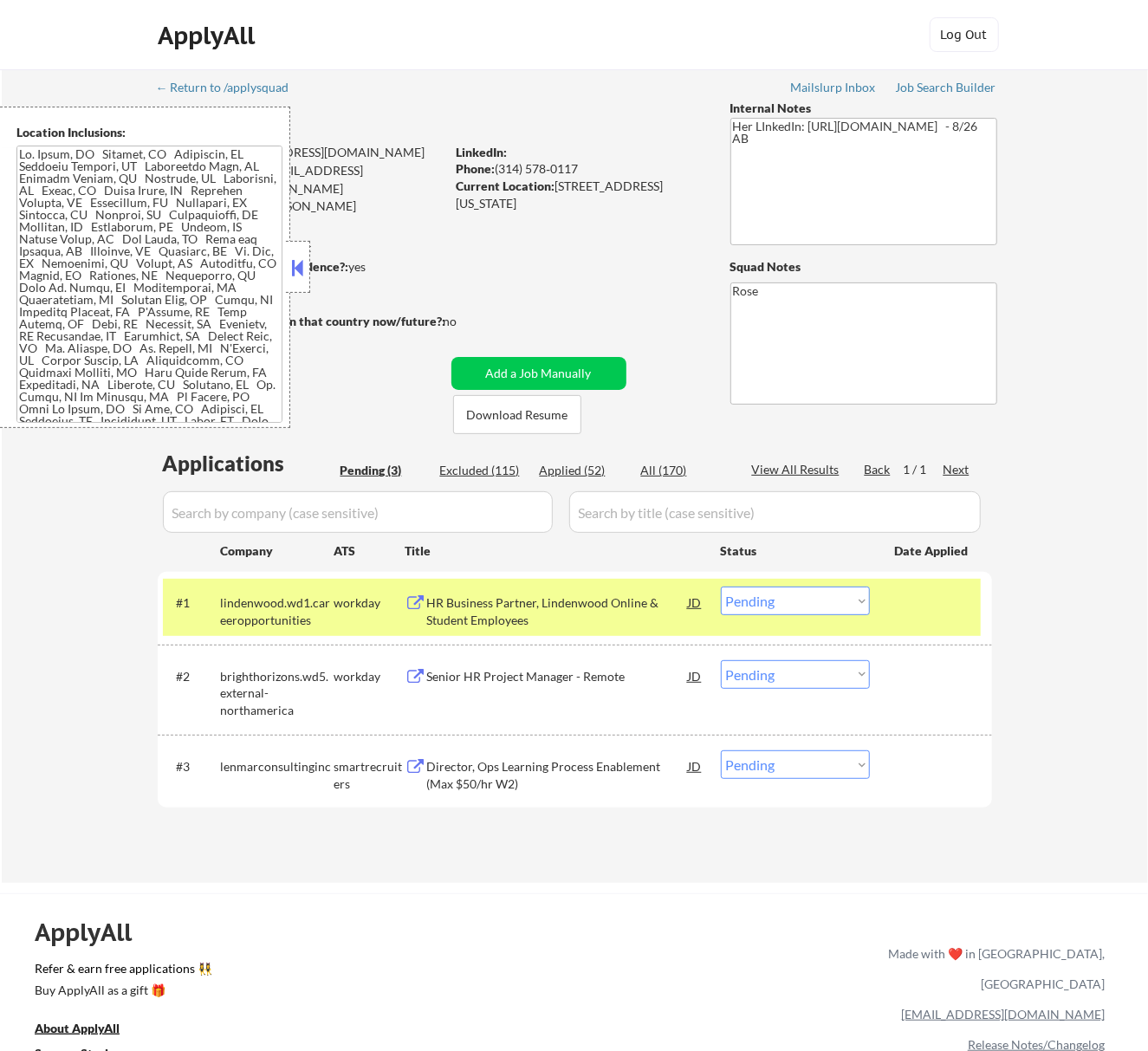
drag, startPoint x: 299, startPoint y: 268, endPoint x: 243, endPoint y: 274, distance: 56.3
click at [299, 268] on button at bounding box center [297, 267] width 19 height 26
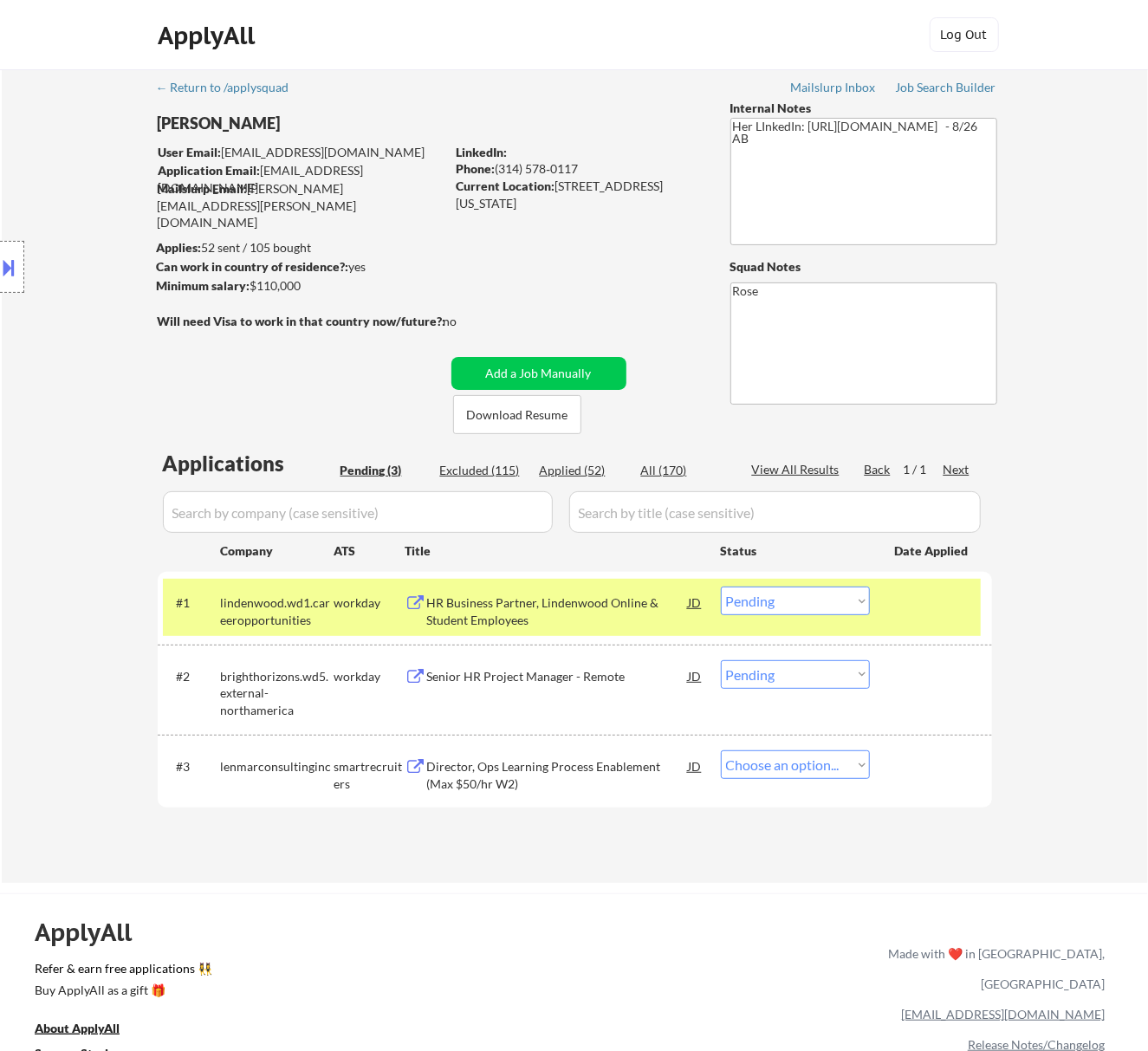
select select ""pending""
click at [809, 597] on select "Choose an option... Pending Applied Excluded (Questions) Excluded (Expired) Exc…" at bounding box center [795, 601] width 149 height 29
click at [721, 587] on select "Choose an option... Pending Applied Excluded (Questions) Excluded (Expired) Exc…" at bounding box center [795, 601] width 149 height 29
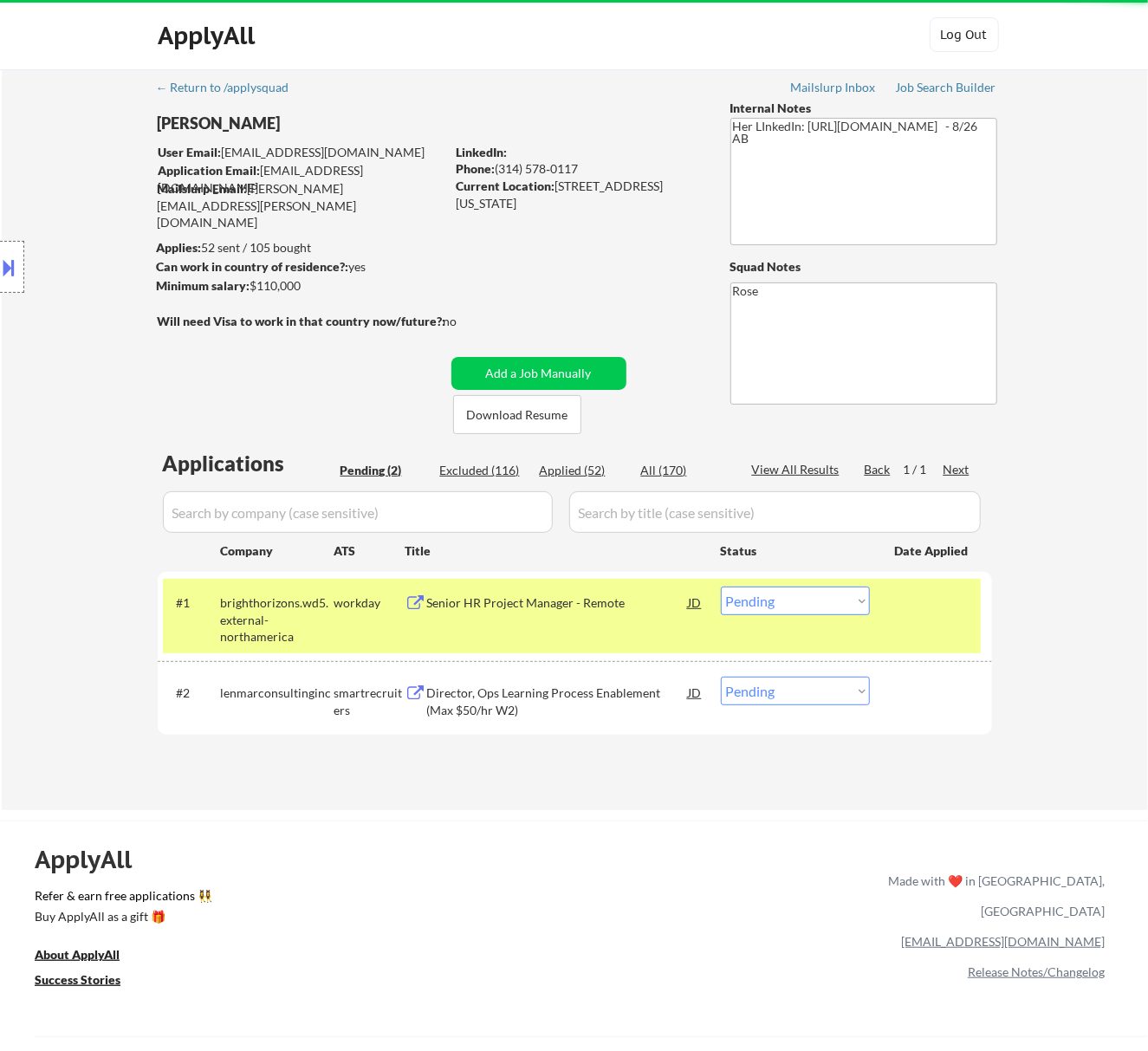
click at [572, 587] on div "Senior HR Project Manager - Remote" at bounding box center [558, 602] width 262 height 31
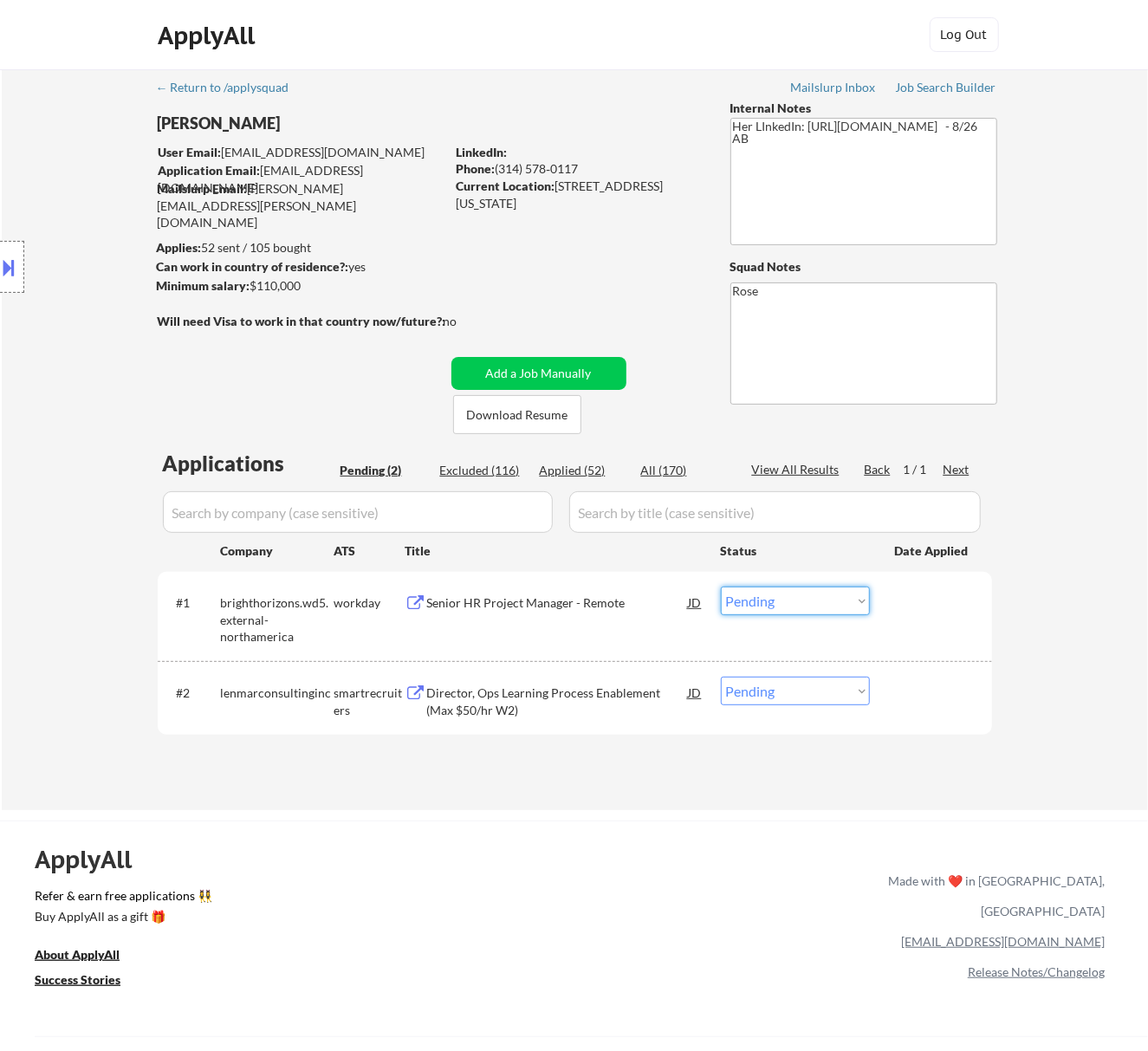
click at [799, 598] on select "Choose an option... Pending Applied Excluded (Questions) Excluded (Expired) Exc…" at bounding box center [795, 601] width 149 height 29
click at [721, 587] on select "Choose an option... Pending Applied Excluded (Questions) Excluded (Expired) Exc…" at bounding box center [795, 601] width 149 height 29
select select ""pending""
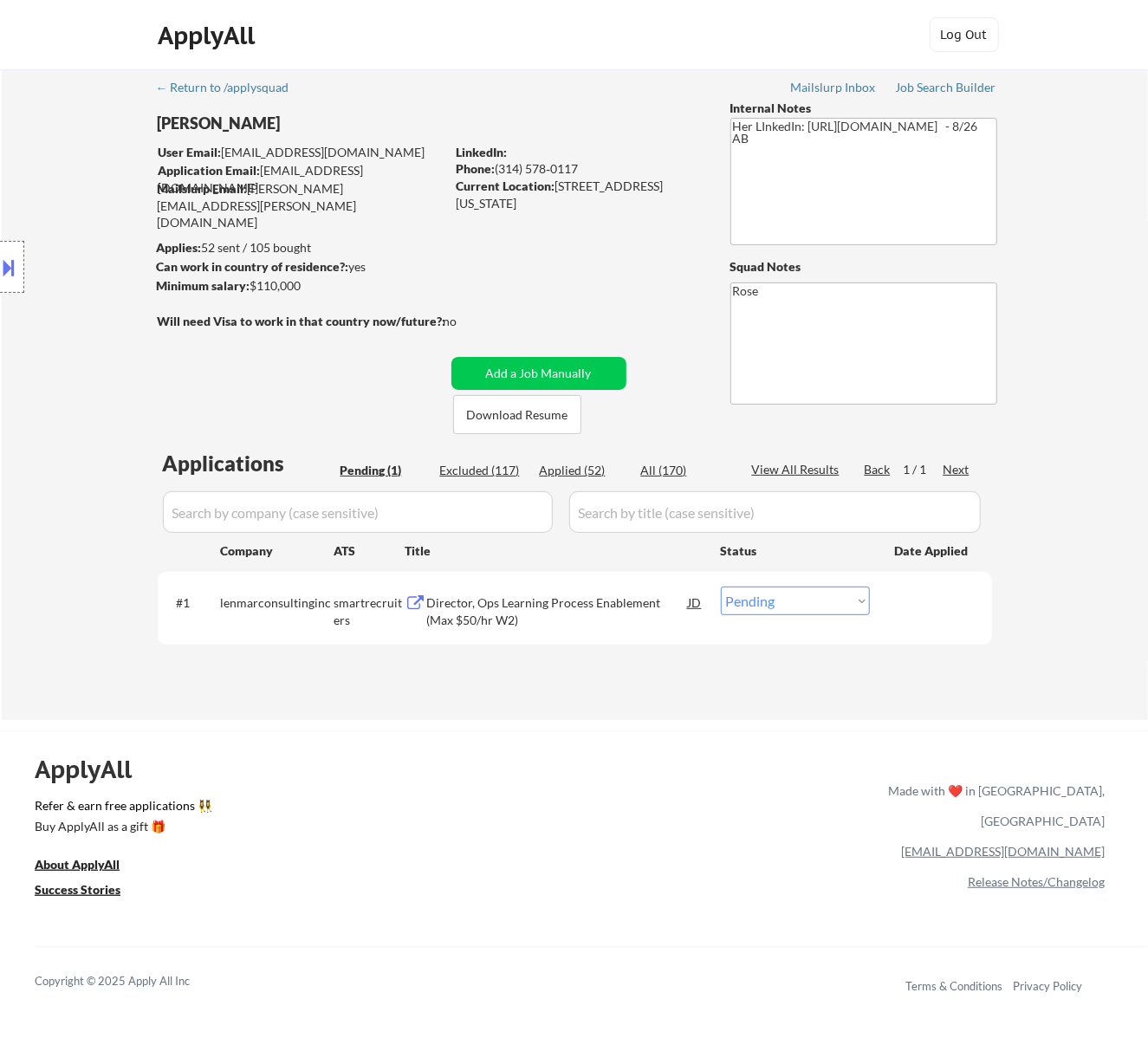
click at [535, 612] on div "Director, Ops Learning Process Enablement (Max $50/hr W2)" at bounding box center [558, 612] width 262 height 34
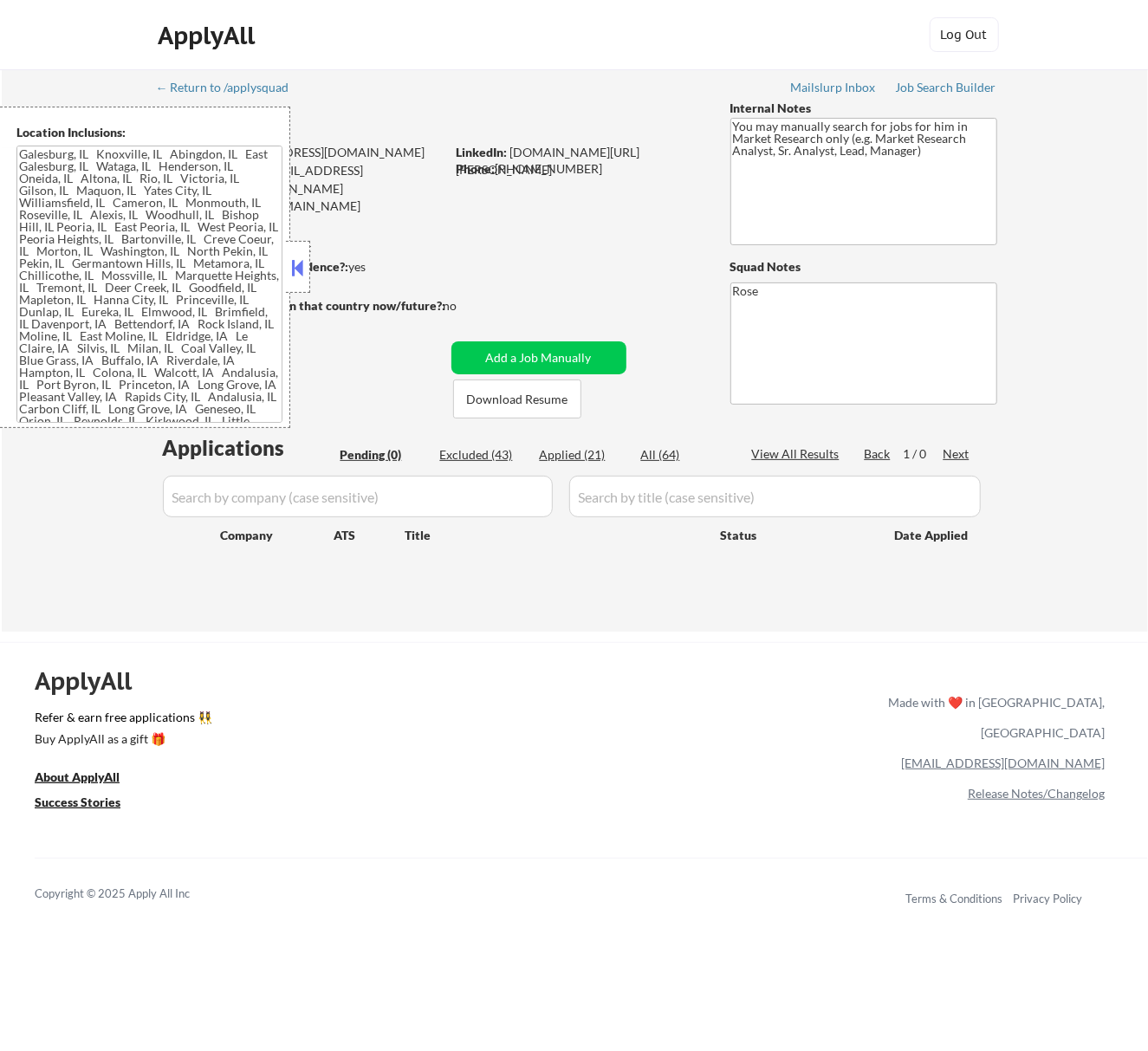
type textarea "[GEOGRAPHIC_DATA], [GEOGRAPHIC_DATA] [GEOGRAPHIC_DATA], [GEOGRAPHIC_DATA] [GEOG…"
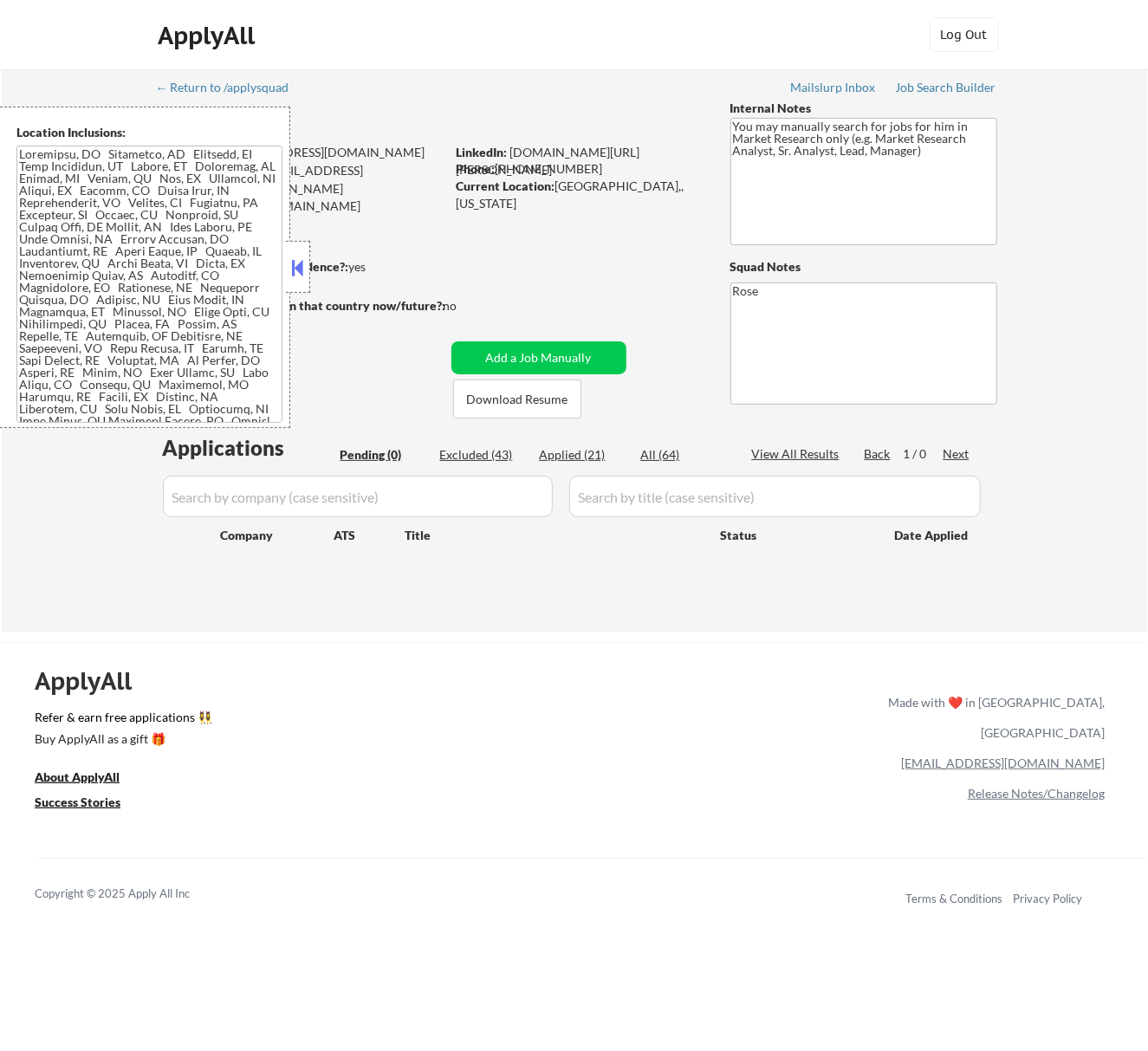
click at [293, 261] on button at bounding box center [297, 267] width 19 height 26
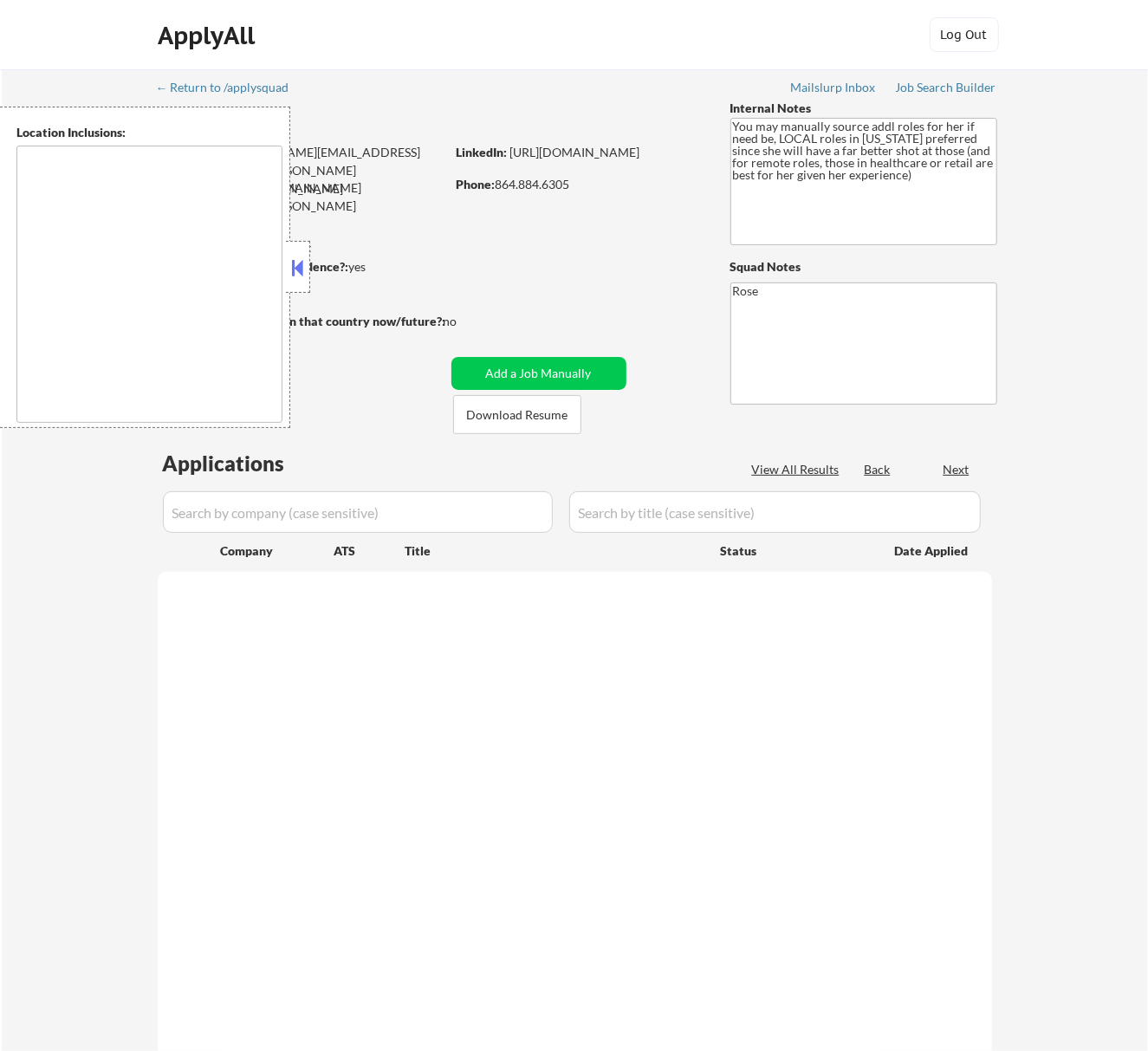
select select ""pending""
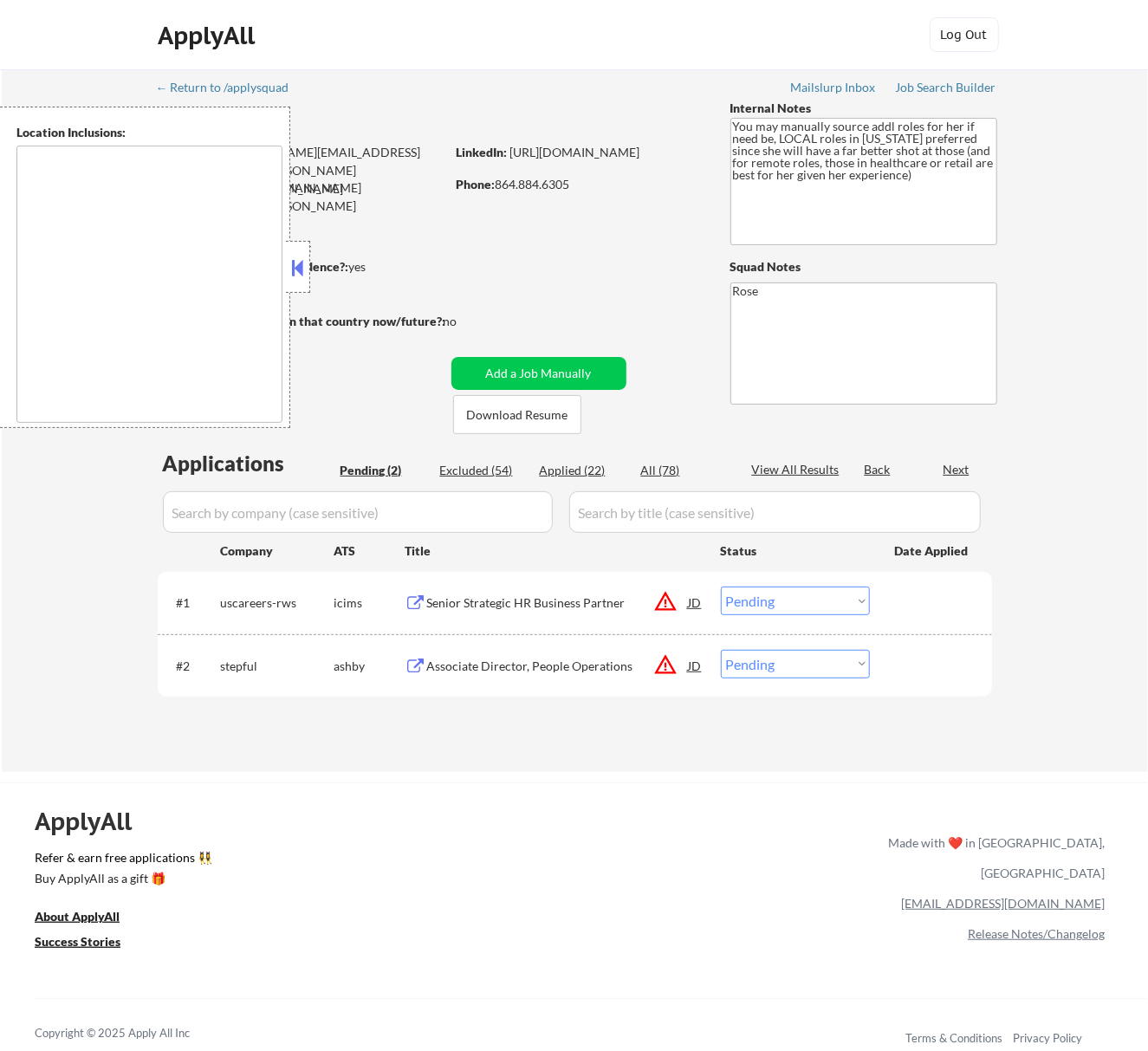
type textarea "[GEOGRAPHIC_DATA], [GEOGRAPHIC_DATA] [GEOGRAPHIC_DATA], [GEOGRAPHIC_DATA] [GEOG…"
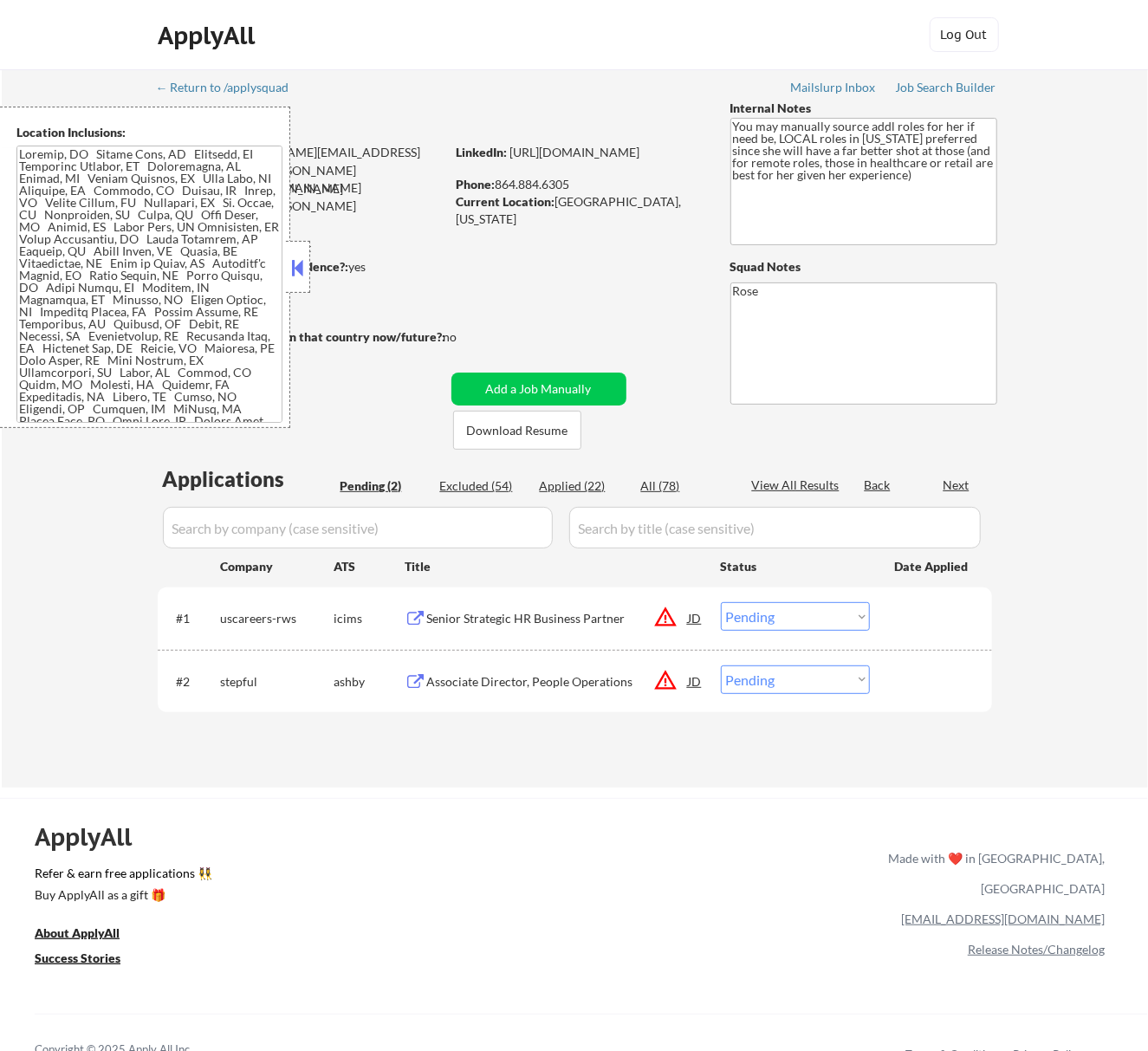
click at [303, 267] on button at bounding box center [297, 267] width 19 height 26
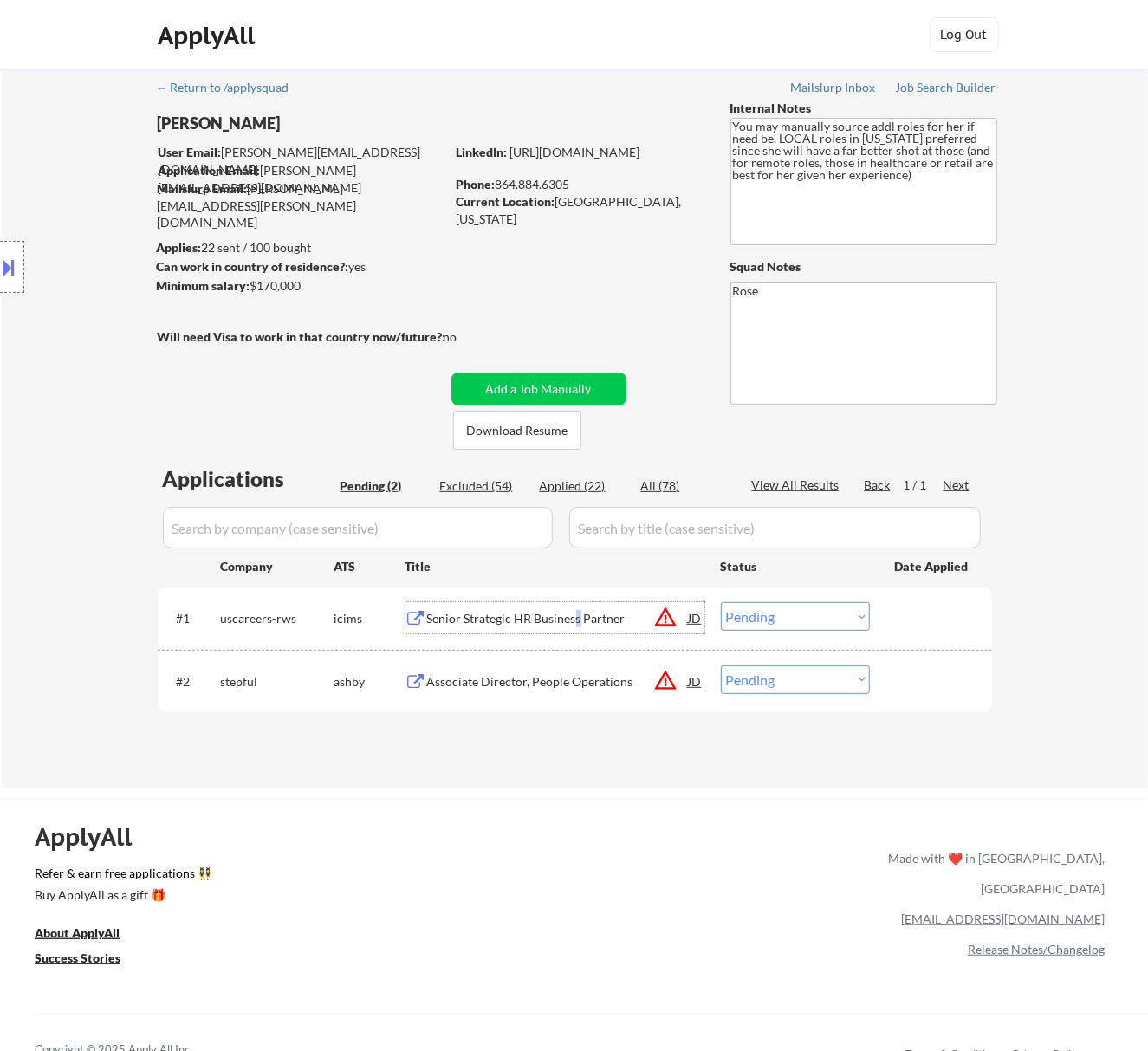
click at [578, 613] on div "Senior Strategic HR Business Partner" at bounding box center [558, 618] width 262 height 17
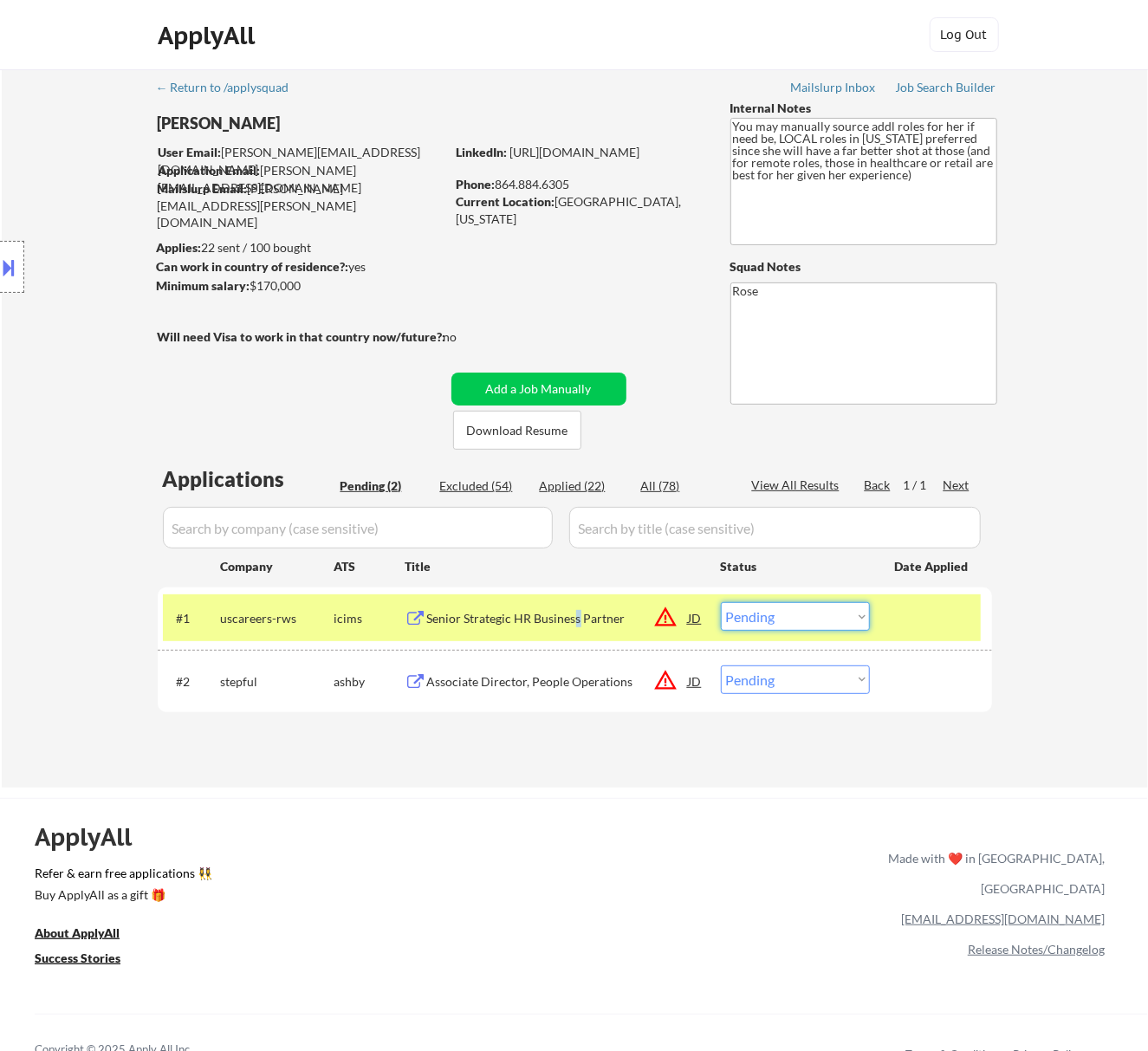
click at [855, 620] on select "Choose an option... Pending Applied Excluded (Questions) Excluded (Expired) Exc…" at bounding box center [795, 617] width 149 height 29
click at [721, 603] on select "Choose an option... Pending Applied Excluded (Questions) Excluded (Expired) Exc…" at bounding box center [795, 617] width 149 height 29
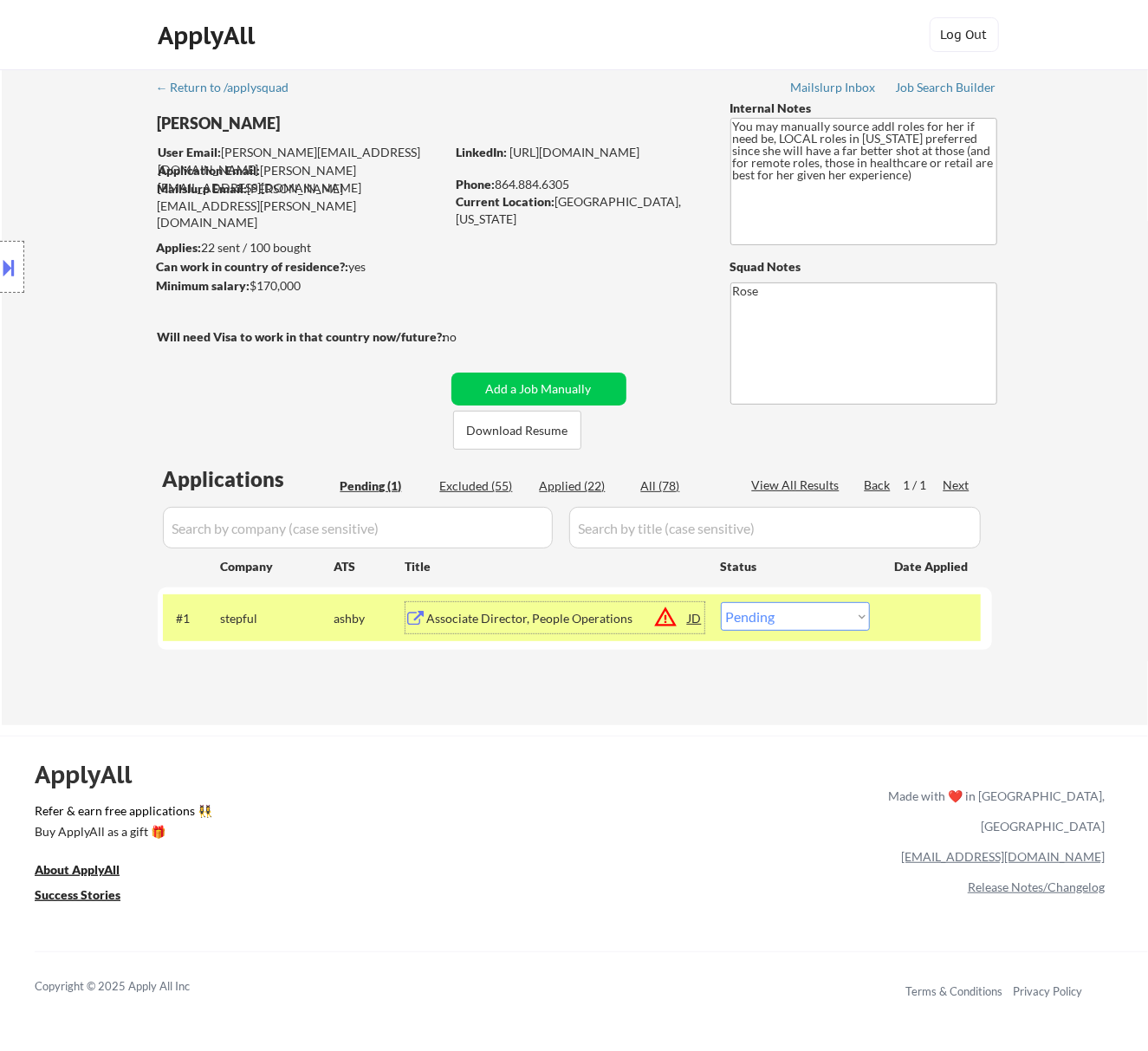
click at [602, 612] on div "Associate Director, People Operations" at bounding box center [558, 618] width 262 height 17
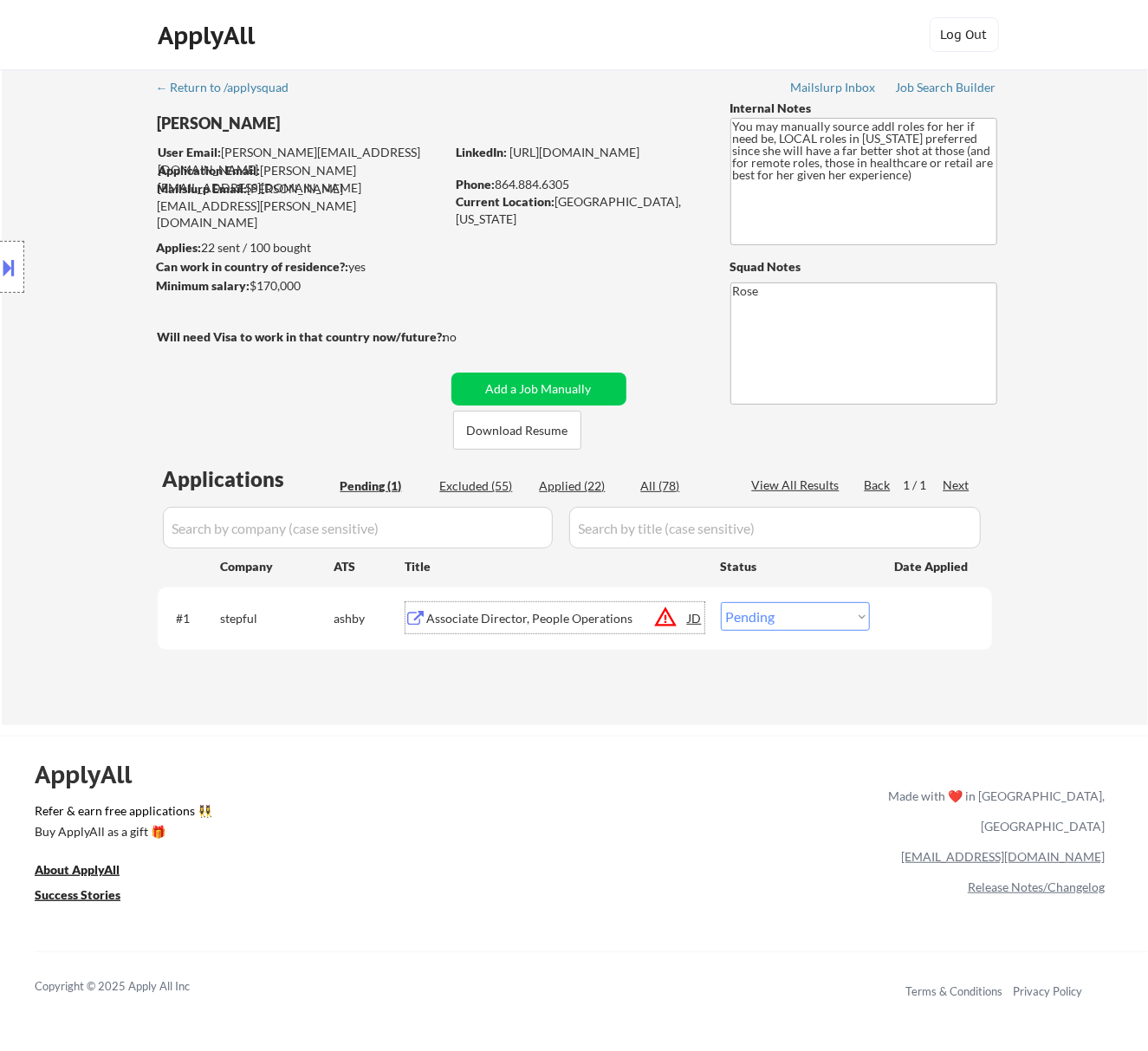
click at [9, 267] on button at bounding box center [9, 267] width 19 height 29
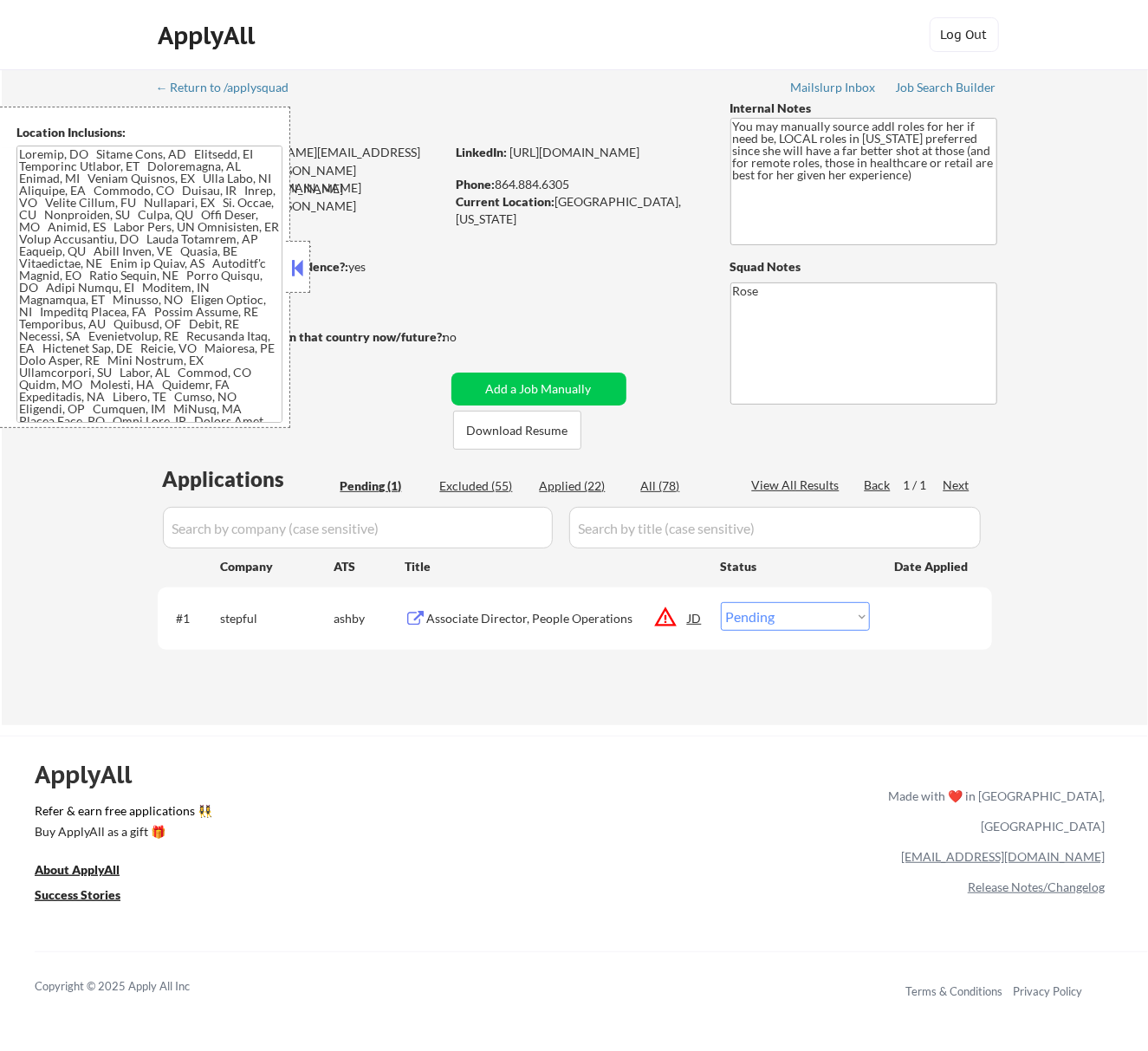
click at [296, 267] on button at bounding box center [297, 267] width 19 height 26
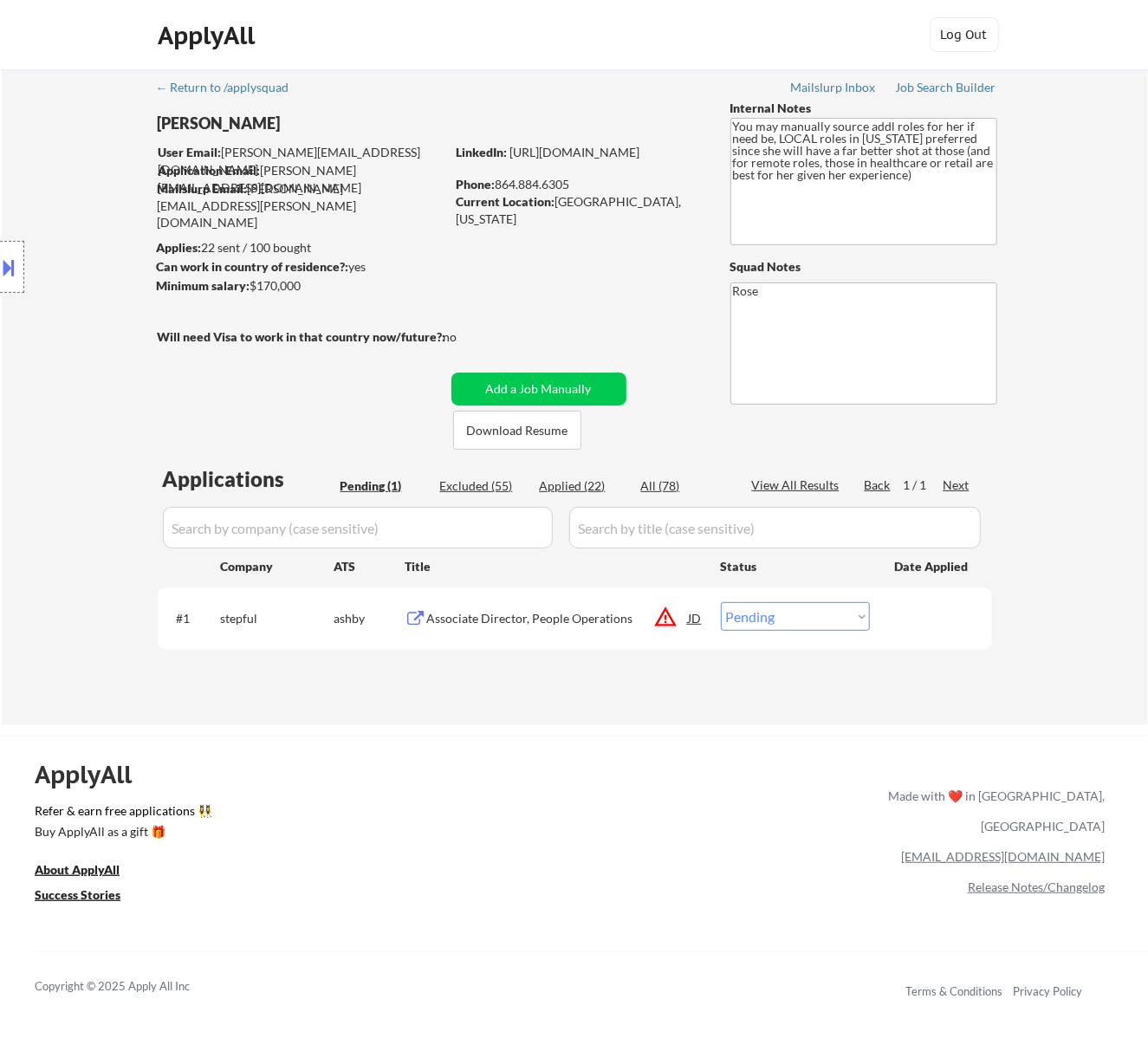
click at [825, 621] on select "Choose an option... Pending Applied Excluded (Questions) Excluded (Expired) Exc…" at bounding box center [795, 617] width 149 height 29
select select ""excluded__location_""
click at [721, 603] on select "Choose an option... Pending Applied Excluded (Questions) Excluded (Expired) Exc…" at bounding box center [795, 617] width 149 height 29
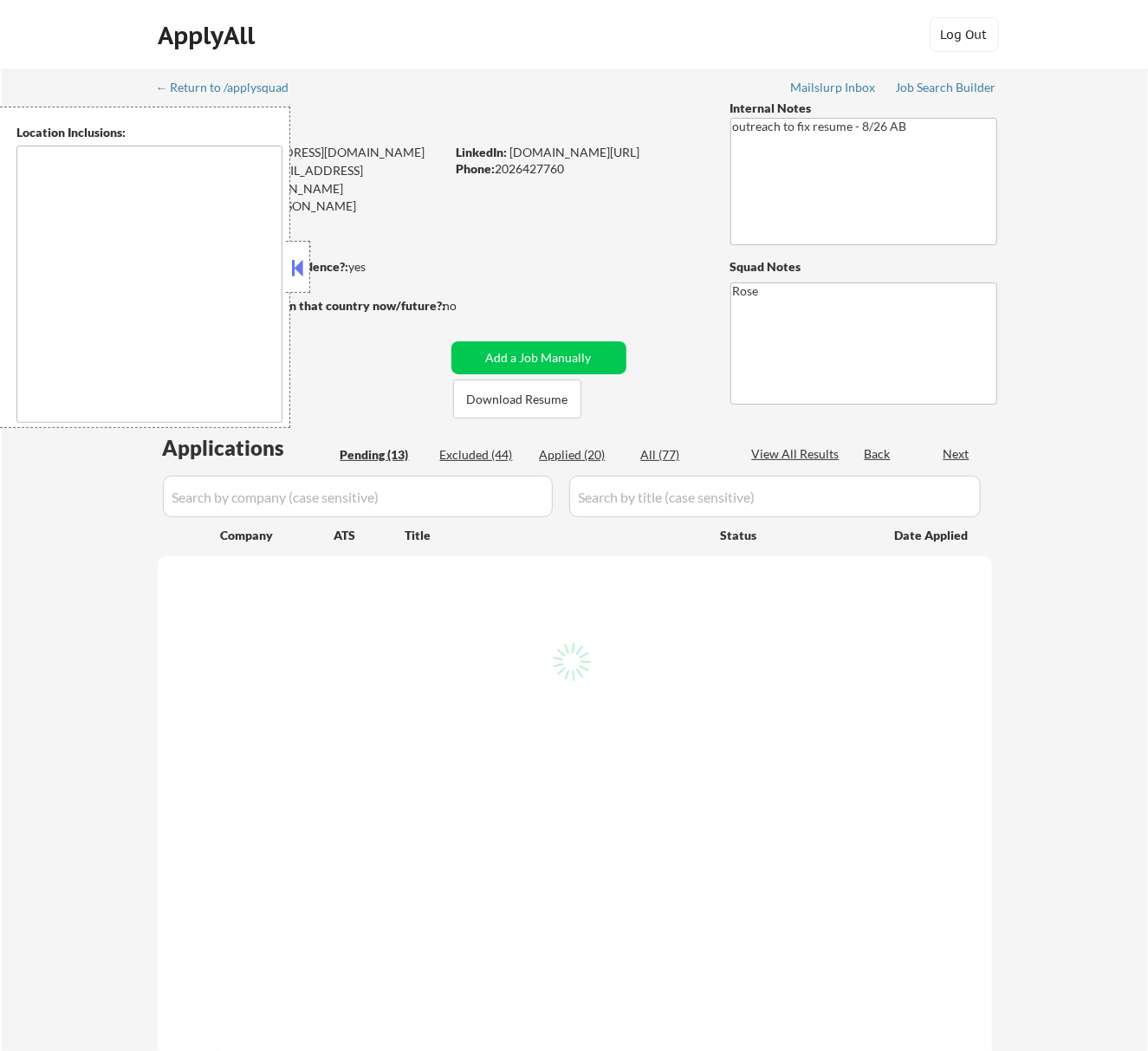
select select ""pending""
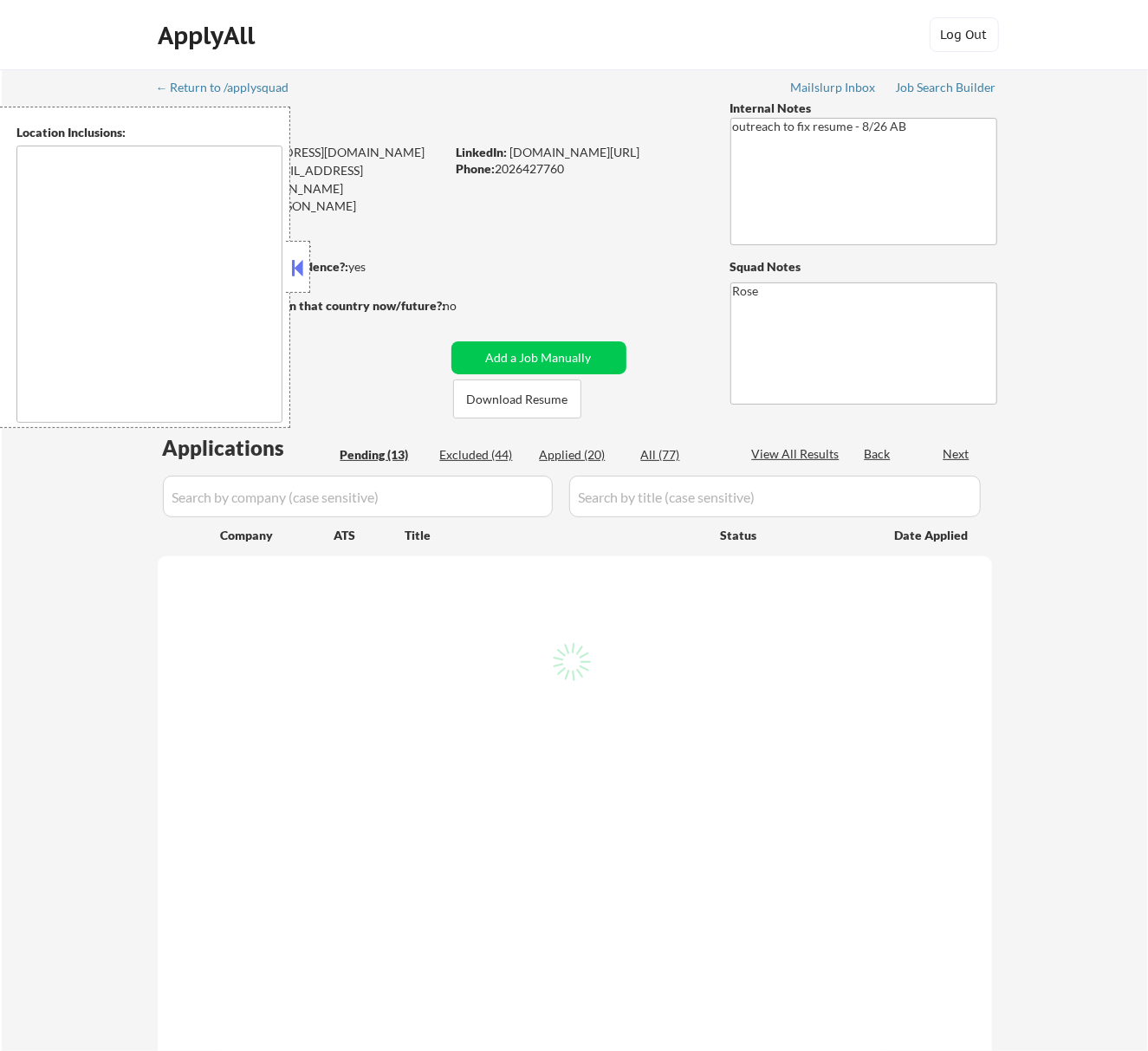
select select ""pending""
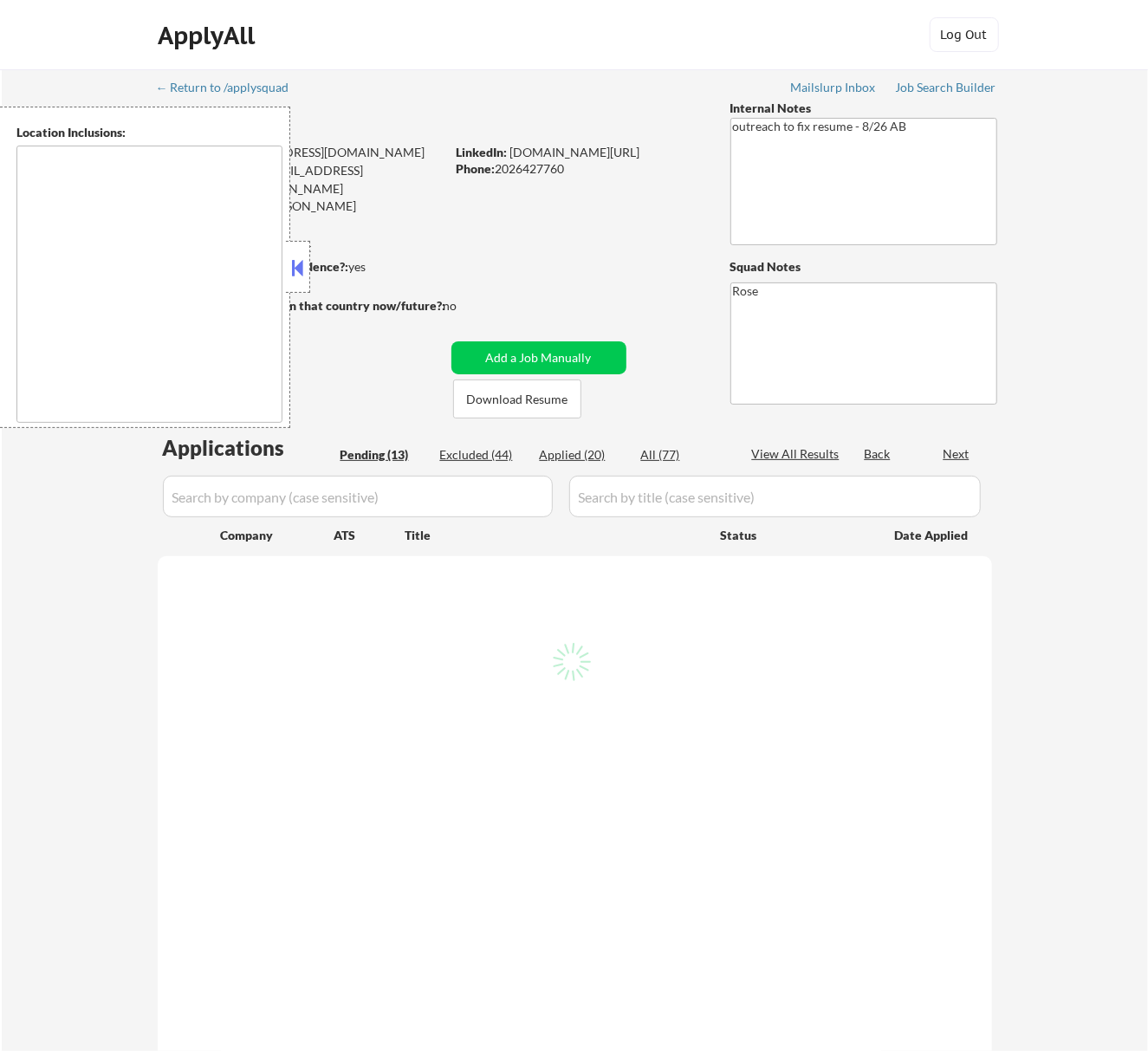
select select ""pending""
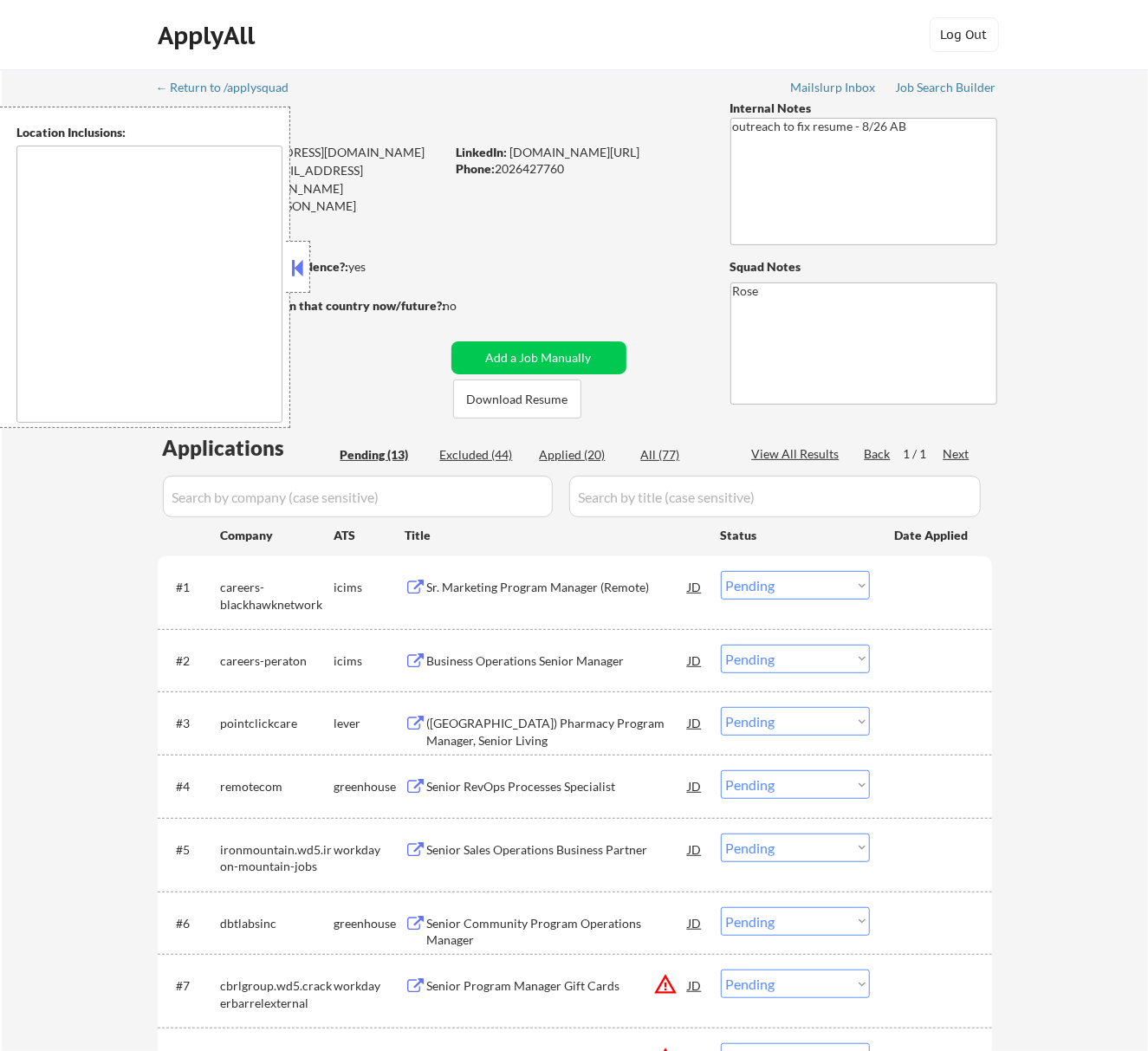
type textarea "Reston, [GEOGRAPHIC_DATA] [GEOGRAPHIC_DATA], [GEOGRAPHIC_DATA] [GEOGRAPHIC_DATA…"
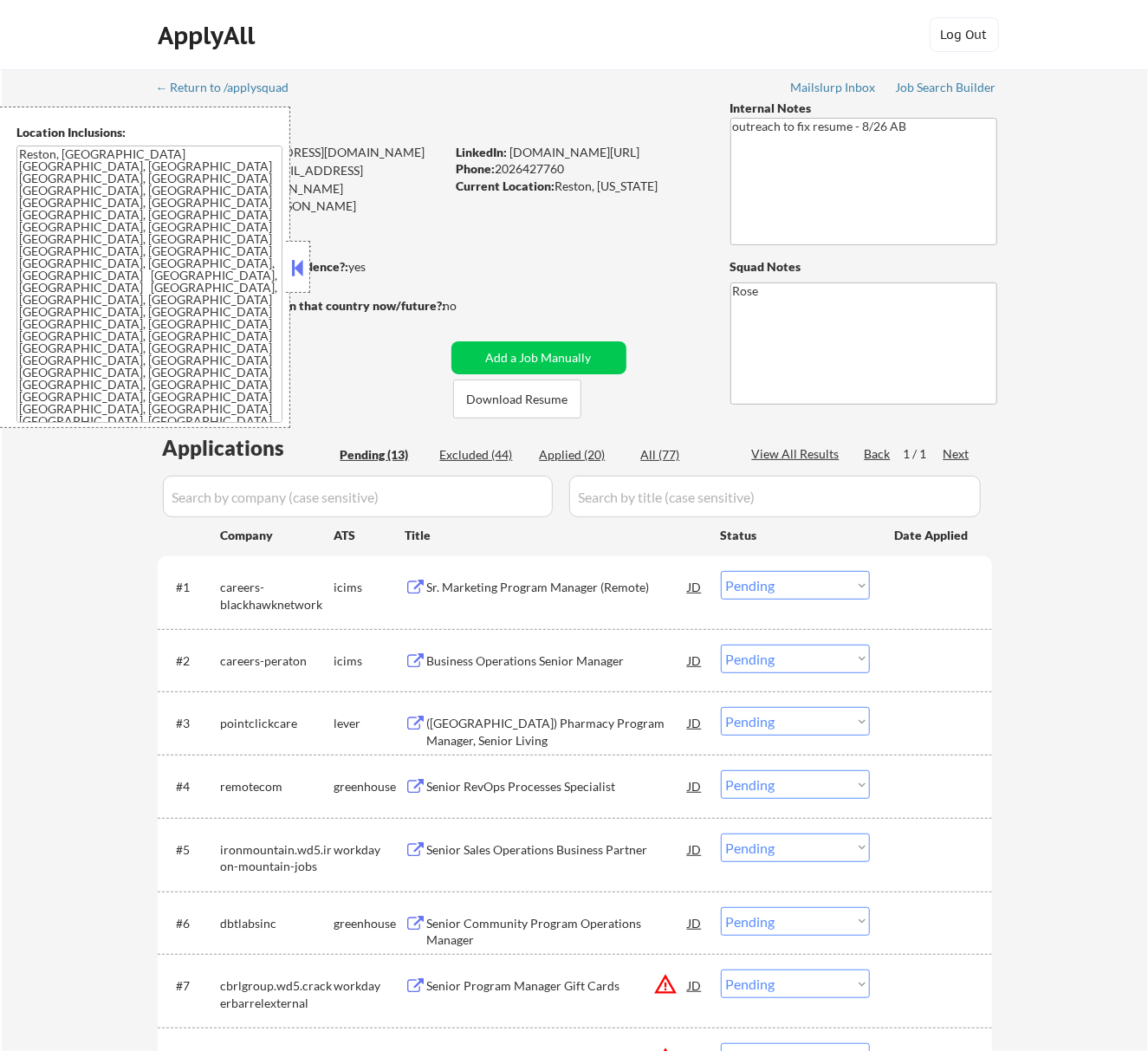
click at [303, 268] on button at bounding box center [297, 267] width 19 height 26
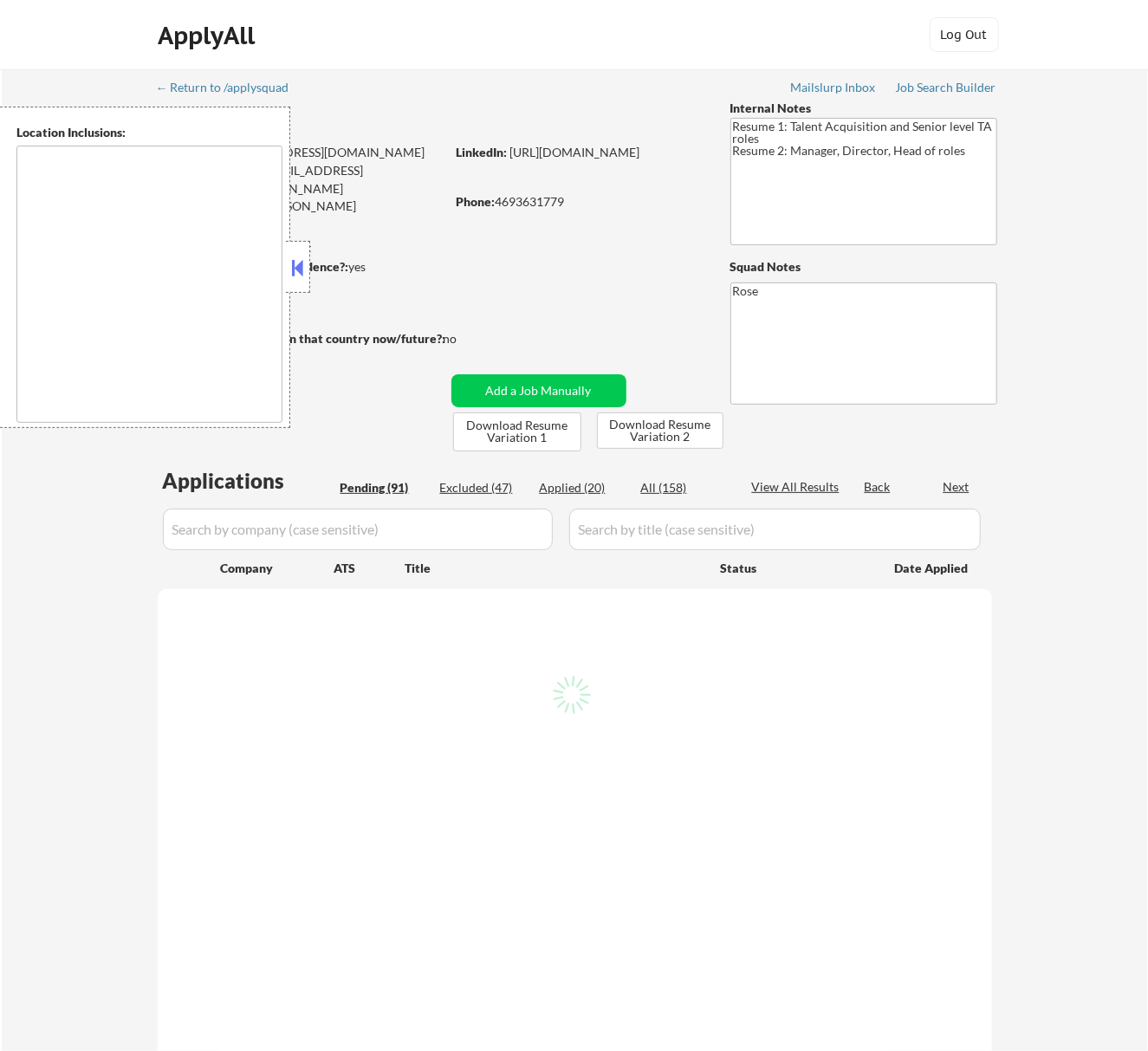
type textarea "[GEOGRAPHIC_DATA], [GEOGRAPHIC_DATA] [GEOGRAPHIC_DATA], [GEOGRAPHIC_DATA] [GEOG…"
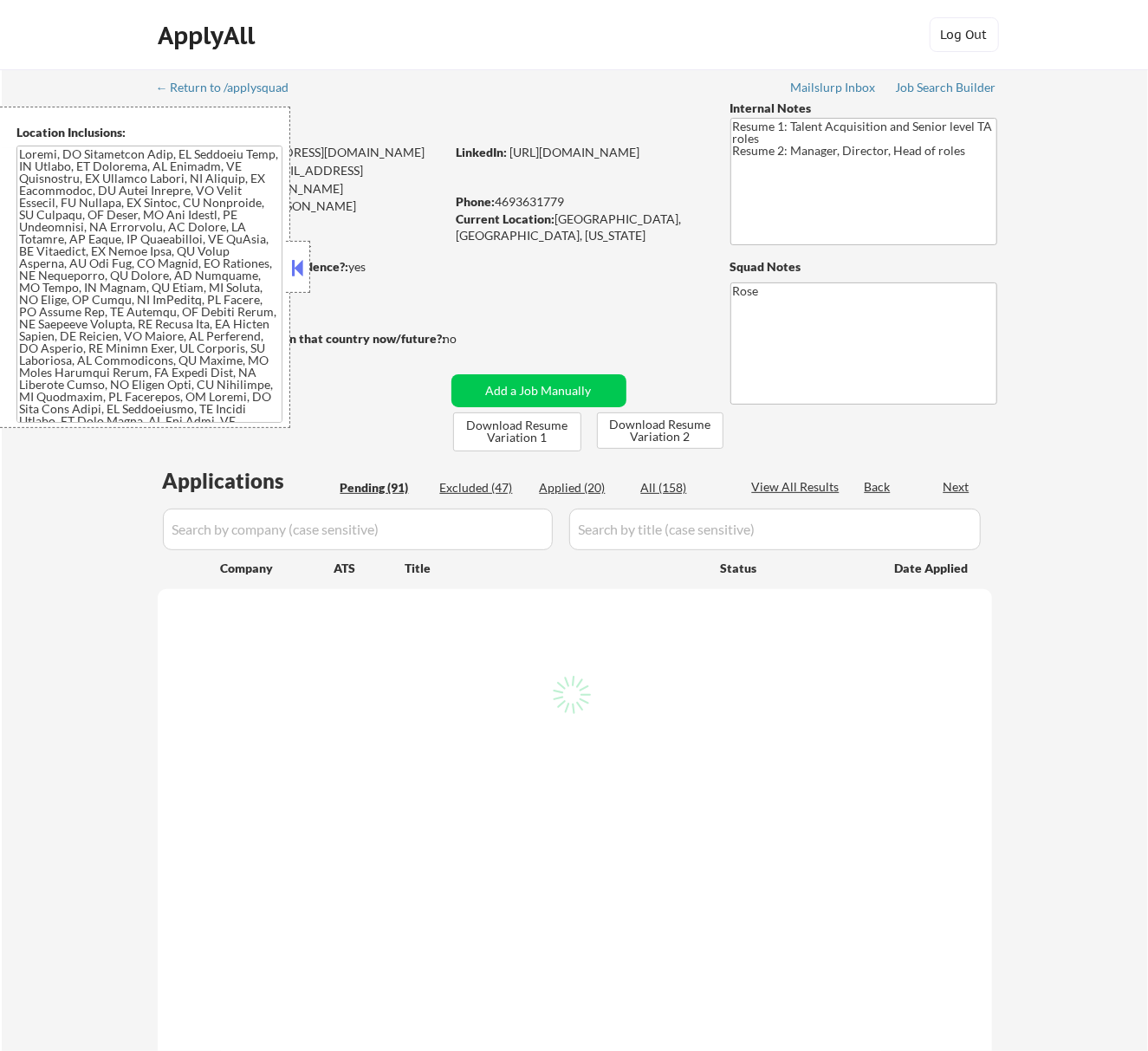
select select ""pending""
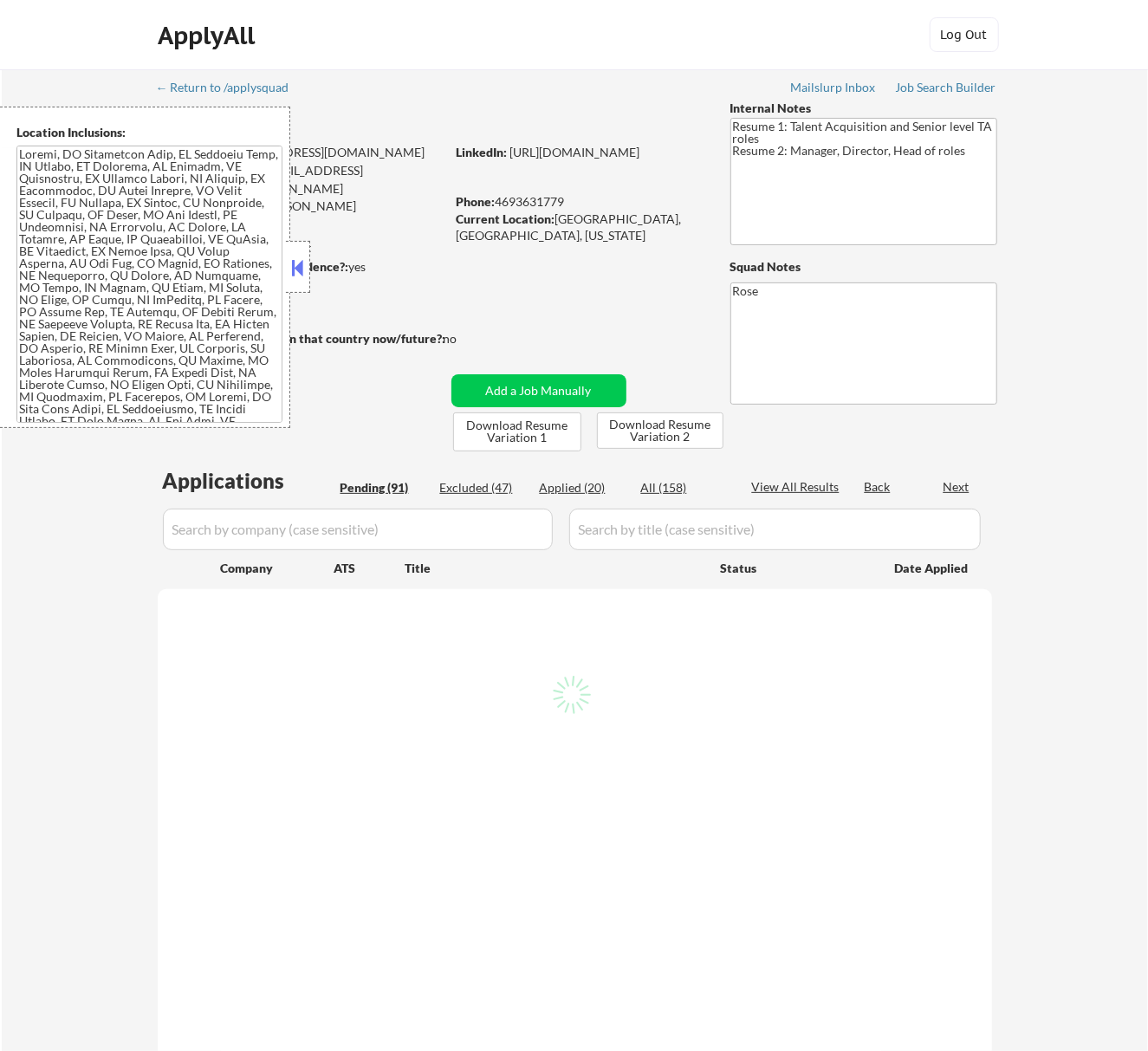
select select ""pending""
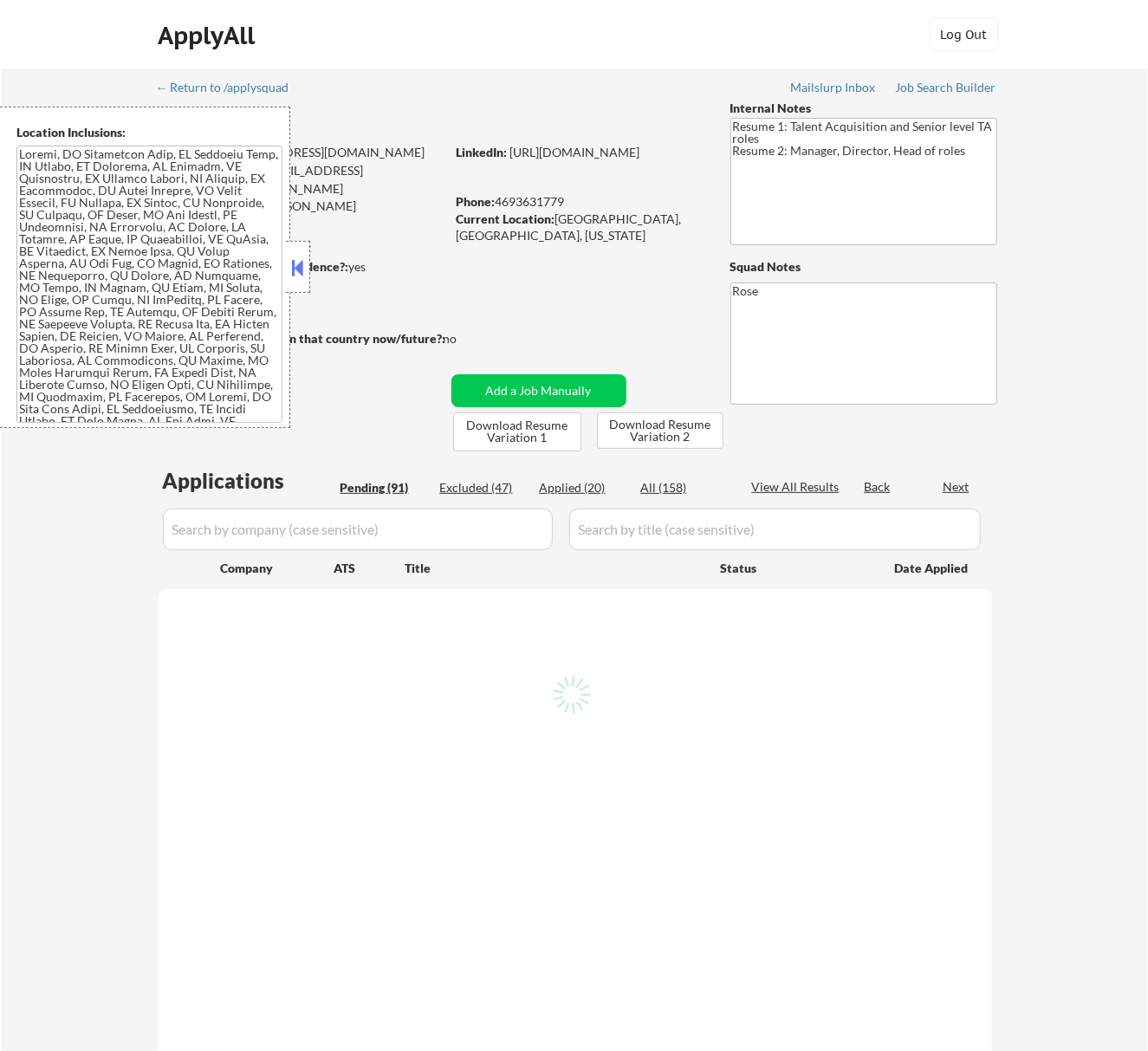
select select ""pending""
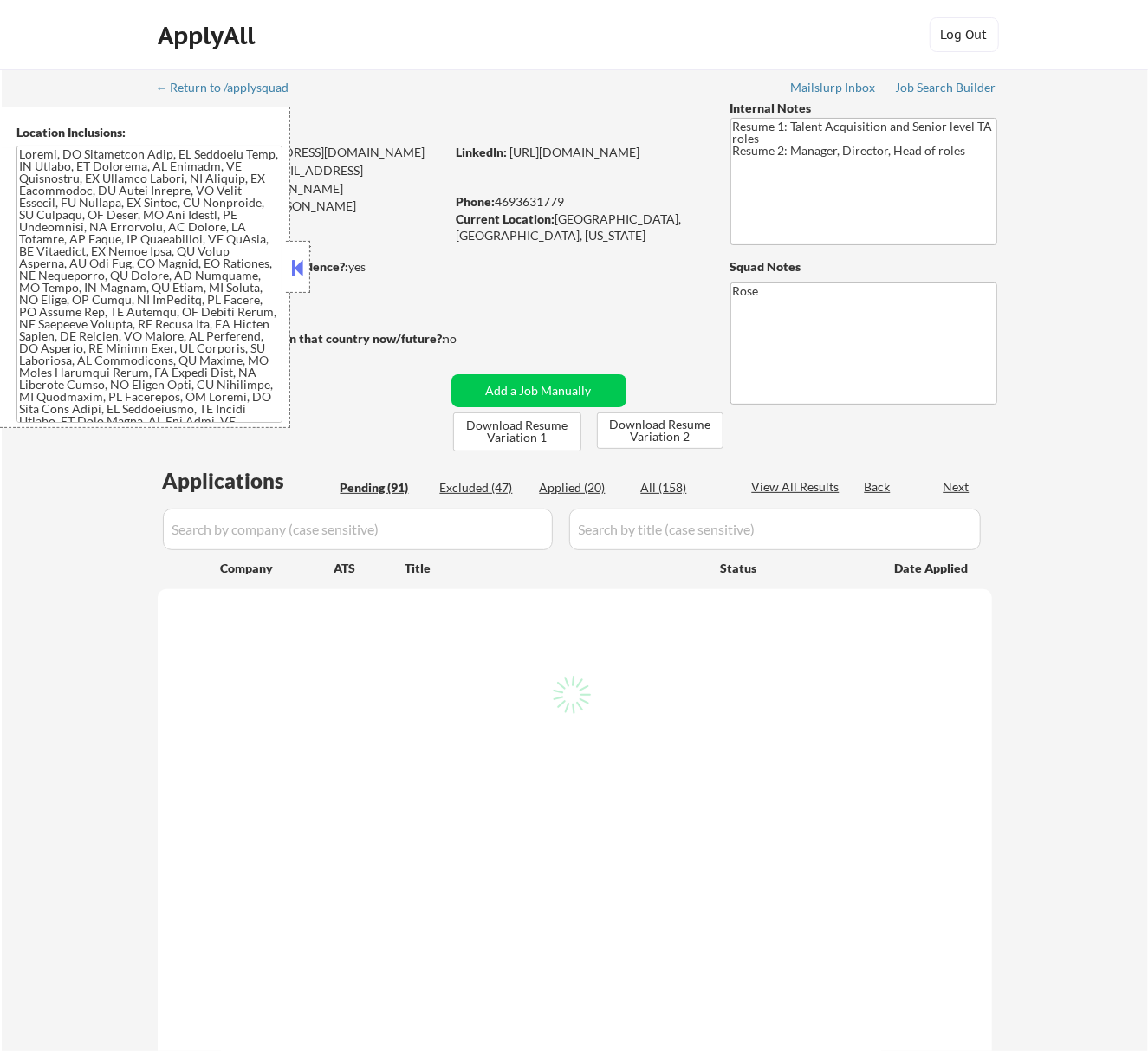
select select ""pending""
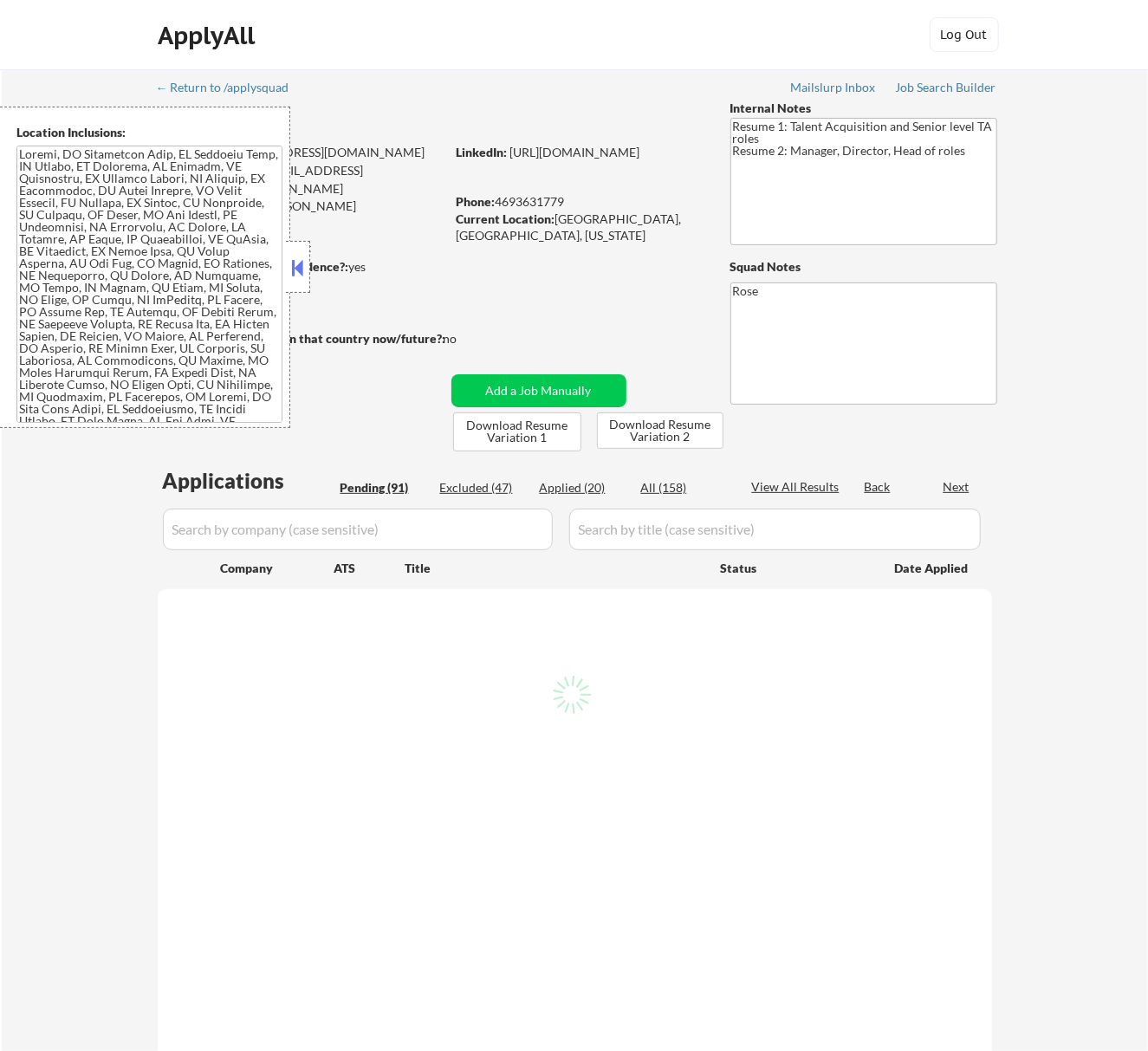
select select ""pending""
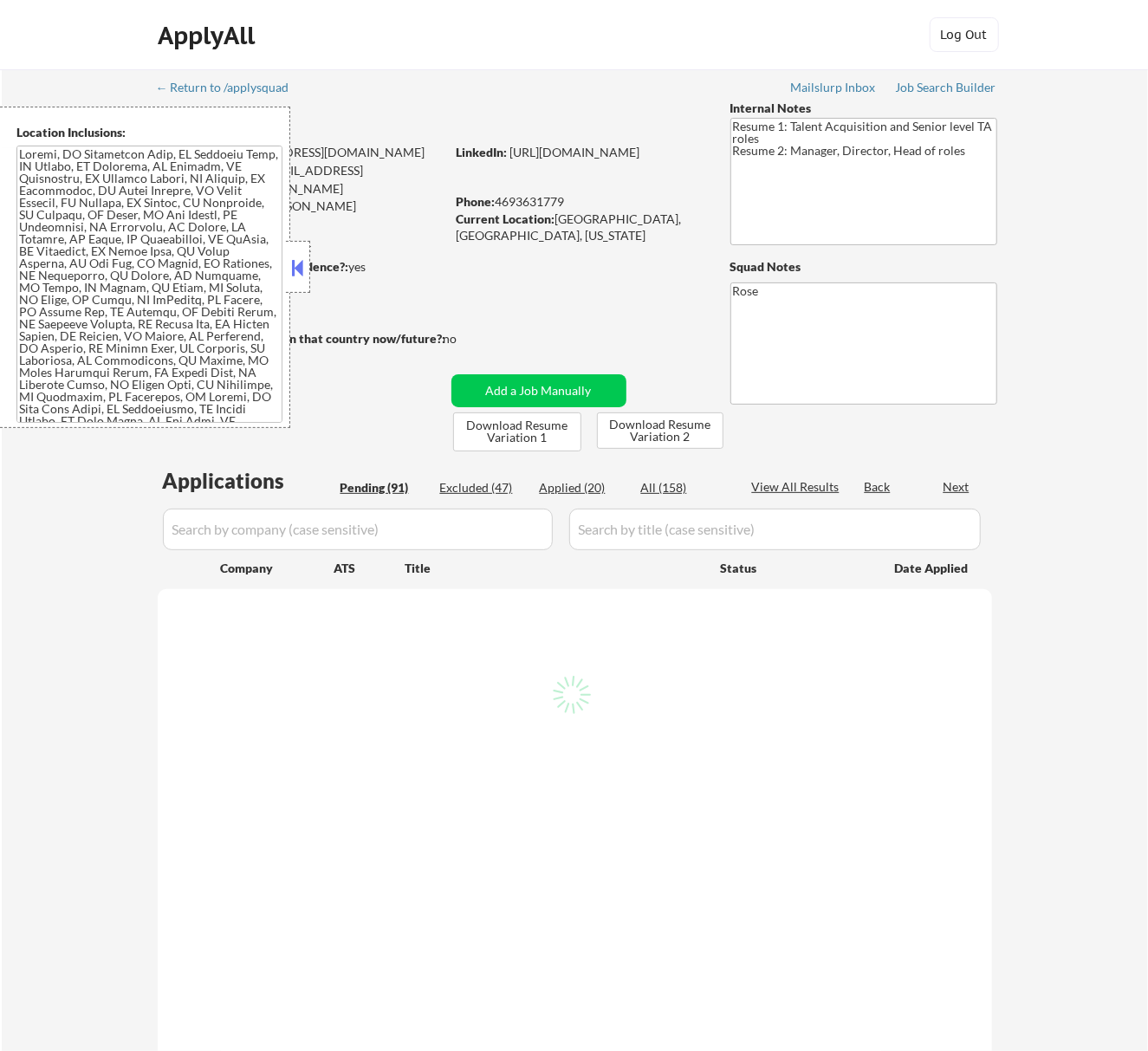
select select ""pending""
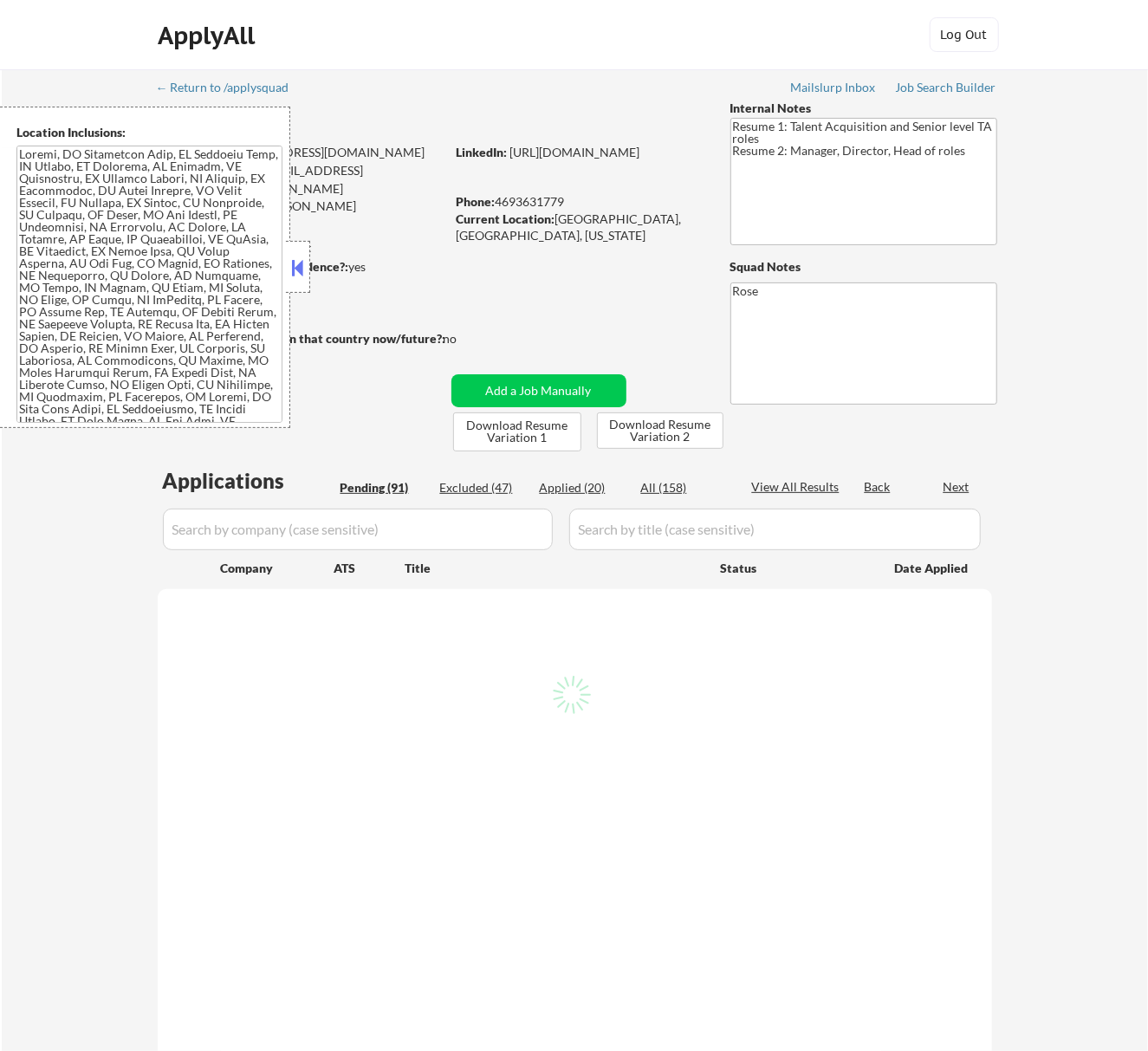
select select ""pending""
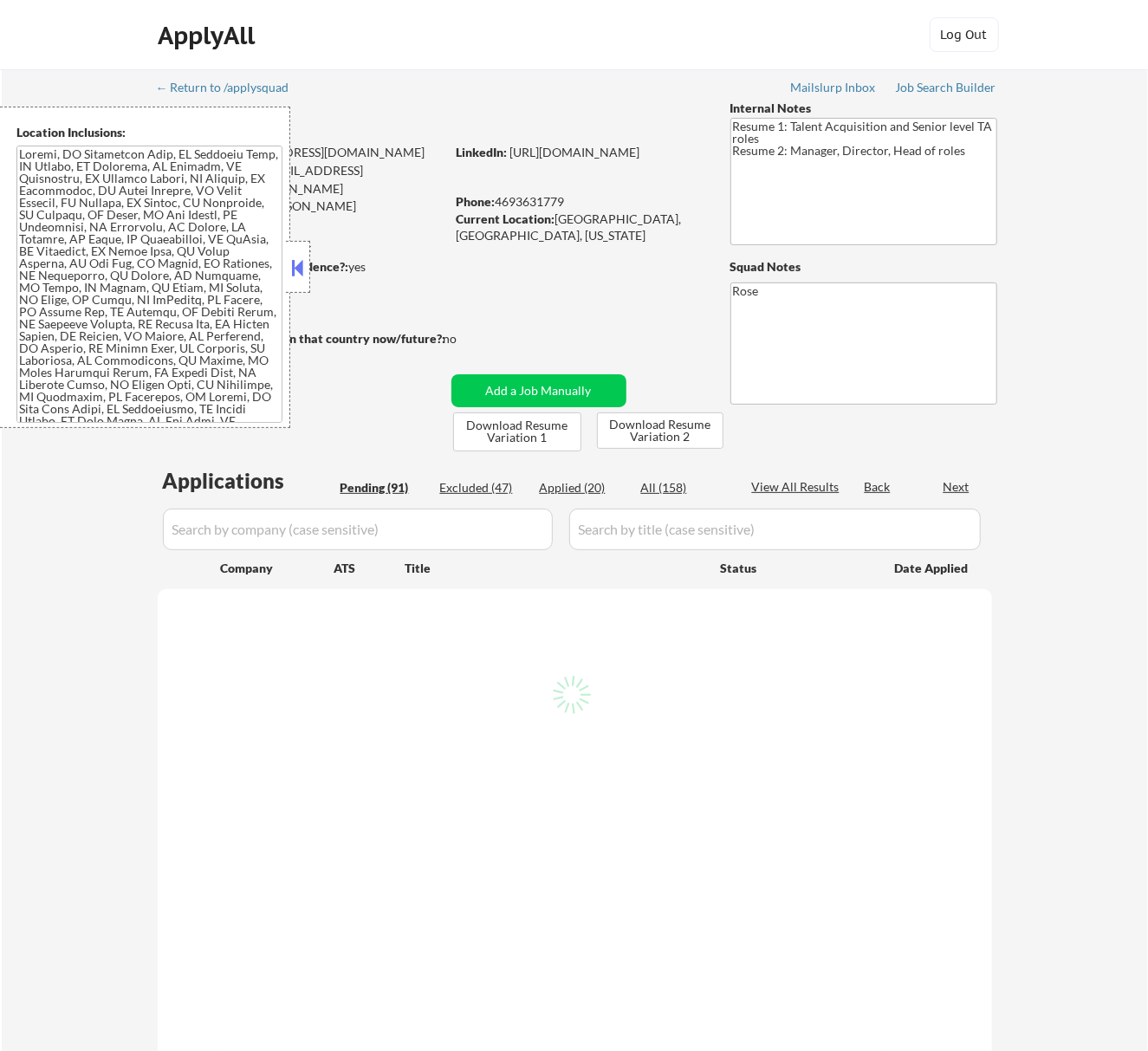
select select ""pending""
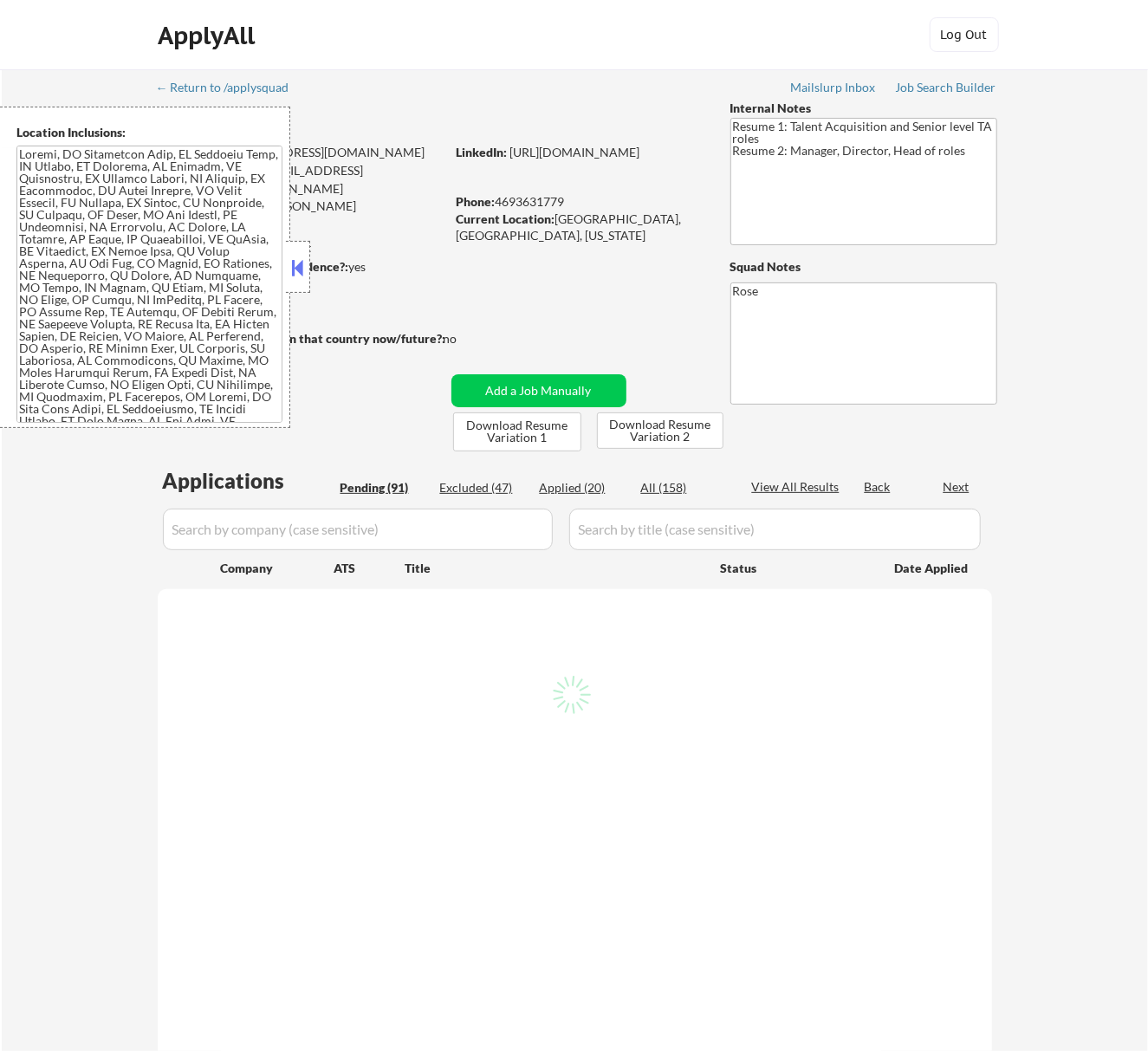
select select ""pending""
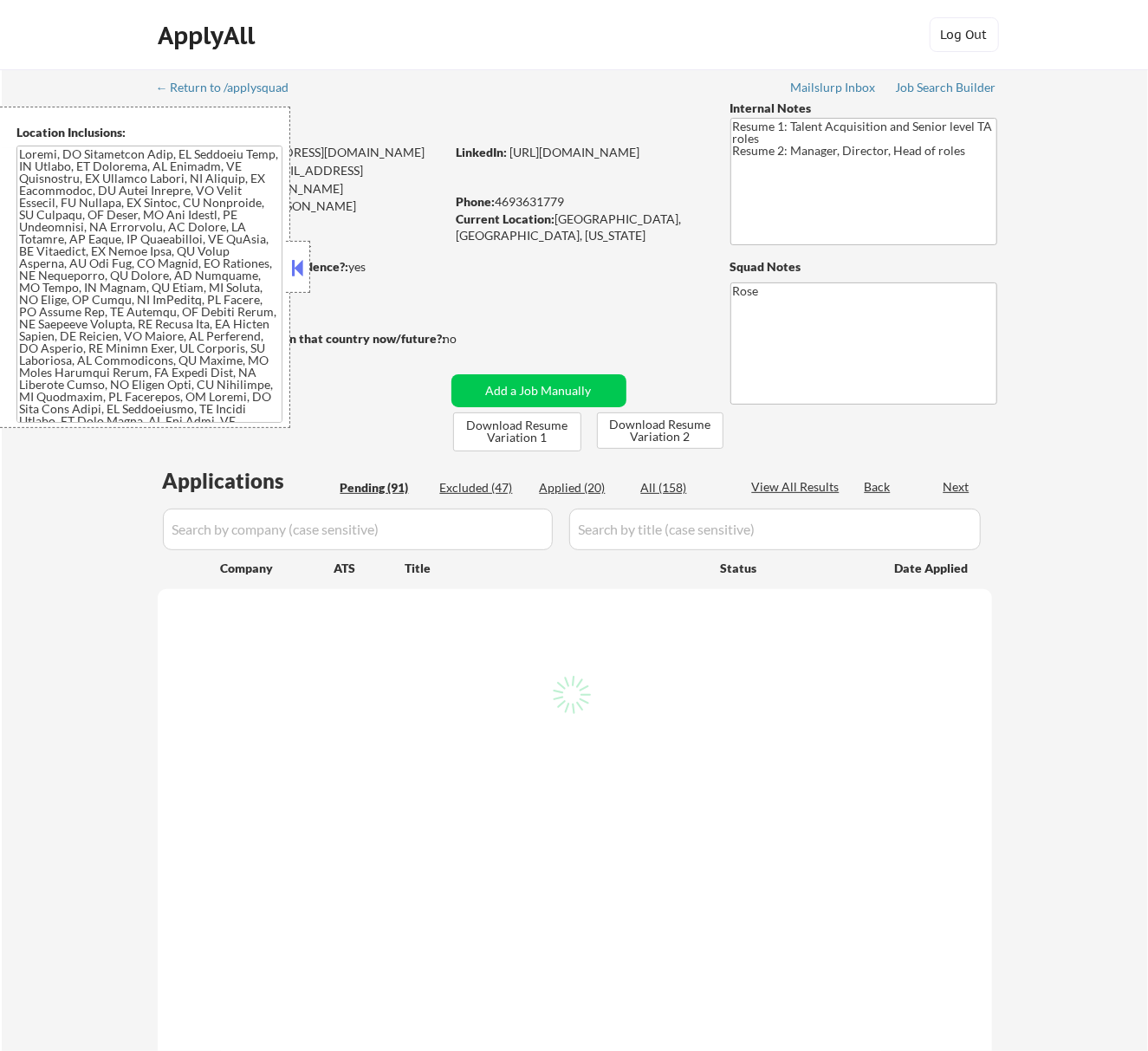
select select ""pending""
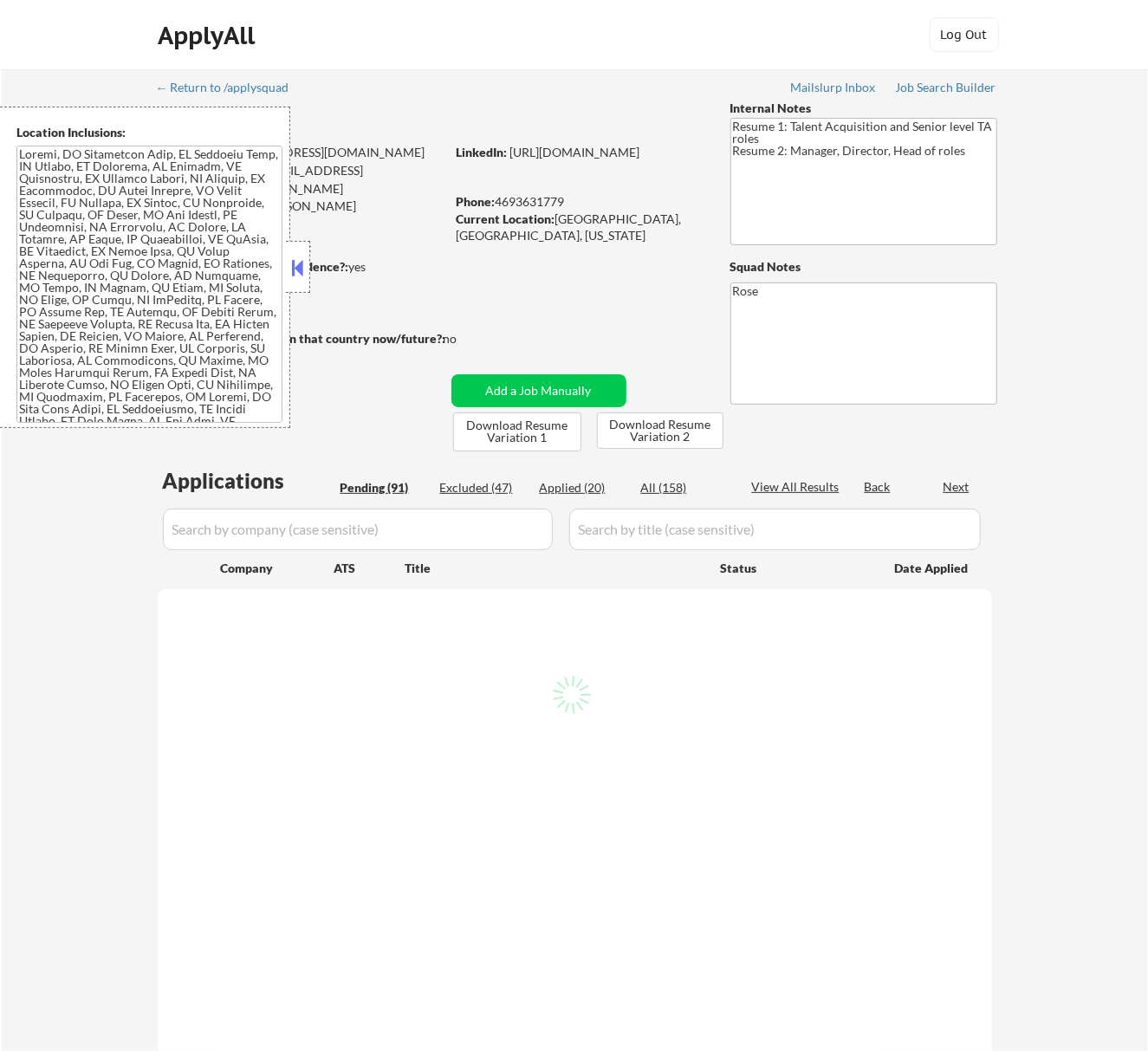
select select ""pending""
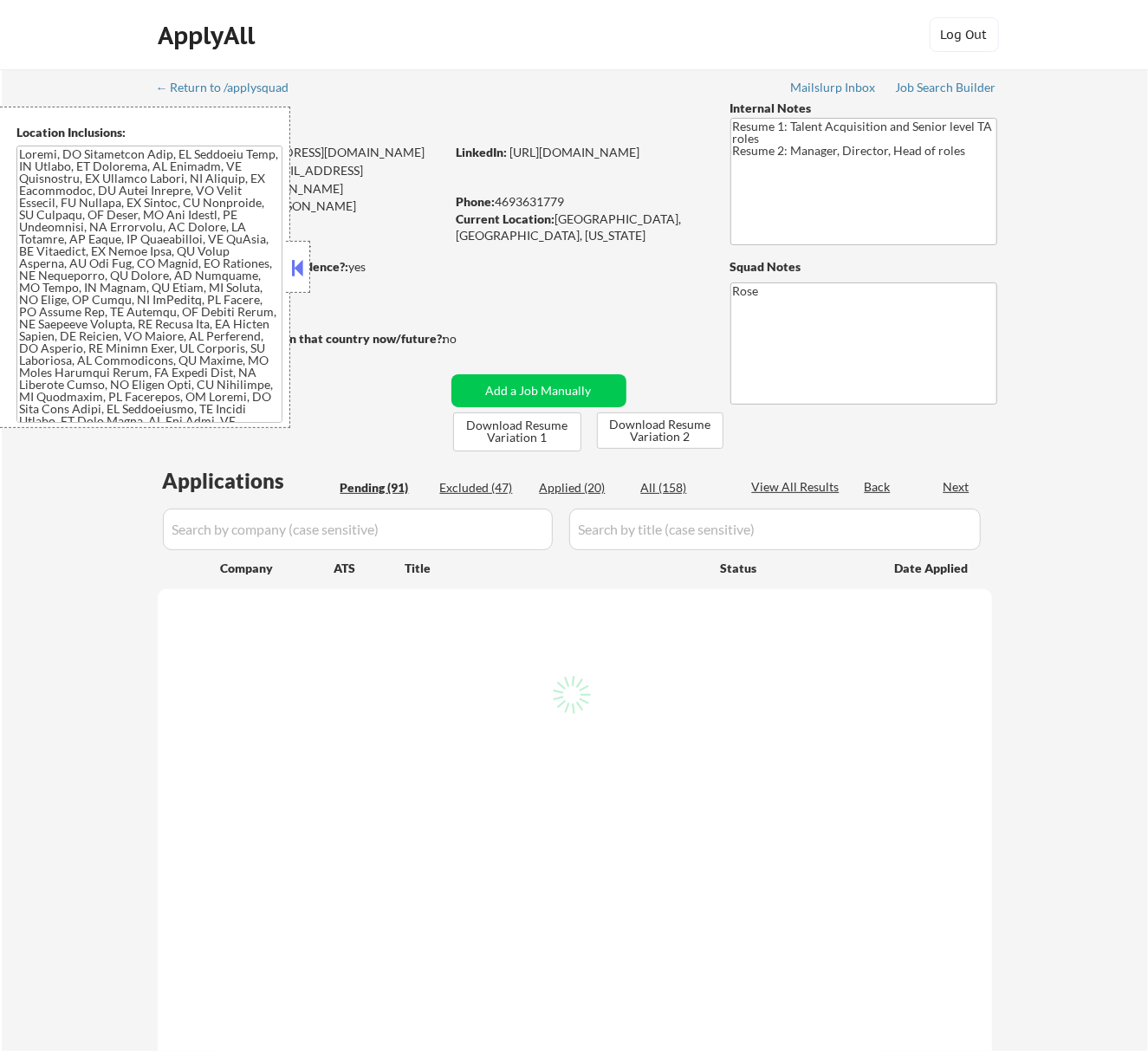
select select ""pending""
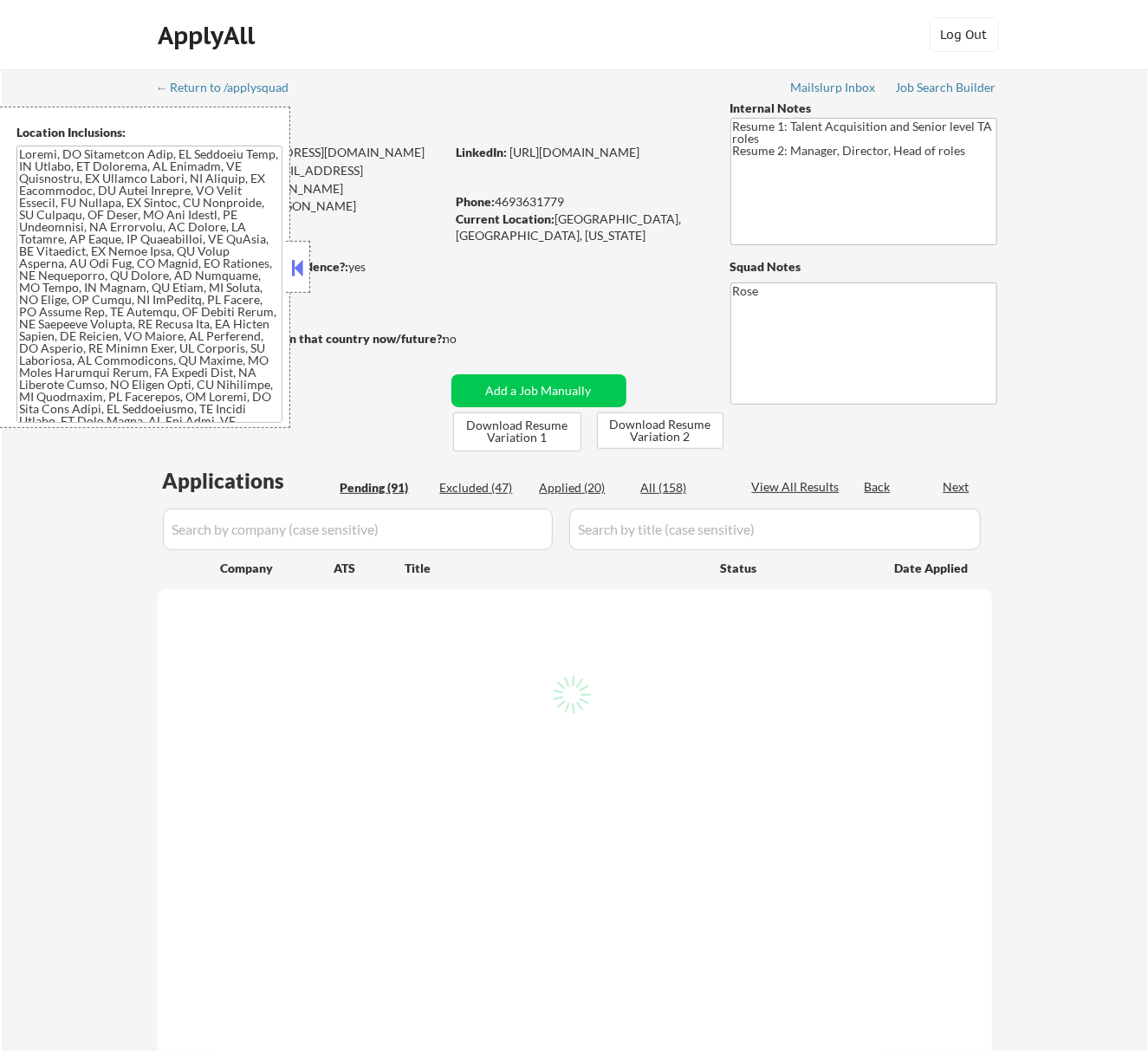
select select ""pending""
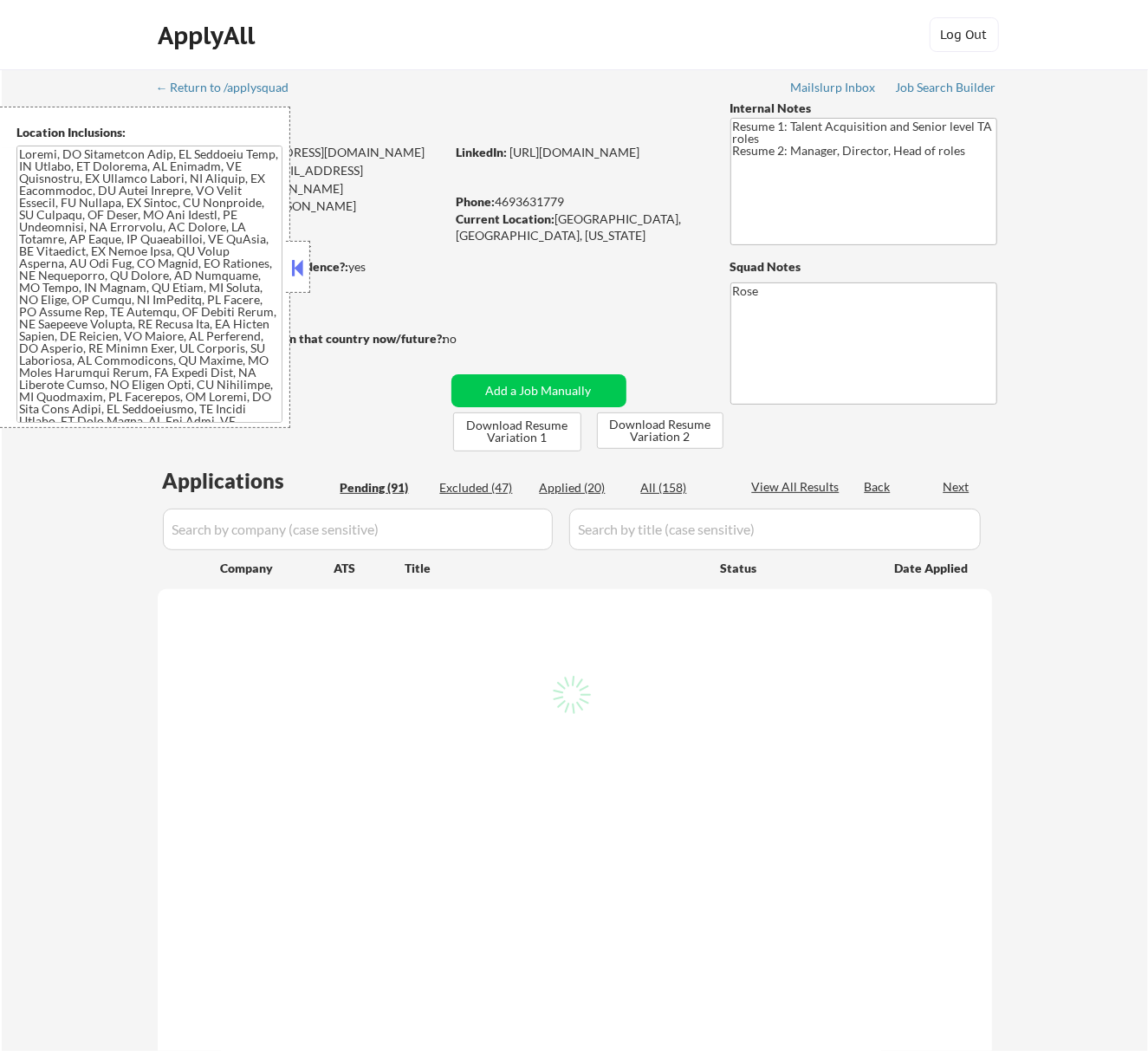
select select ""pending""
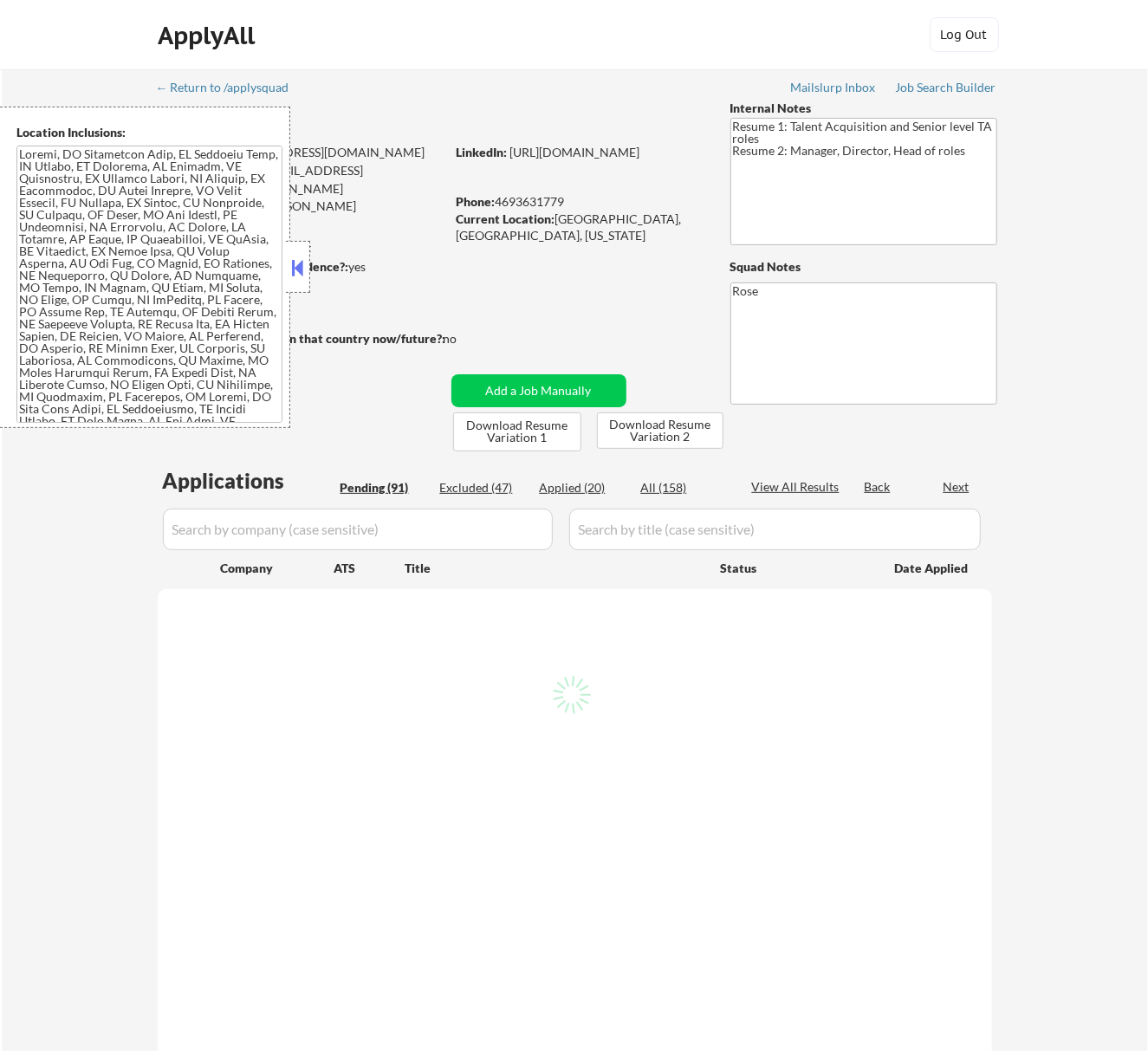
select select ""pending""
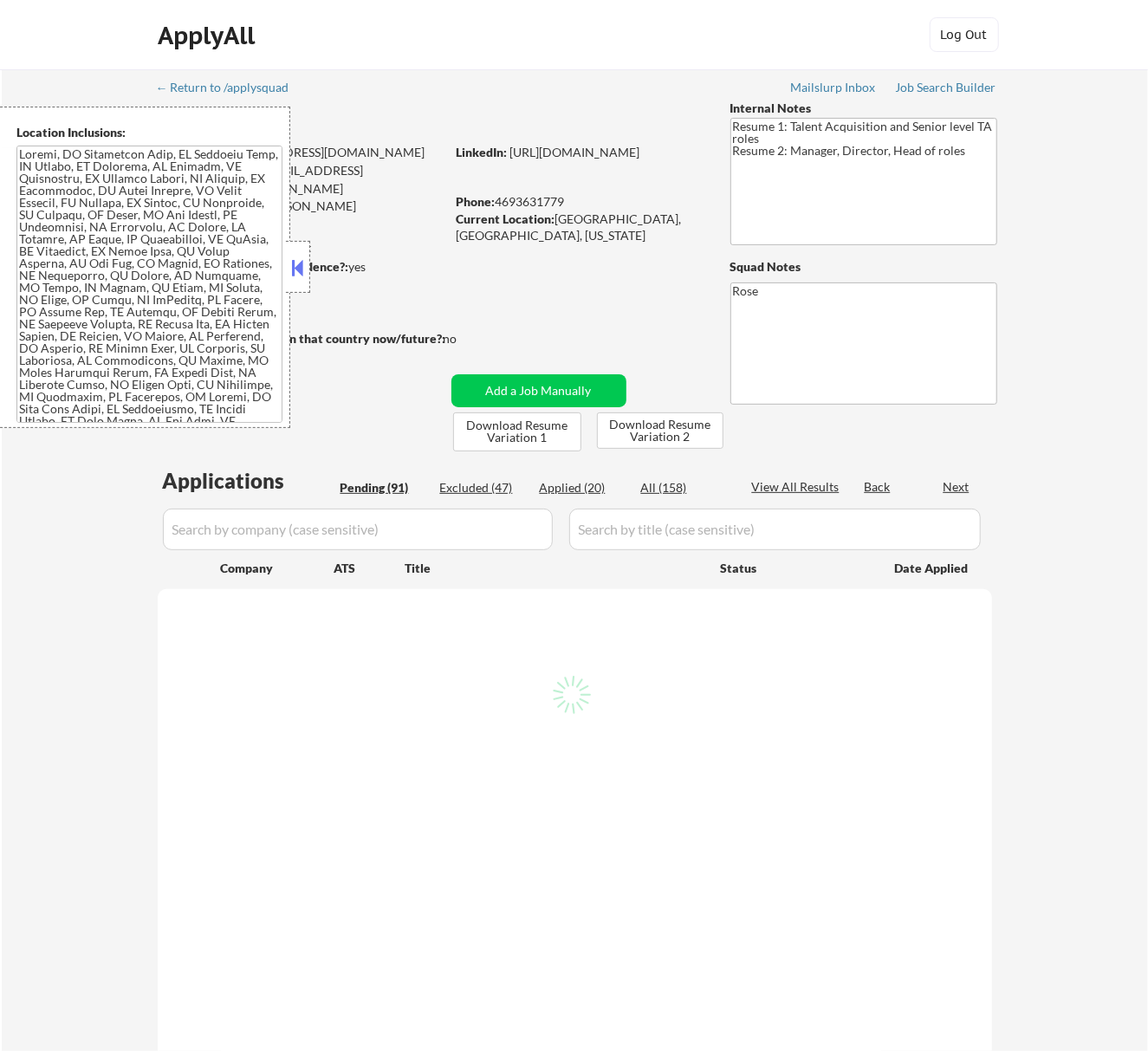
select select ""pending""
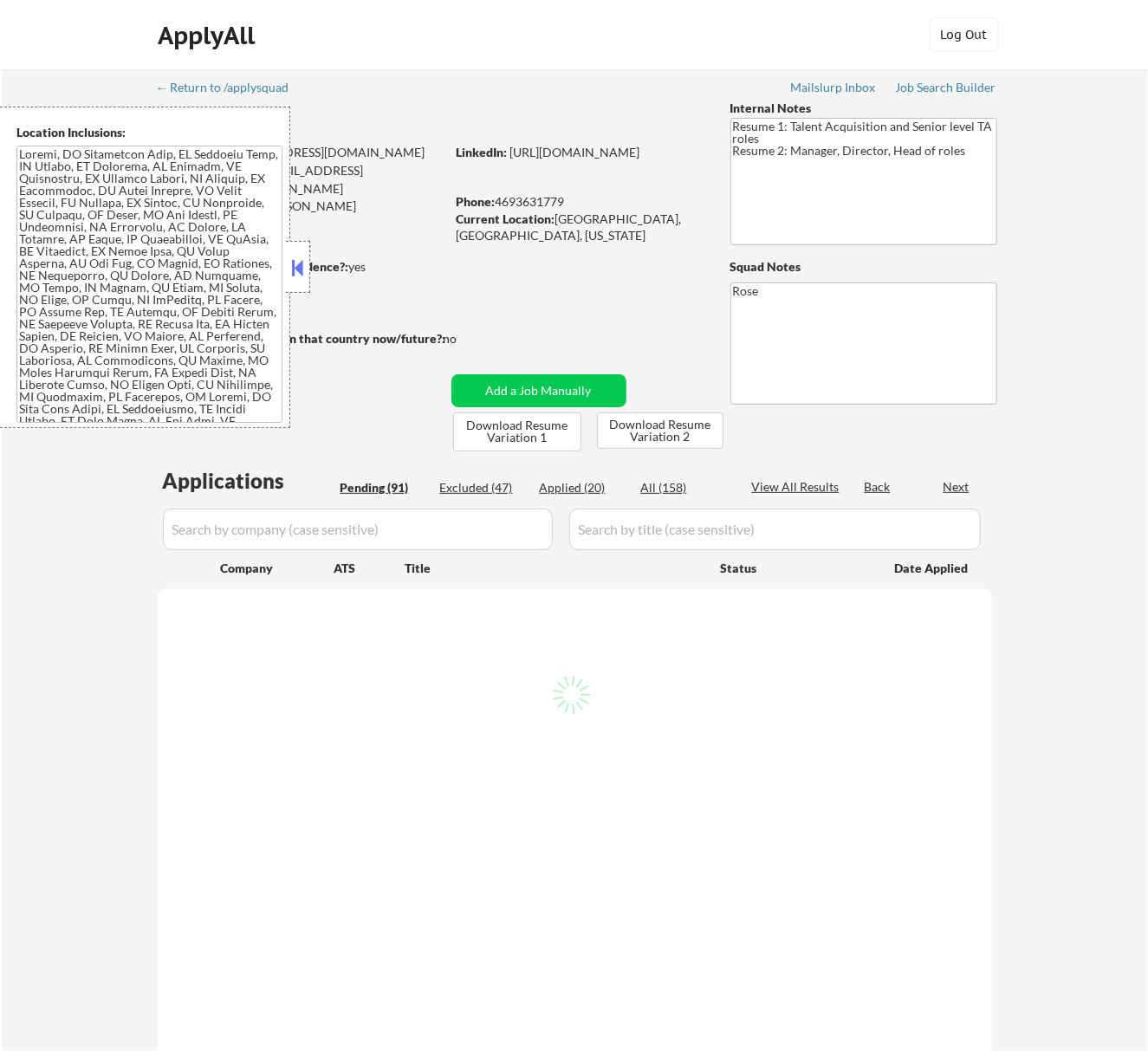
select select ""pending""
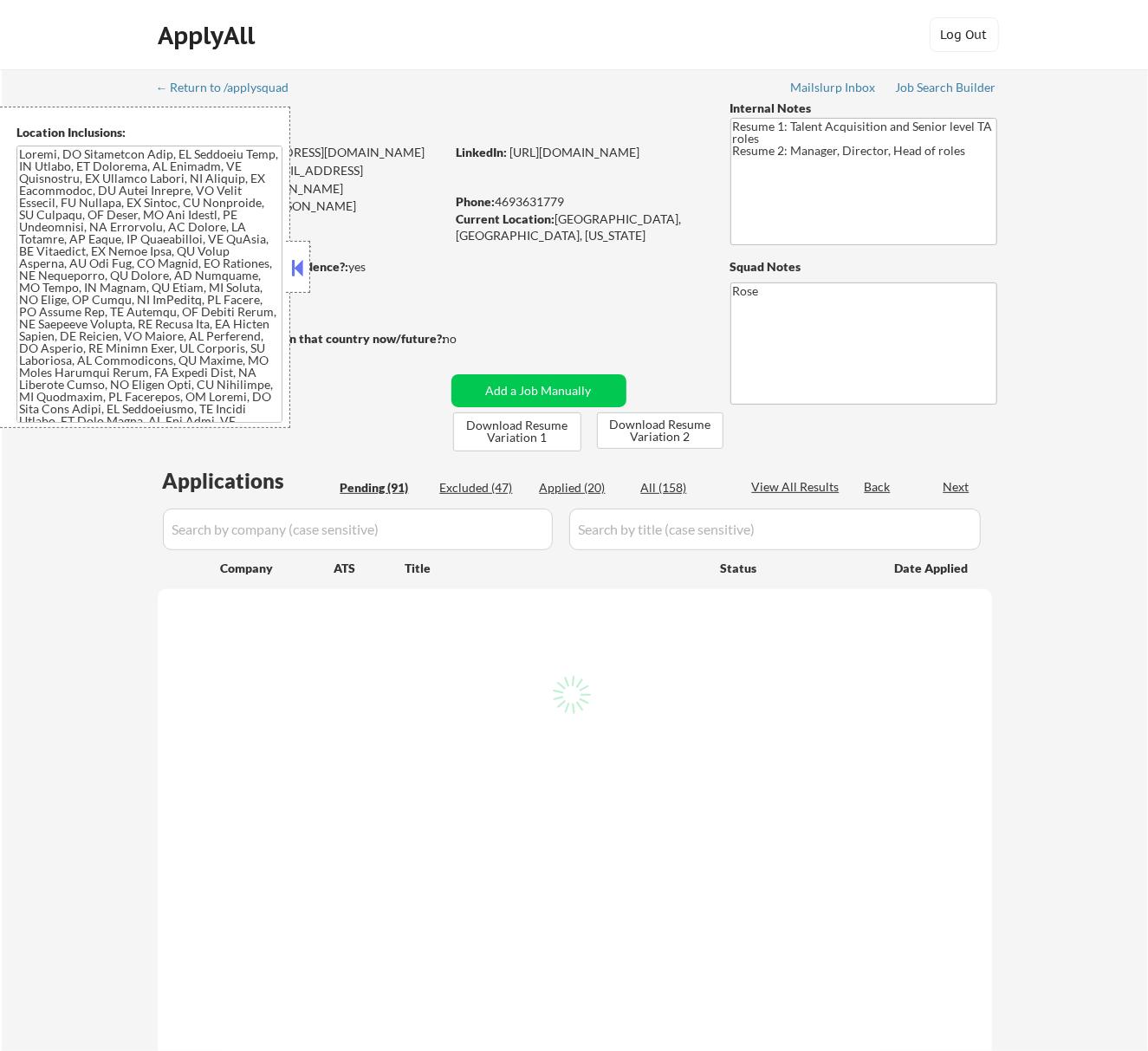
select select ""pending""
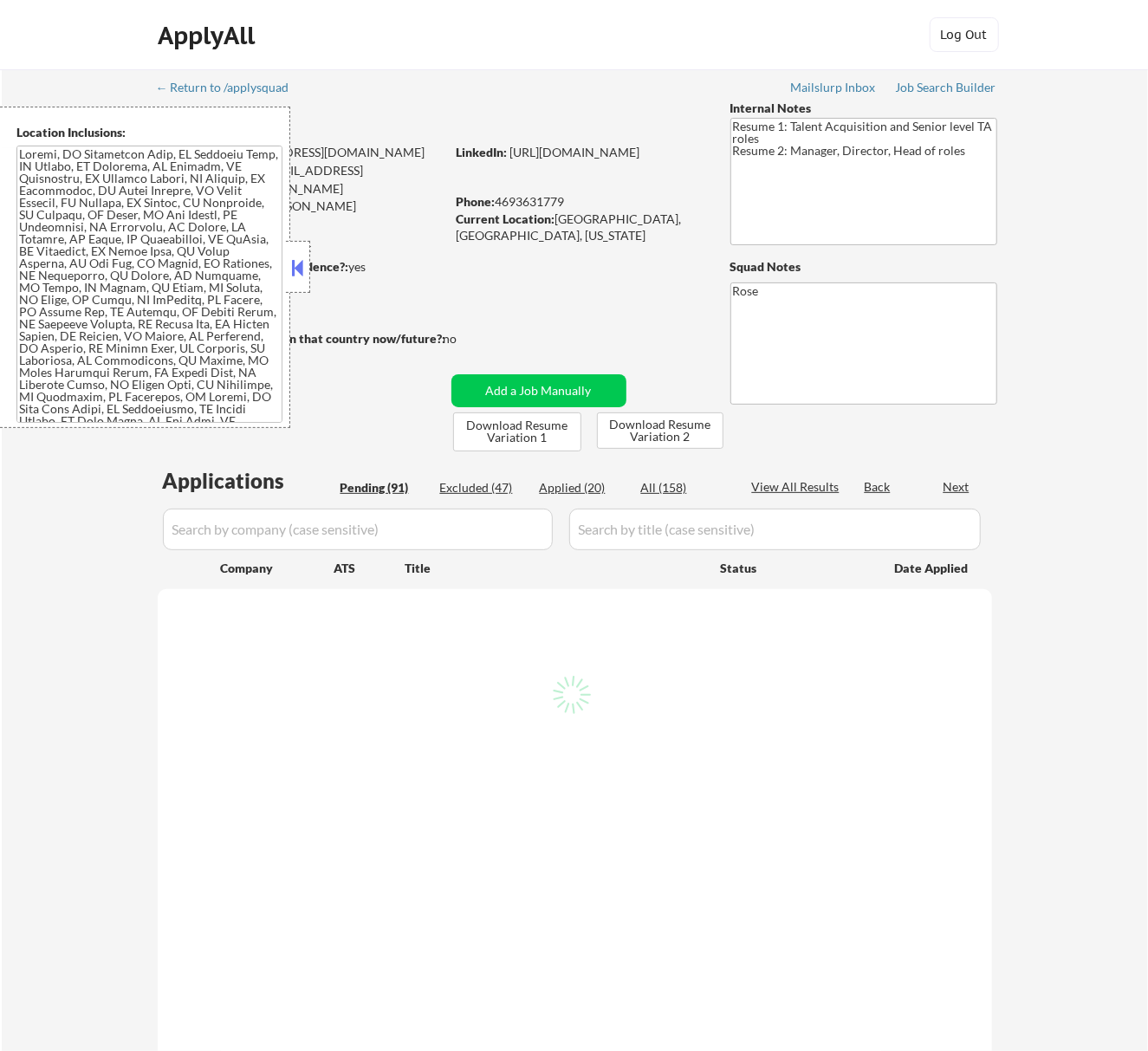
select select ""pending""
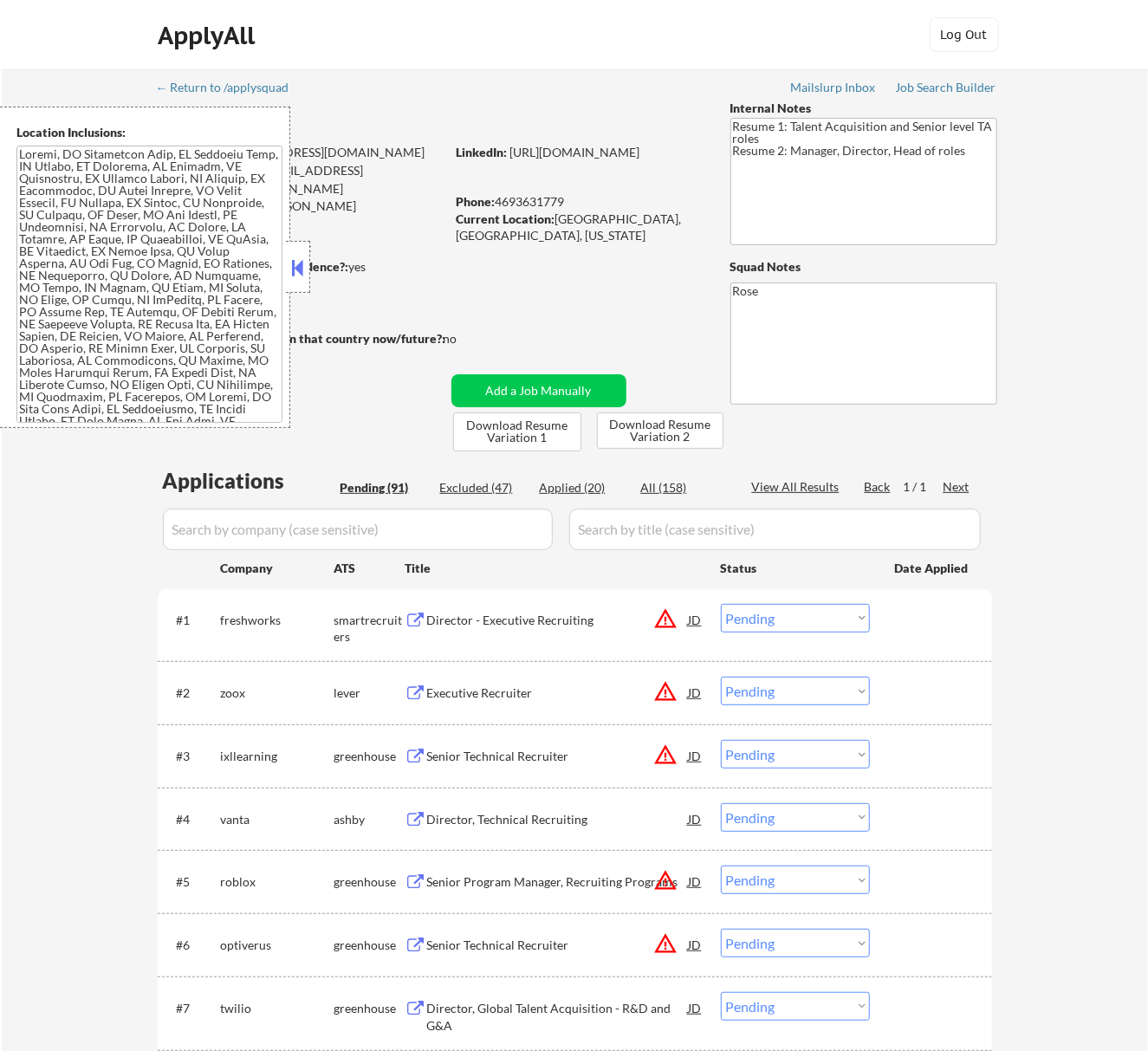
click at [298, 257] on button at bounding box center [297, 267] width 19 height 26
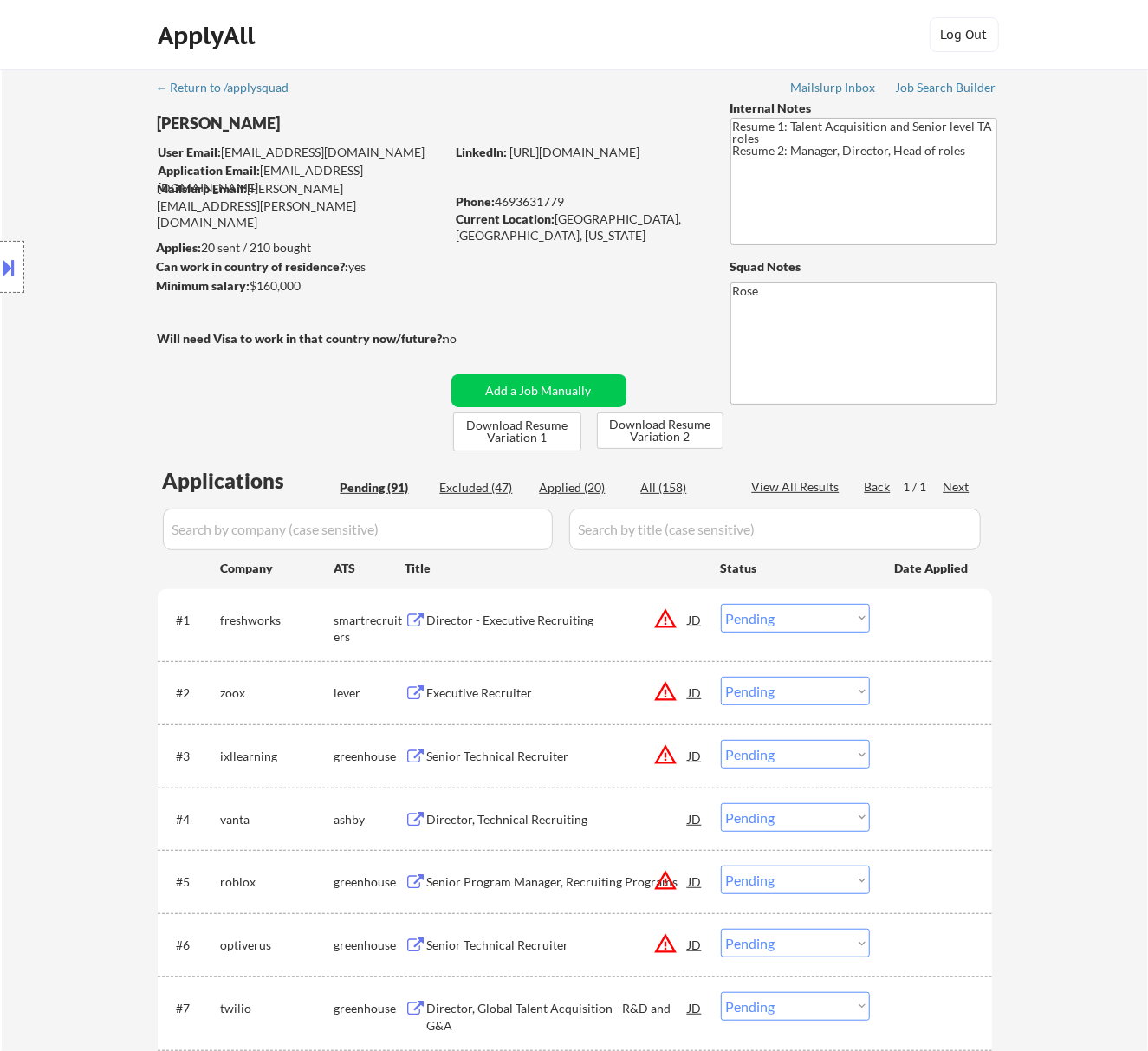
click at [530, 612] on div "Director - Executive Recruiting" at bounding box center [558, 620] width 262 height 17
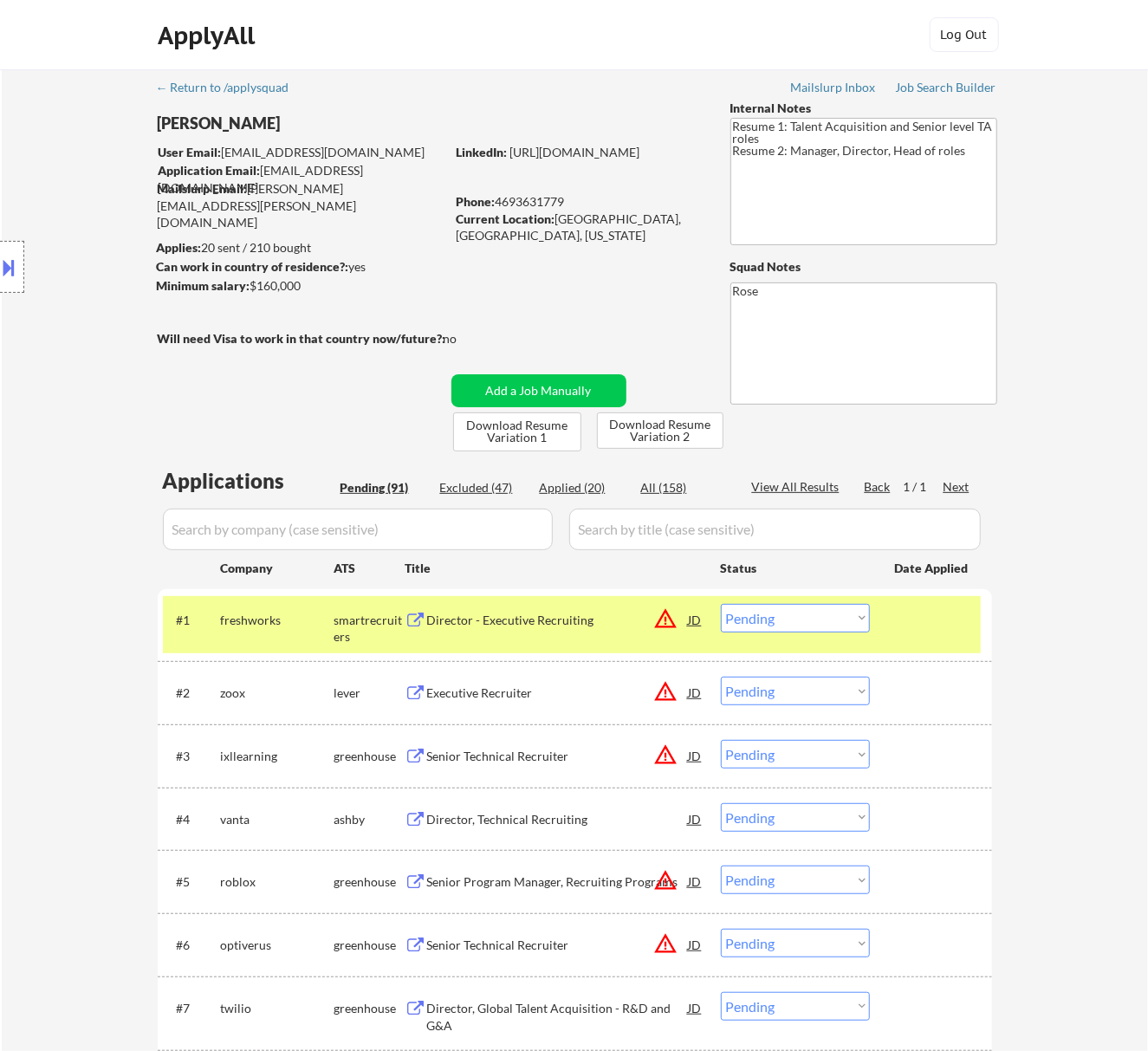
click at [14, 265] on button at bounding box center [9, 267] width 19 height 29
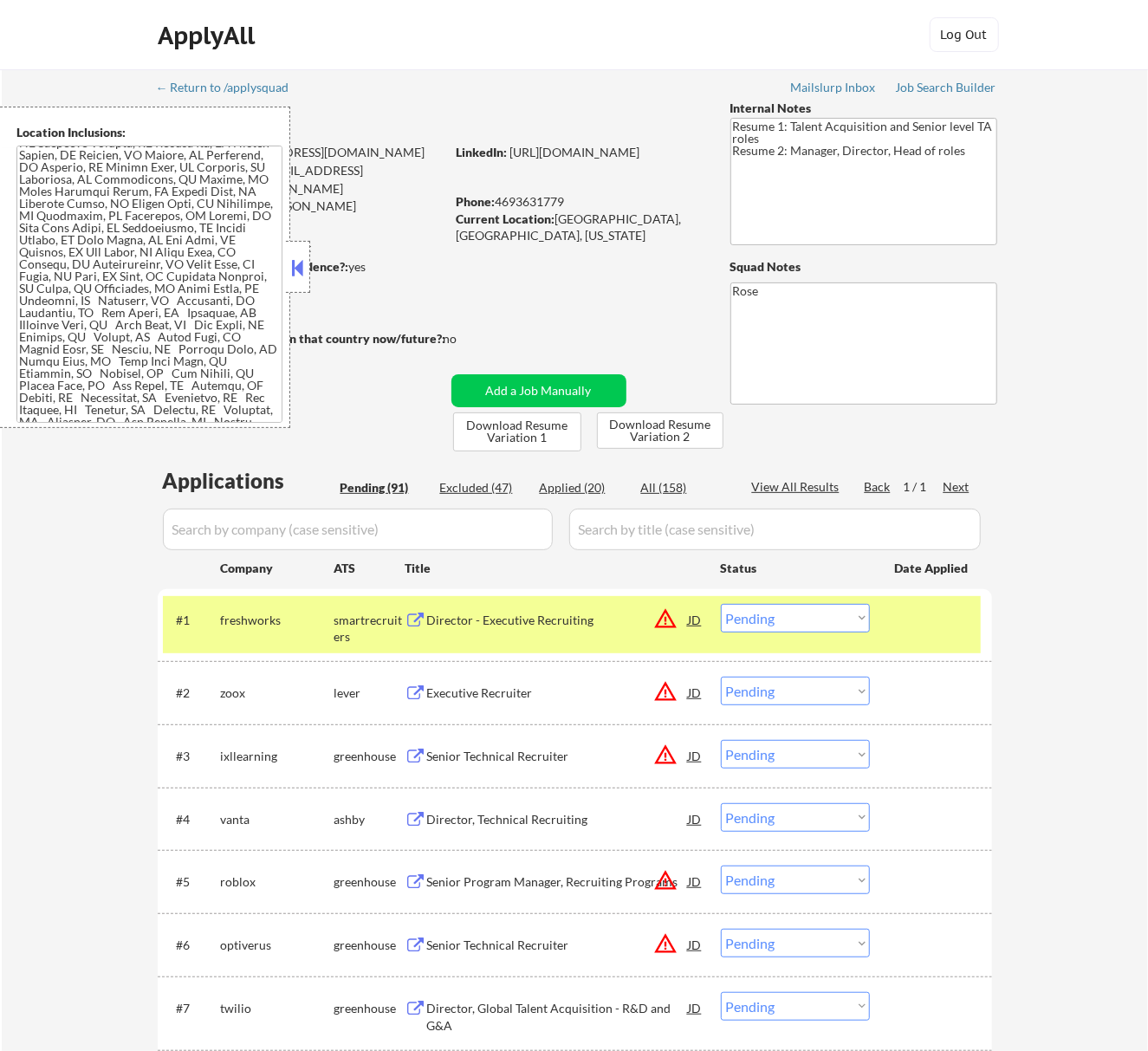
scroll to position [231, 0]
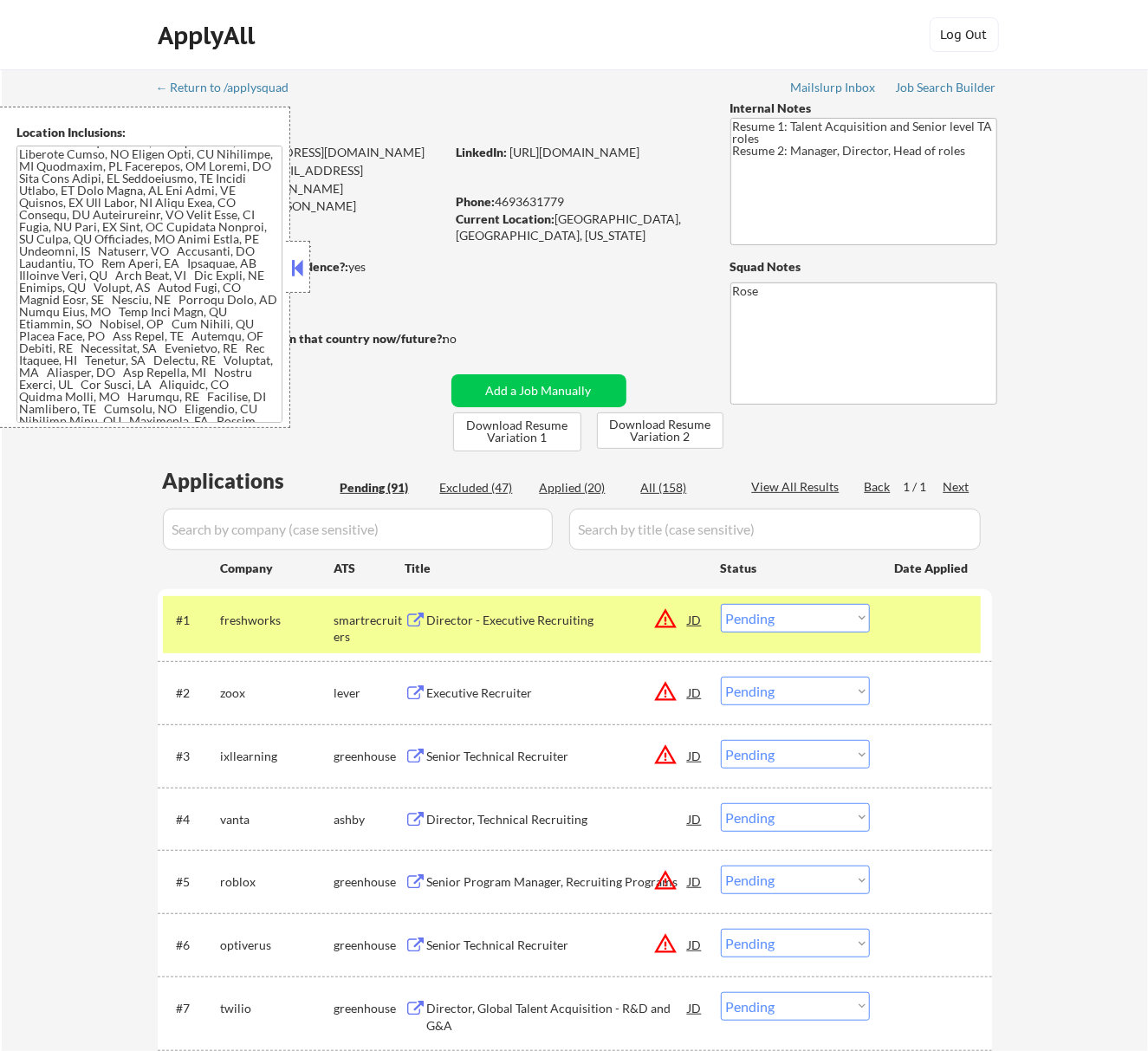
click at [302, 270] on button at bounding box center [297, 267] width 19 height 26
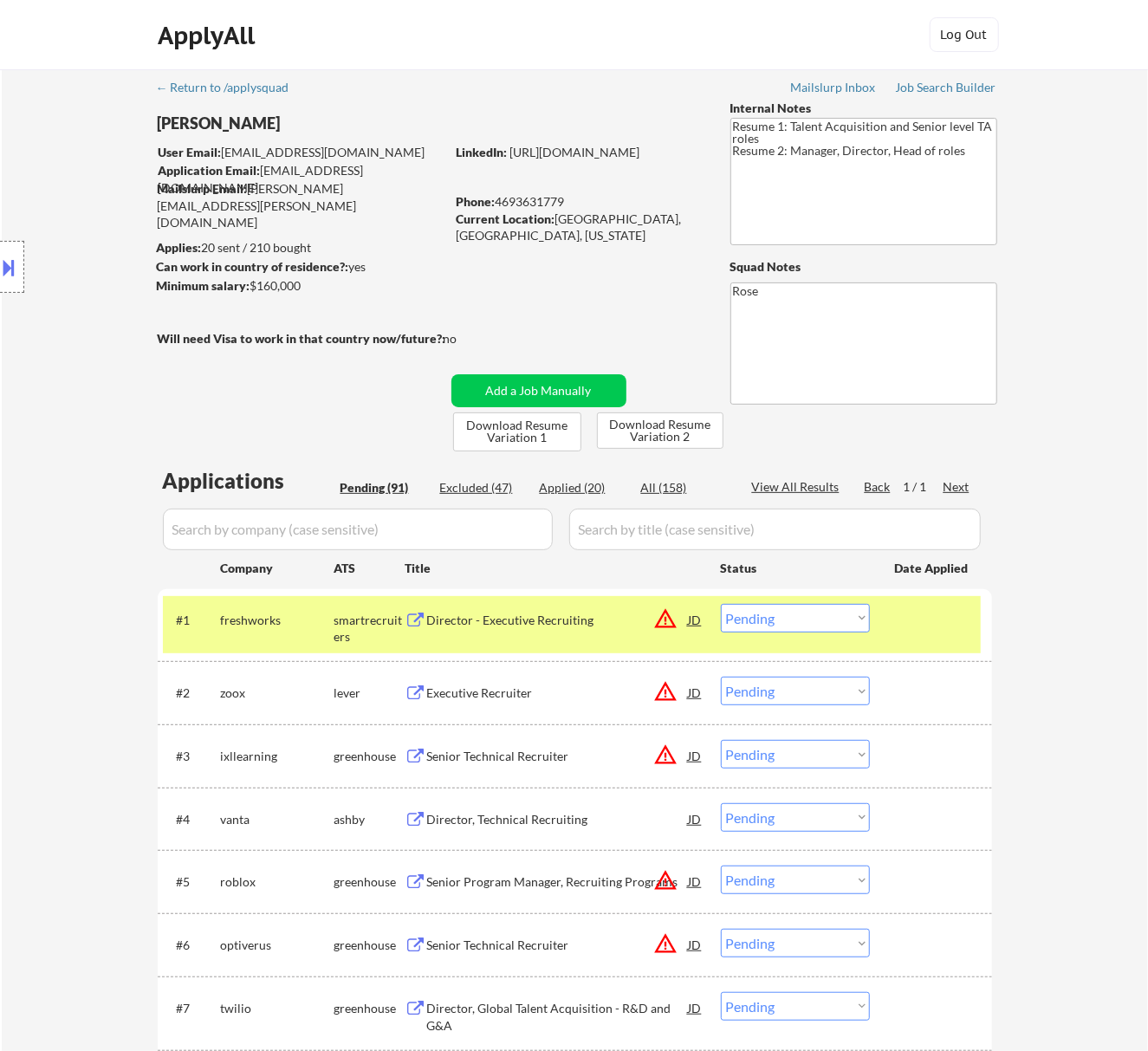
click at [784, 614] on select "Choose an option... Pending Applied Excluded (Questions) Excluded (Expired) Exc…" at bounding box center [795, 619] width 149 height 29
click at [721, 604] on select "Choose an option... Pending Applied Excluded (Questions) Excluded (Expired) Exc…" at bounding box center [795, 619] width 149 height 29
select select ""pending""
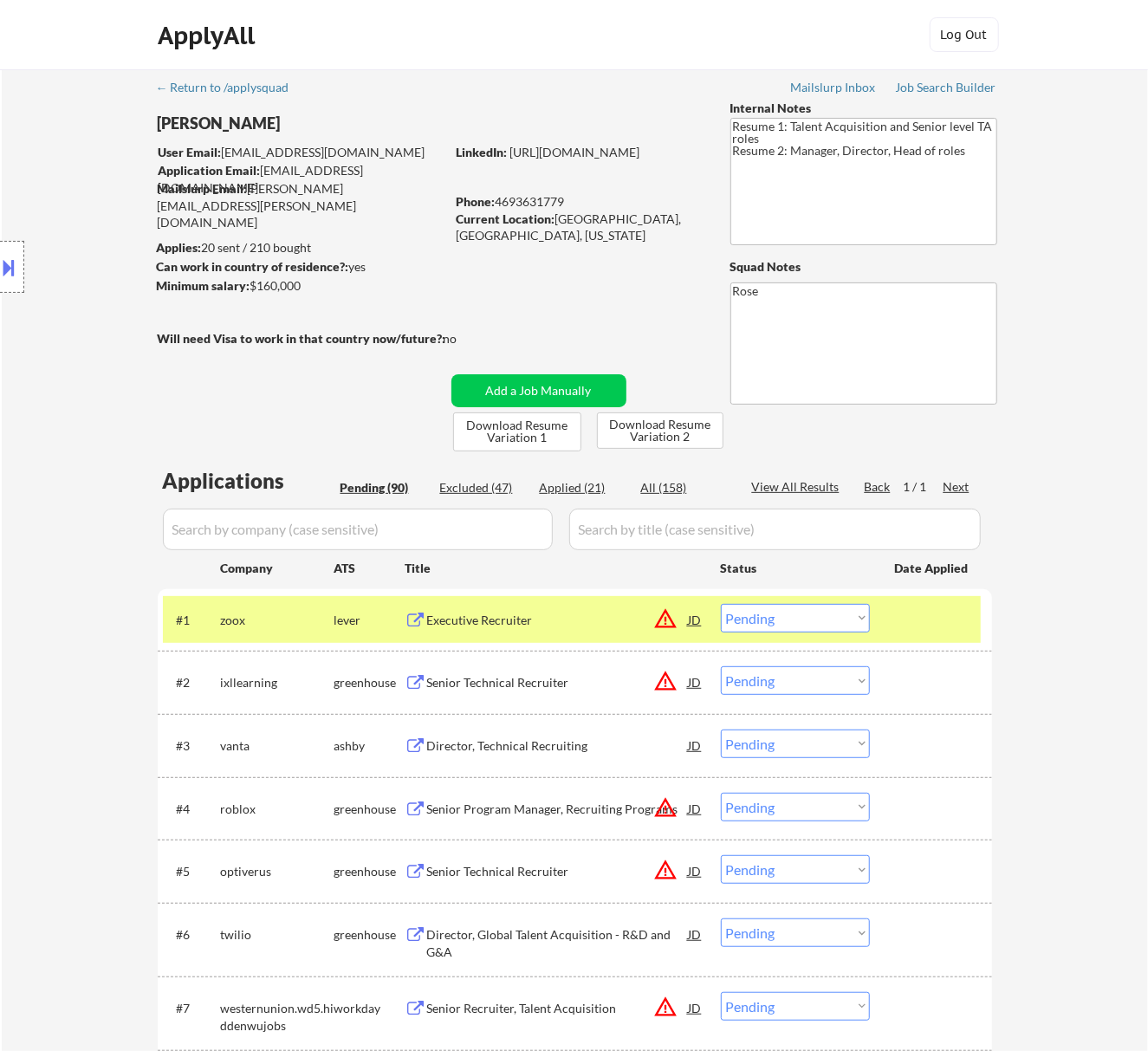
click at [614, 628] on div "Executive Recruiter" at bounding box center [558, 620] width 262 height 31
